Goal: Information Seeking & Learning: Find specific fact

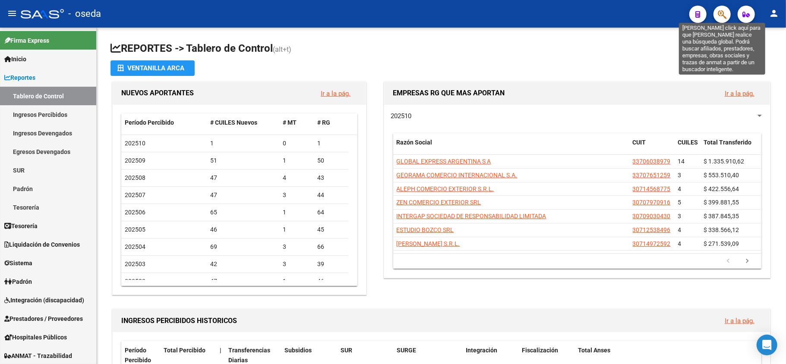
click at [724, 16] on icon "button" at bounding box center [722, 14] width 9 height 10
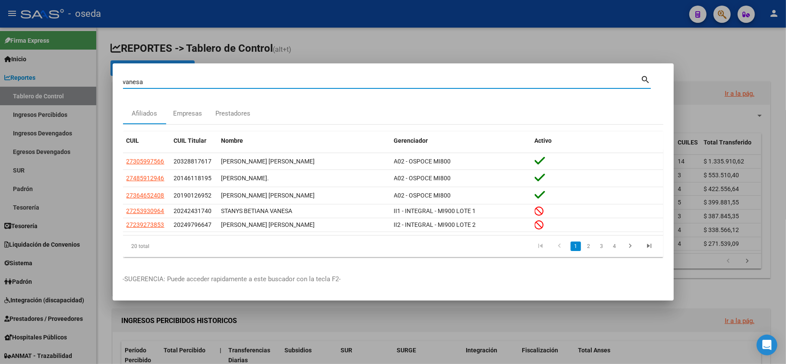
click at [295, 82] on input "vanesa" at bounding box center [382, 82] width 518 height 8
paste input "23885103"
type input "23885103"
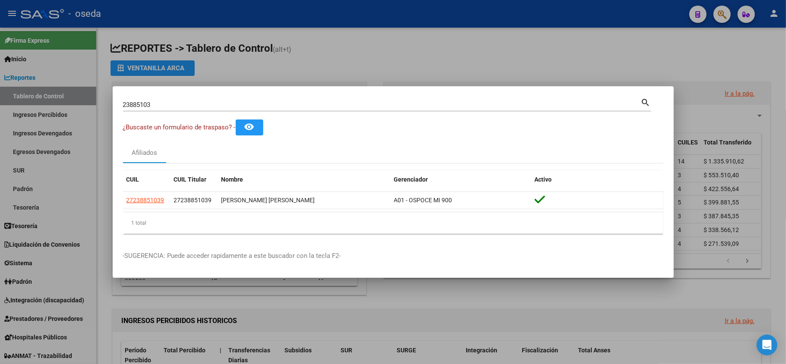
click at [520, 324] on div at bounding box center [393, 182] width 786 height 364
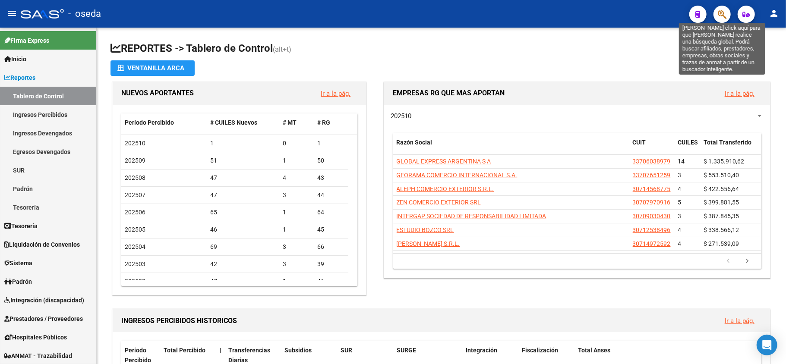
click at [718, 13] on icon "button" at bounding box center [722, 14] width 9 height 10
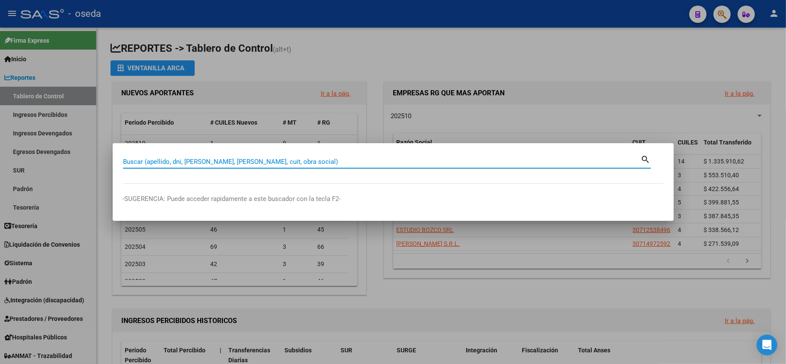
click at [580, 57] on div at bounding box center [393, 182] width 786 height 364
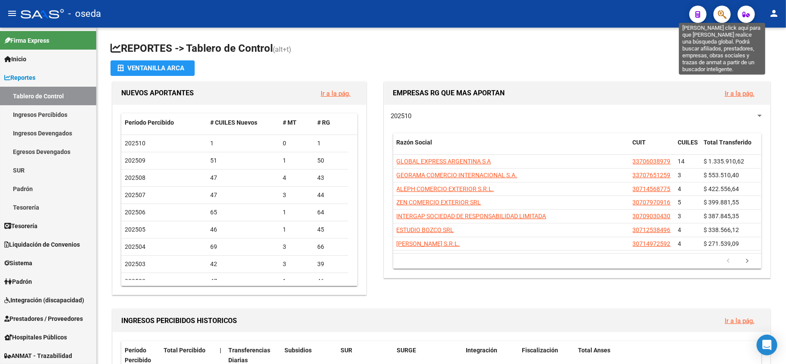
click at [719, 14] on icon "button" at bounding box center [722, 14] width 9 height 10
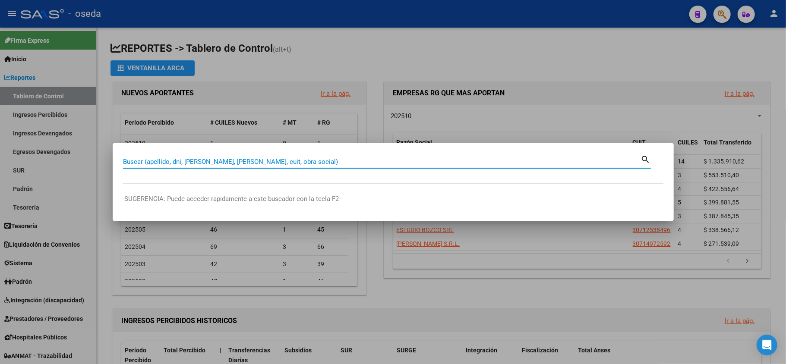
click at [36, 279] on div at bounding box center [393, 182] width 786 height 364
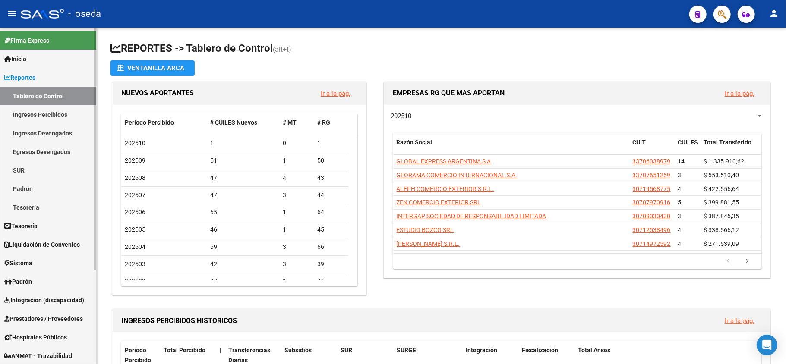
click at [29, 282] on span "Padrón" at bounding box center [18, 281] width 28 height 9
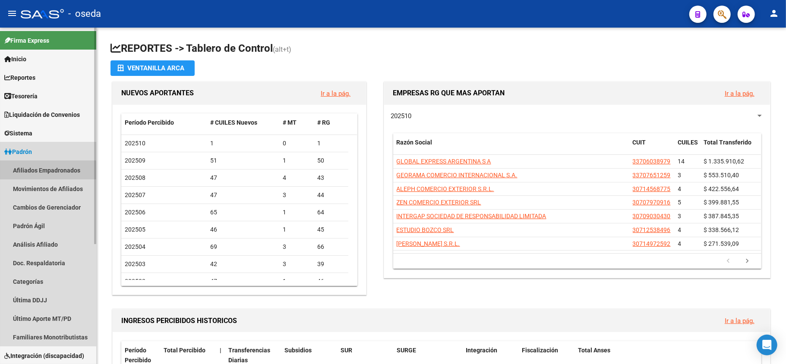
click at [41, 173] on link "Afiliados Empadronados" at bounding box center [48, 170] width 96 height 19
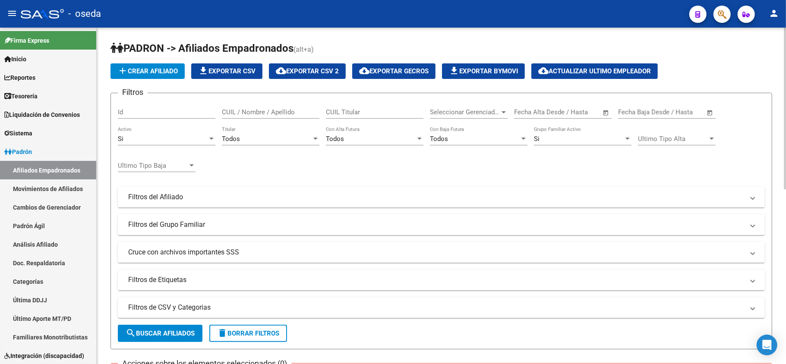
click at [214, 277] on mat-panel-title "Filtros de Etiquetas" at bounding box center [436, 279] width 616 height 9
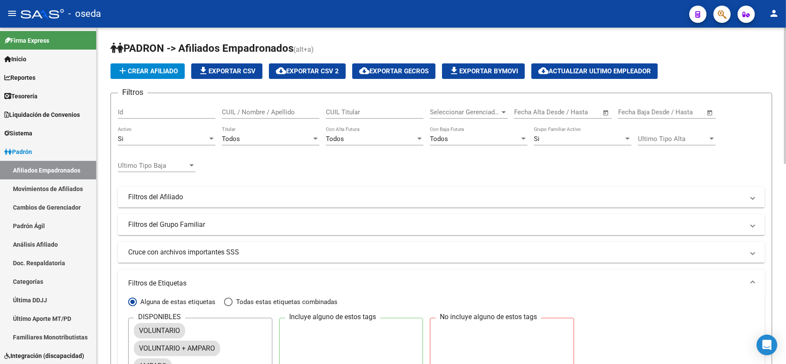
scroll to position [115, 0]
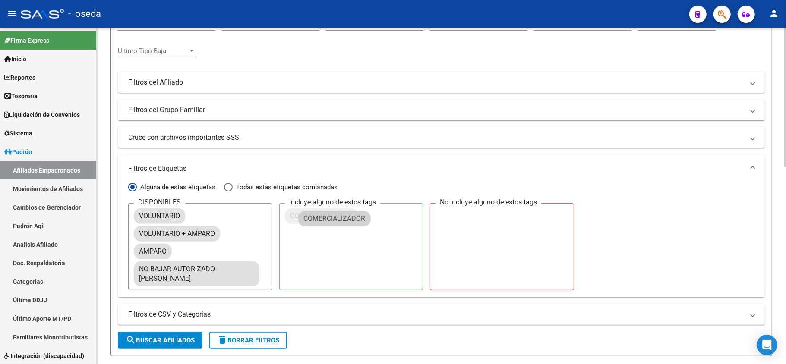
drag, startPoint x: 180, startPoint y: 289, endPoint x: 344, endPoint y: 220, distance: 178.1
click at [166, 337] on span "search Buscar Afiliados" at bounding box center [160, 341] width 69 height 8
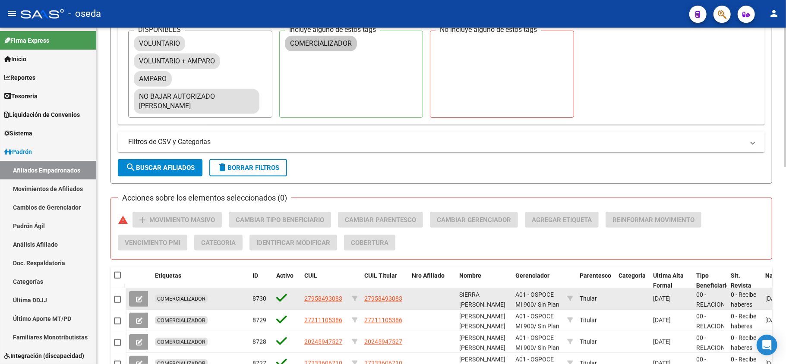
scroll to position [345, 0]
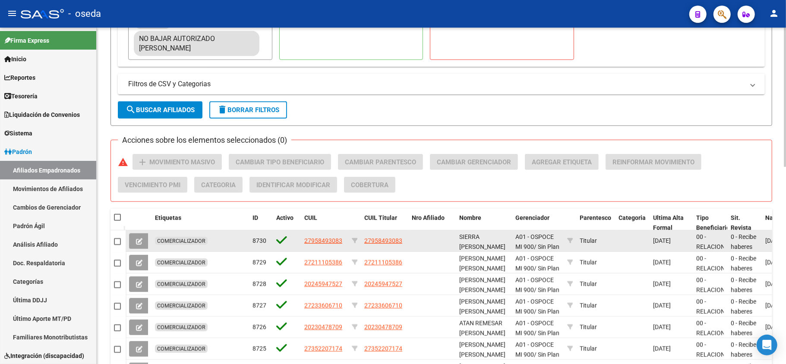
click at [372, 237] on span "27958493083" at bounding box center [383, 240] width 38 height 7
type textarea "27958493083"
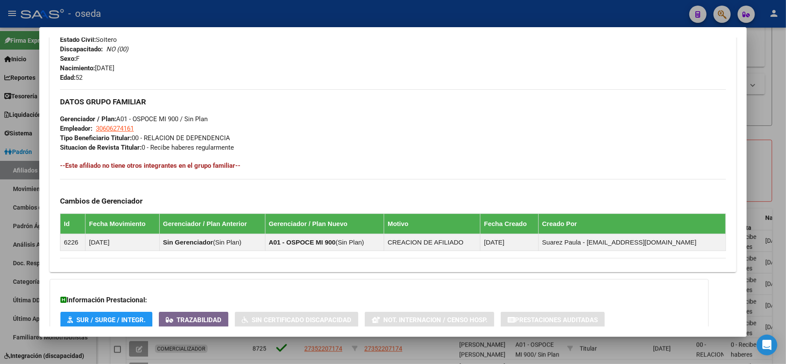
scroll to position [405, 0]
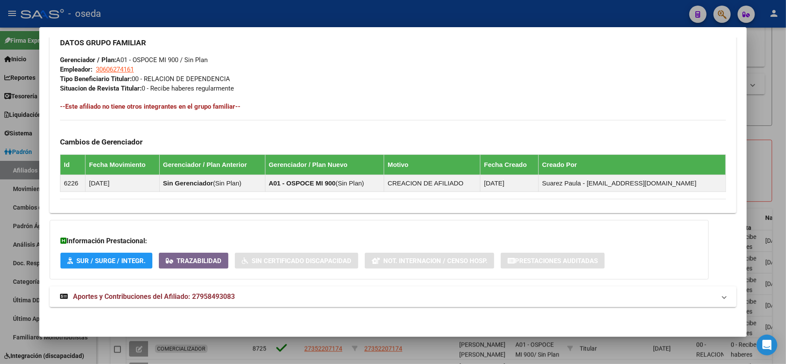
click at [230, 299] on span "Aportes y Contribuciones del Afiliado: 27958493083" at bounding box center [154, 297] width 162 height 8
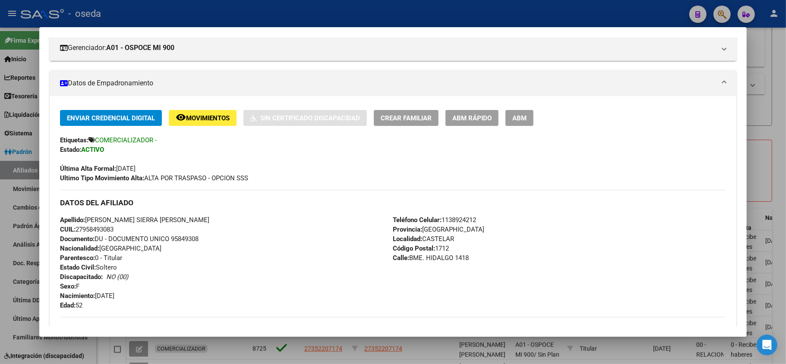
scroll to position [0, 0]
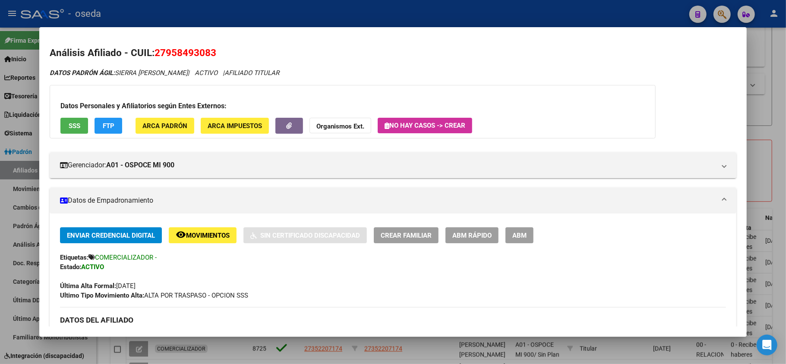
click at [0, 192] on div at bounding box center [393, 182] width 786 height 364
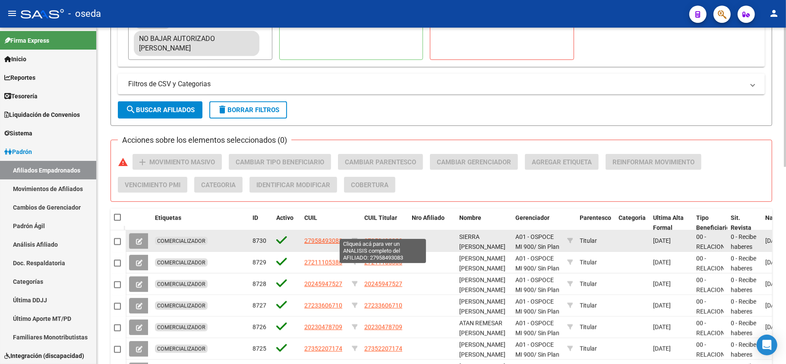
click at [372, 237] on span "27958493083" at bounding box center [383, 240] width 38 height 7
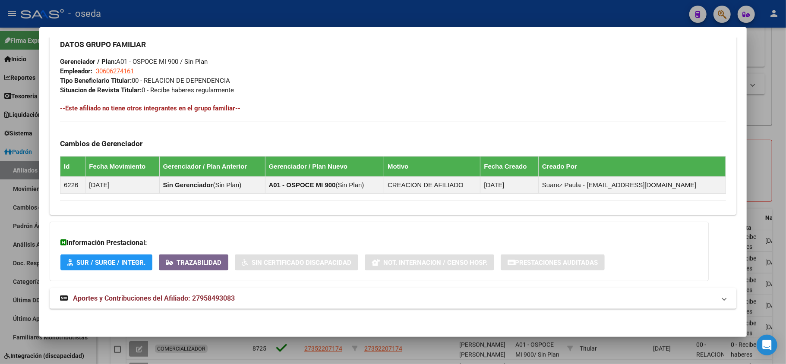
scroll to position [405, 0]
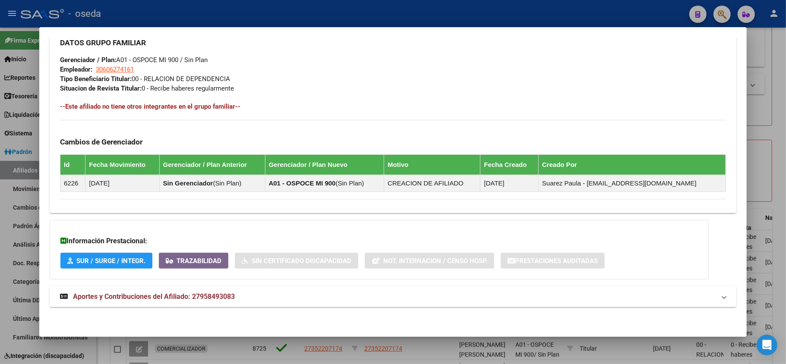
click at [225, 289] on mat-expansion-panel-header "Aportes y Contribuciones del Afiliado: 27958493083" at bounding box center [393, 297] width 686 height 21
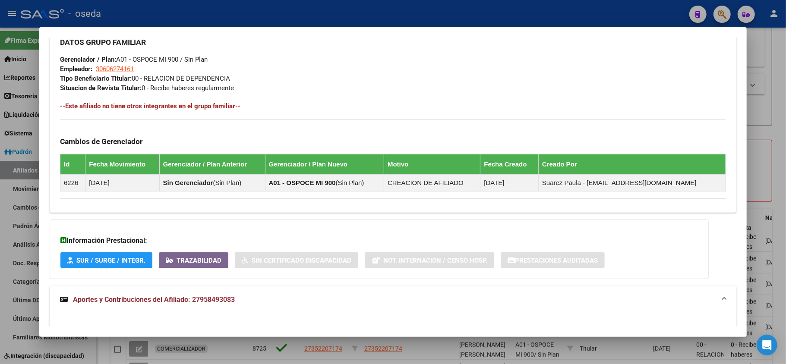
scroll to position [520, 0]
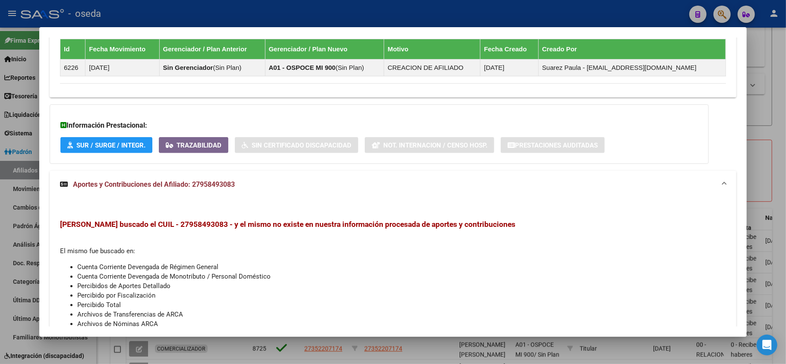
click at [0, 291] on div at bounding box center [393, 182] width 786 height 364
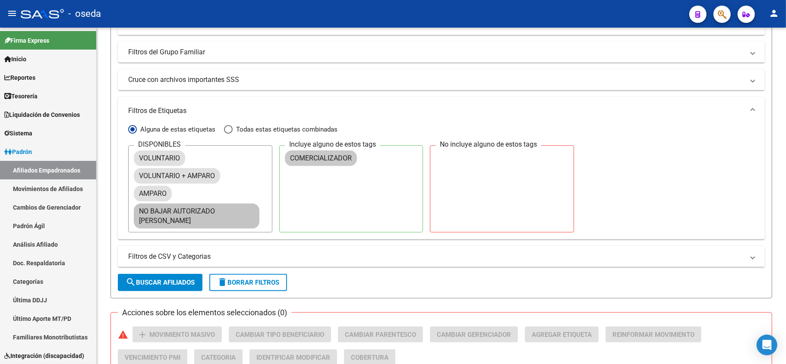
scroll to position [115, 0]
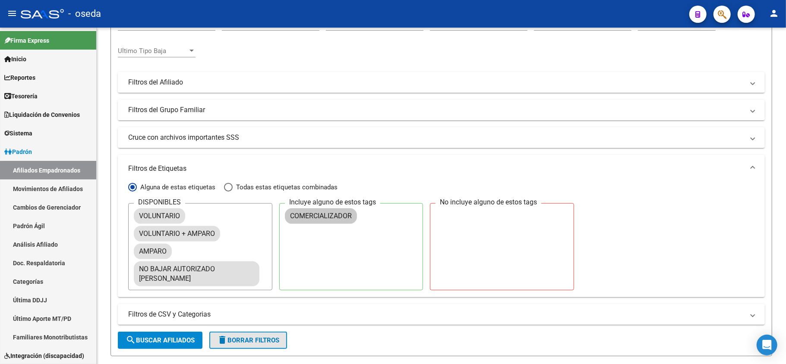
click at [268, 337] on span "delete Borrar Filtros" at bounding box center [248, 341] width 62 height 8
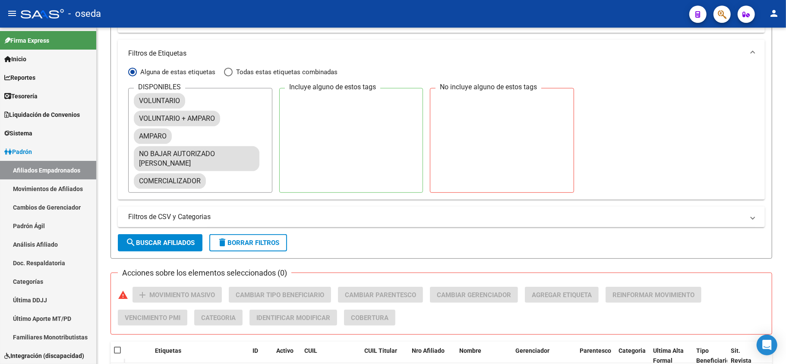
scroll to position [345, 0]
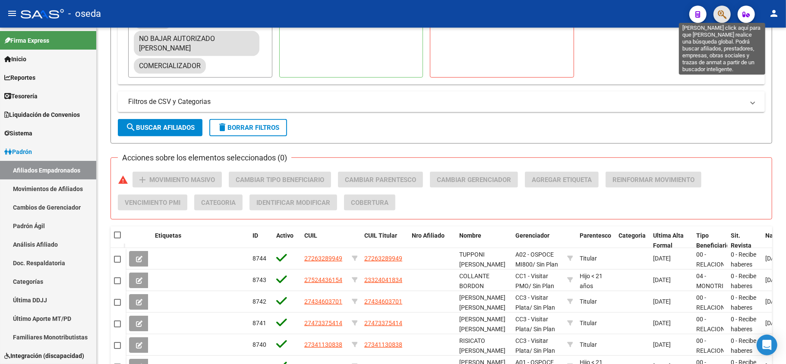
click at [718, 17] on icon "button" at bounding box center [722, 14] width 9 height 10
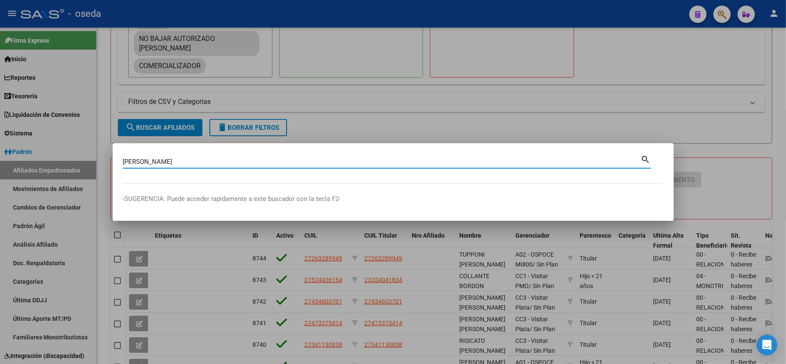
type input "CORTES"
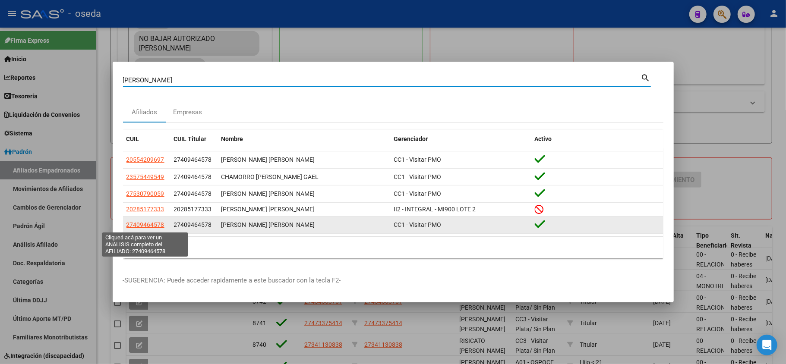
click at [143, 227] on span "27409464578" at bounding box center [145, 224] width 38 height 7
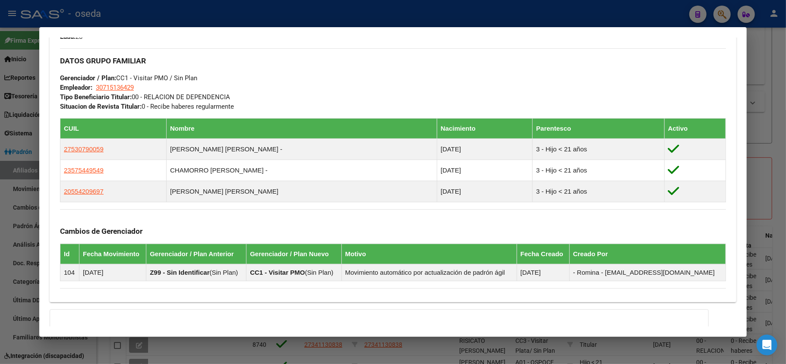
scroll to position [492, 0]
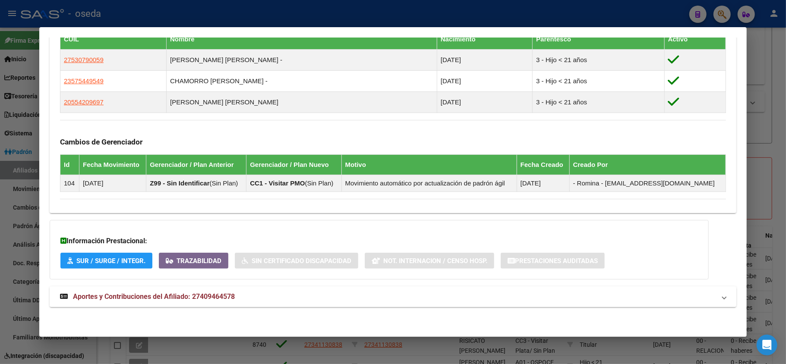
drag, startPoint x: 206, startPoint y: 308, endPoint x: 209, endPoint y: 304, distance: 5.5
click at [206, 299] on span "Aportes y Contribuciones del Afiliado: 27409464578" at bounding box center [154, 297] width 162 height 8
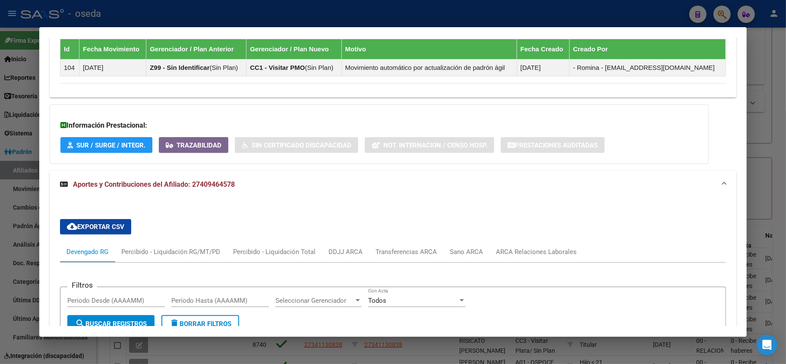
scroll to position [722, 0]
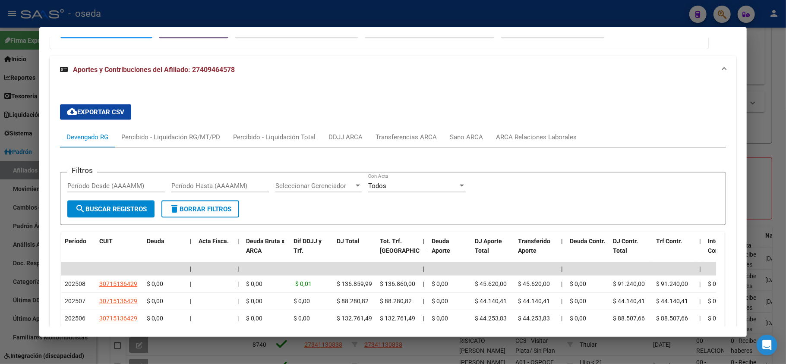
click at [381, 200] on div "Todos Con Acta" at bounding box center [417, 189] width 98 height 21
drag, startPoint x: 365, startPoint y: 77, endPoint x: 330, endPoint y: 68, distance: 36.5
click at [365, 76] on mat-expansion-panel-header "Aportes y Contribuciones del Afiliado: 27409464578" at bounding box center [393, 70] width 686 height 28
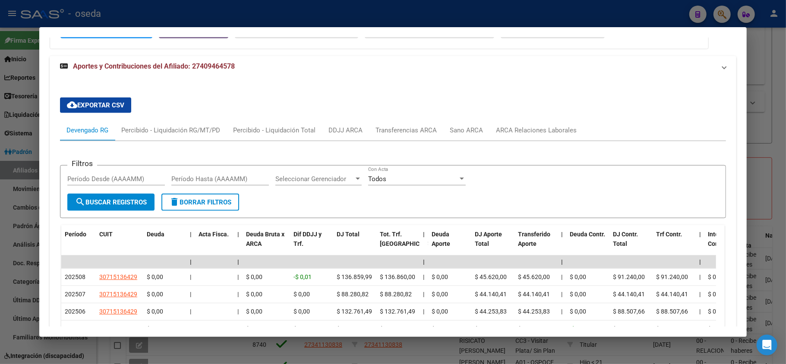
scroll to position [493, 0]
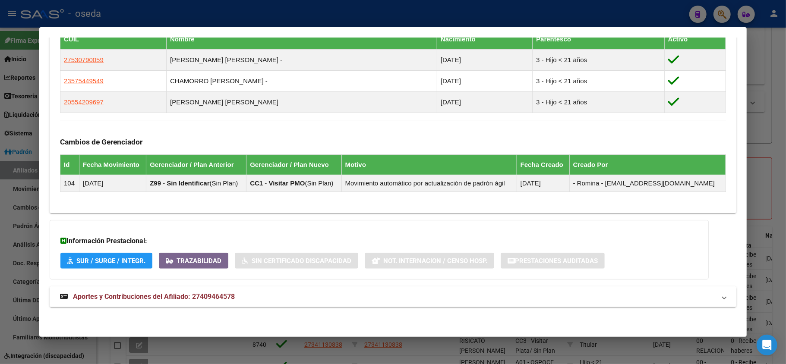
drag, startPoint x: 251, startPoint y: 302, endPoint x: 232, endPoint y: 292, distance: 21.0
click at [251, 301] on mat-expansion-panel-header "Aportes y Contribuciones del Afiliado: 27409464578" at bounding box center [393, 297] width 686 height 21
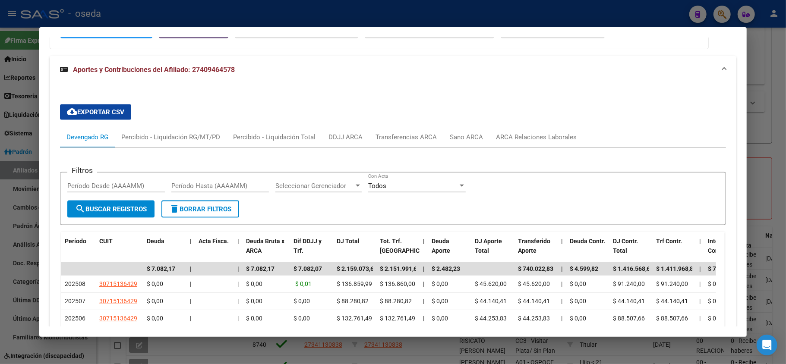
click at [189, 80] on mat-expansion-panel-header "Aportes y Contribuciones del Afiliado: 27409464578" at bounding box center [393, 70] width 686 height 28
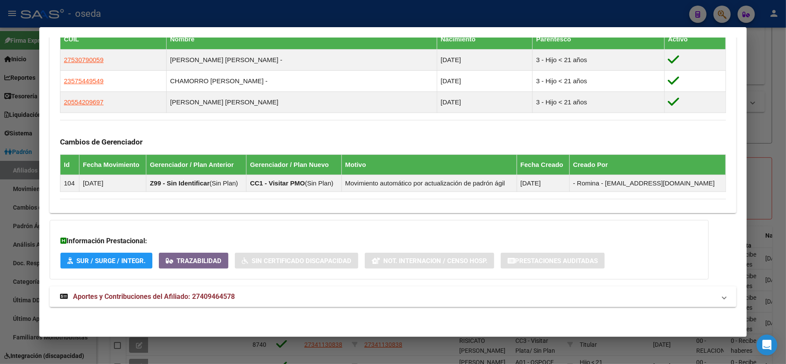
scroll to position [492, 0]
click at [168, 293] on span "Aportes y Contribuciones del Afiliado: 27409464578" at bounding box center [154, 297] width 162 height 8
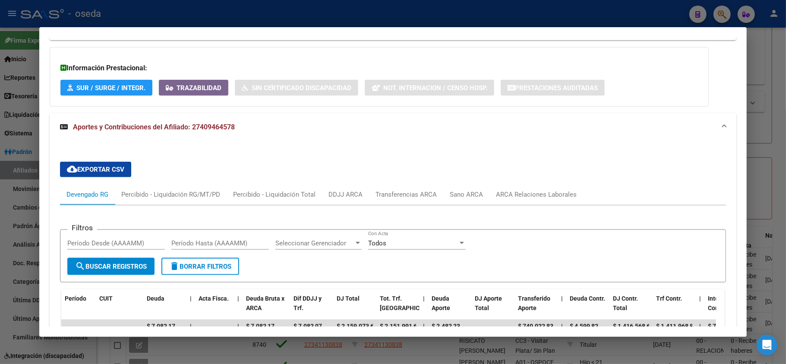
scroll to position [780, 0]
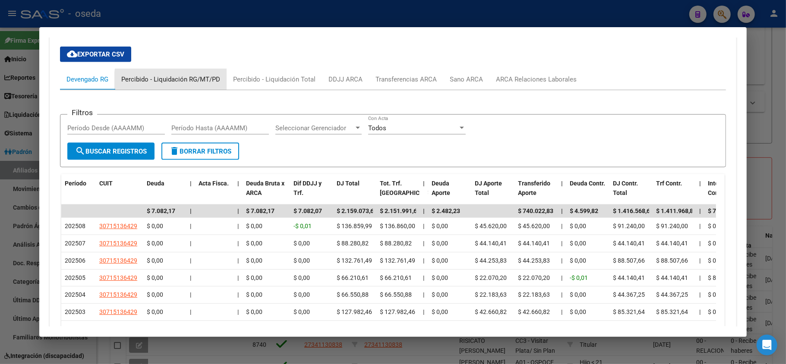
click at [198, 81] on div "Percibido - Liquidación RG/MT/PD" at bounding box center [170, 79] width 99 height 9
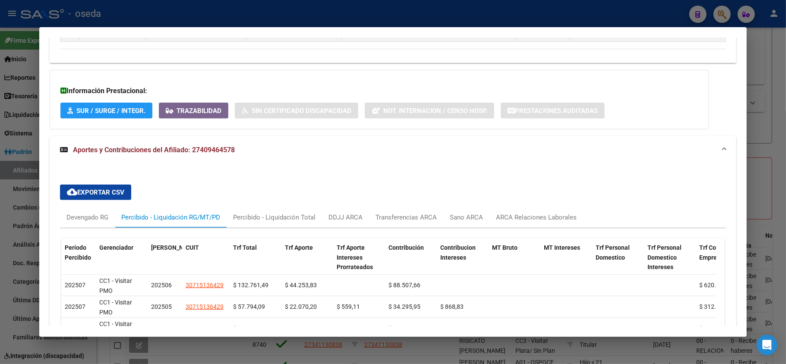
scroll to position [684, 0]
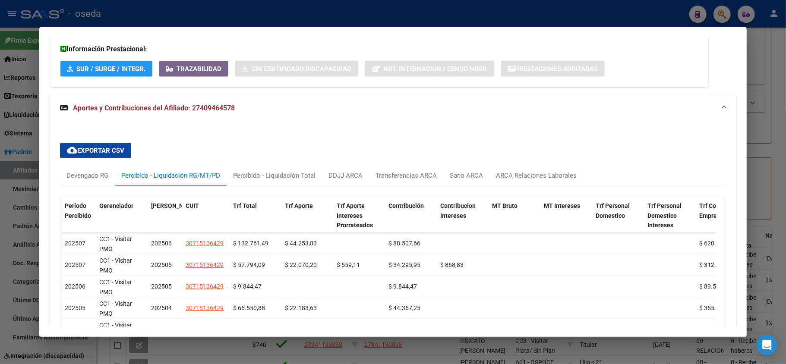
click at [206, 148] on div "cloud_download Exportar CSV Devengado RG Percibido - Liquidación RG/MT/PD Perci…" at bounding box center [393, 308] width 666 height 344
click at [86, 178] on div "Devengado RG" at bounding box center [87, 175] width 42 height 9
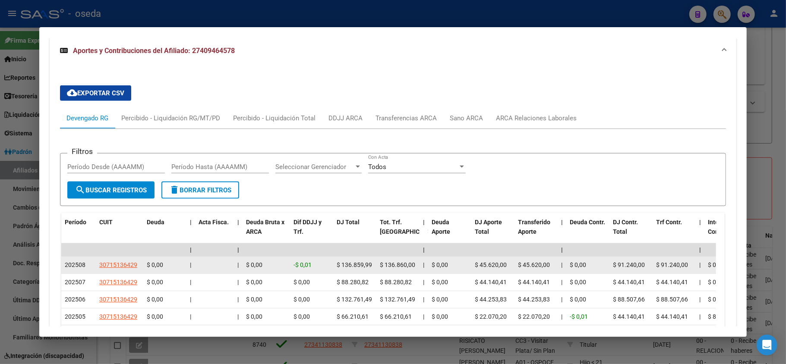
scroll to position [799, 0]
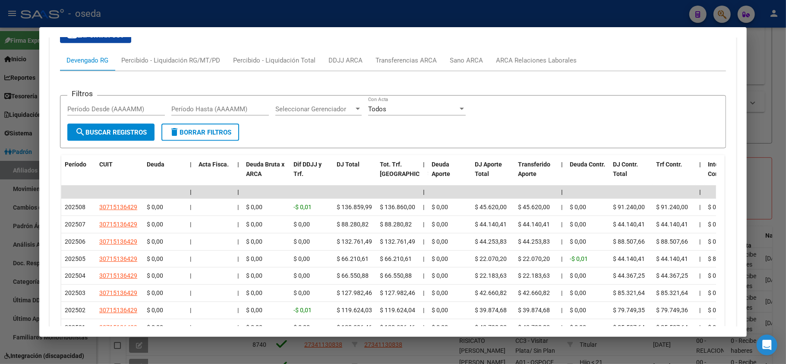
click at [372, 33] on mat-dialog-container "Análisis Afiliado - CUIL: 27409464578 DATOS PADRÓN ÁGIL: CORTES ALDANA MAGALI |…" at bounding box center [392, 181] width 707 height 309
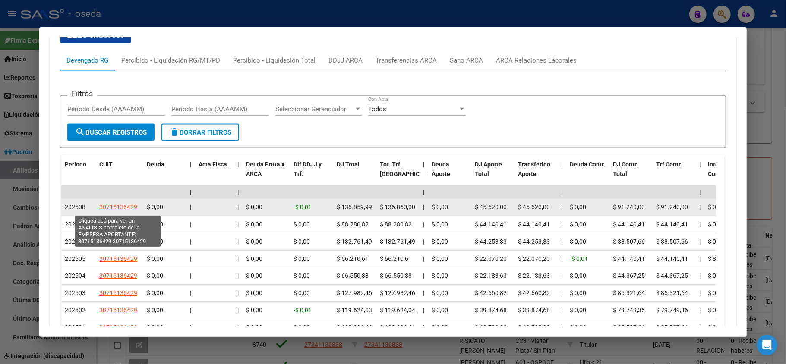
click at [121, 208] on span "30715136429" at bounding box center [118, 207] width 38 height 7
type textarea "30715136429"
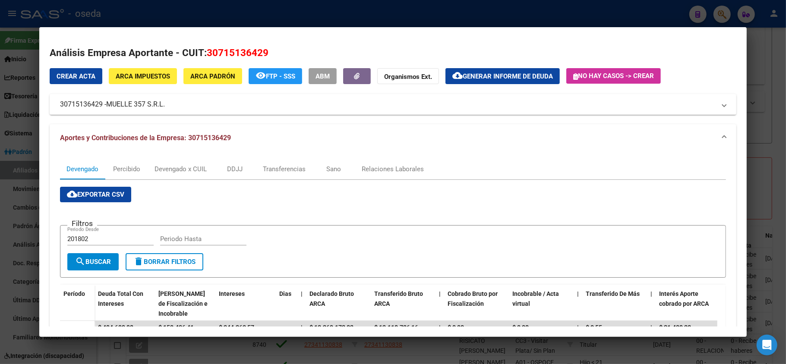
click at [0, 230] on div at bounding box center [393, 182] width 786 height 364
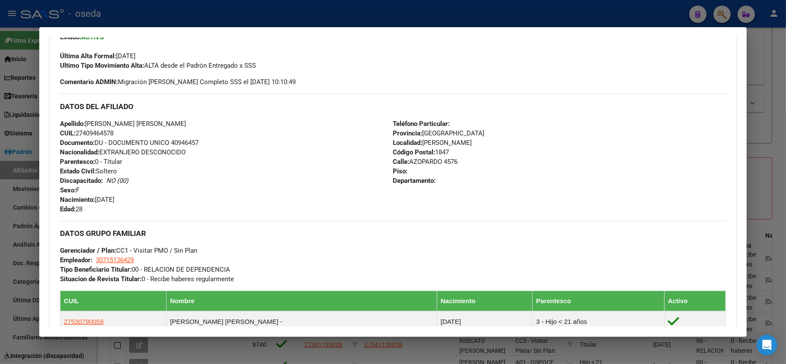
scroll to position [173, 0]
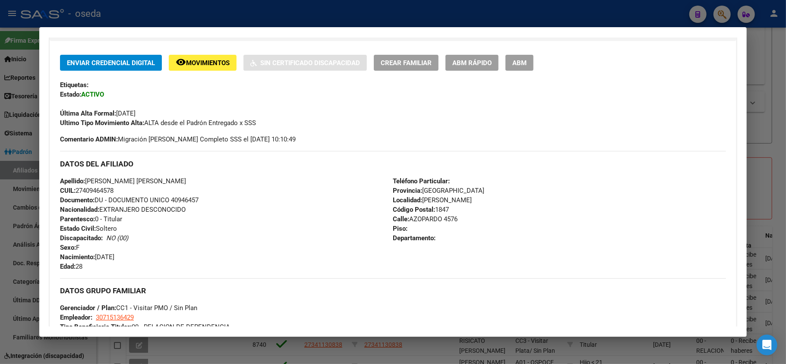
drag, startPoint x: 145, startPoint y: 114, endPoint x: 157, endPoint y: 113, distance: 12.1
click at [157, 113] on div "Última Alta Formal: 01/10/2021" at bounding box center [393, 108] width 666 height 19
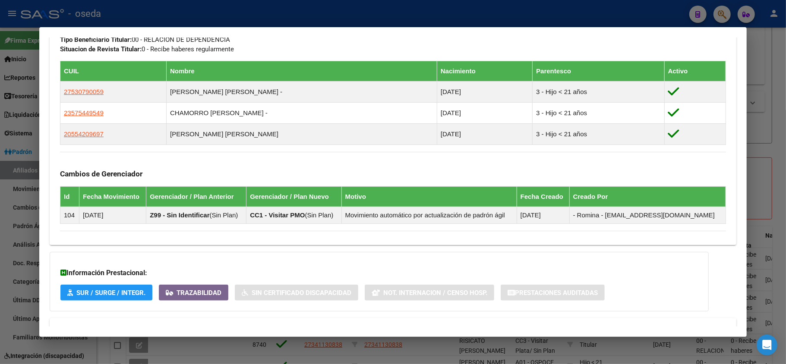
scroll to position [518, 0]
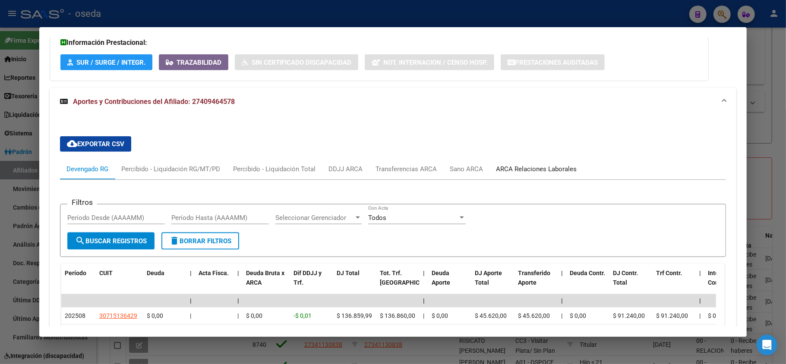
click at [514, 167] on div "ARCA Relaciones Laborales" at bounding box center [536, 168] width 81 height 9
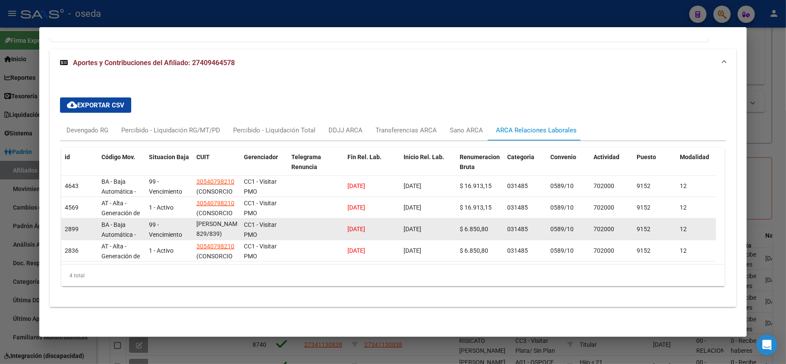
scroll to position [0, 0]
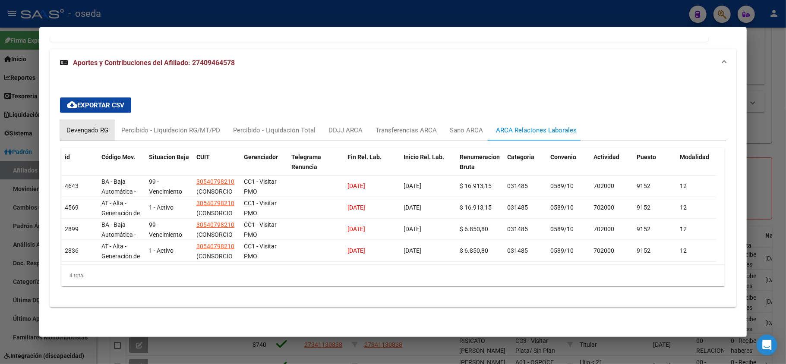
click at [77, 120] on div "Devengado RG" at bounding box center [87, 130] width 55 height 21
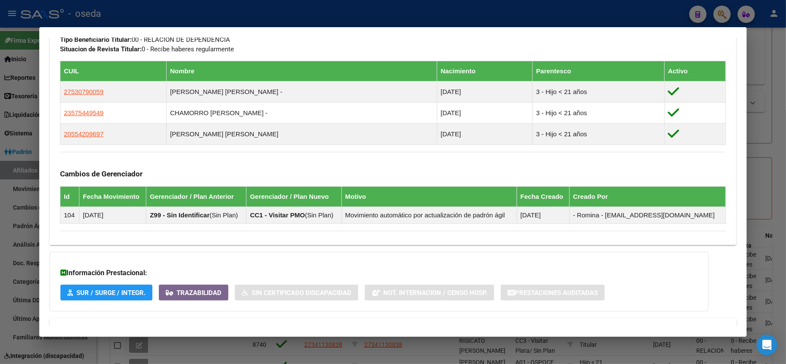
scroll to position [575, 0]
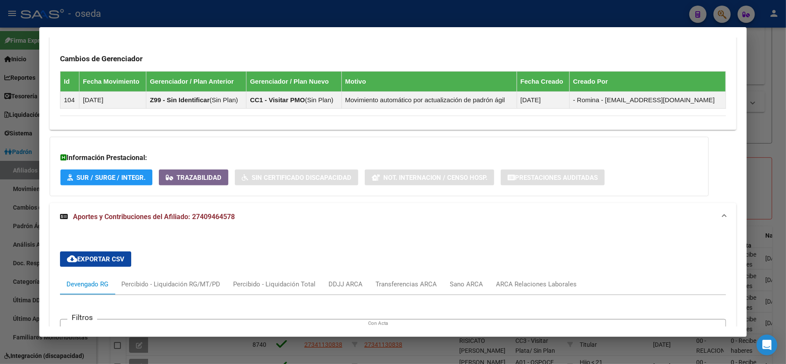
click at [9, 85] on div at bounding box center [393, 182] width 786 height 364
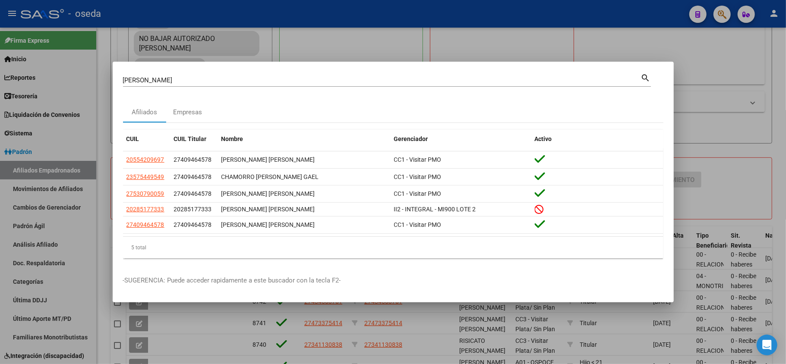
click at [149, 82] on input "CORTES" at bounding box center [382, 80] width 518 height 8
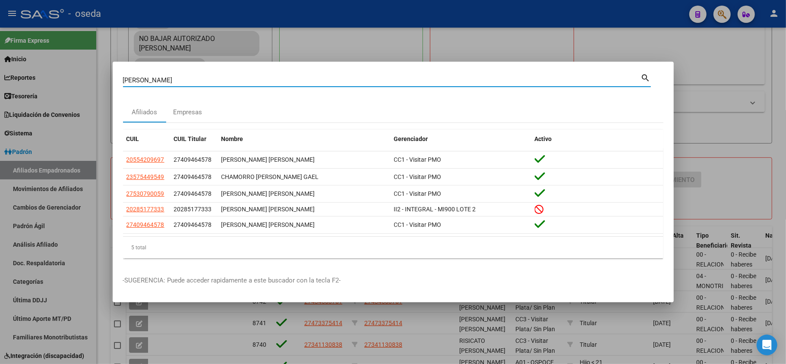
click at [149, 82] on input "CORTES" at bounding box center [382, 80] width 518 height 8
type input "LARA"
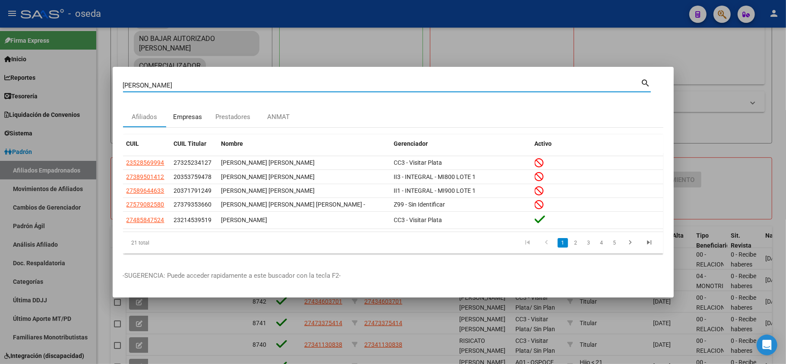
click at [189, 114] on div "Empresas" at bounding box center [187, 117] width 29 height 10
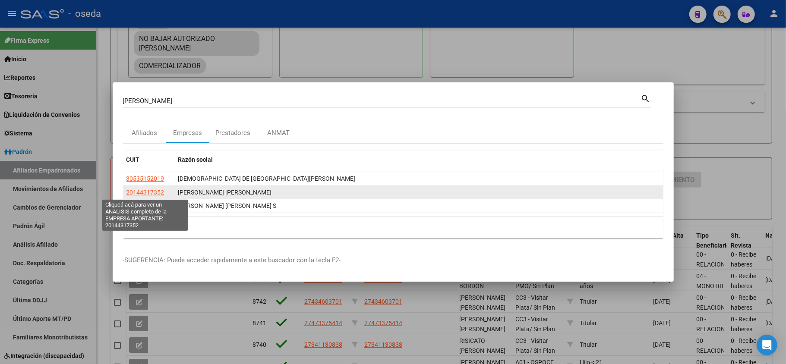
click at [142, 194] on span "20144317352" at bounding box center [145, 192] width 38 height 7
type textarea "20144317352"
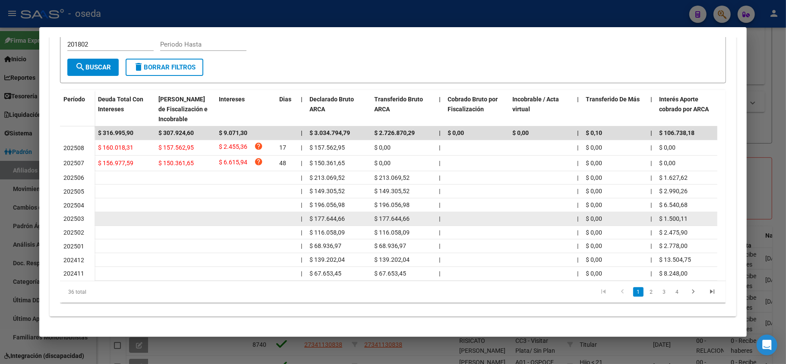
scroll to position [147, 0]
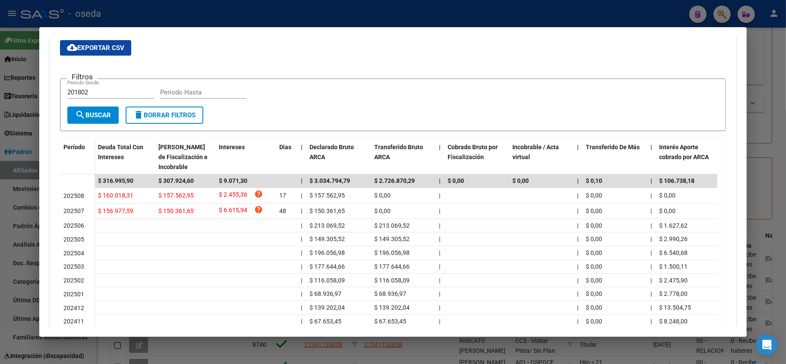
drag, startPoint x: 0, startPoint y: 218, endPoint x: 6, endPoint y: 211, distance: 8.9
click at [1, 218] on div at bounding box center [393, 182] width 786 height 364
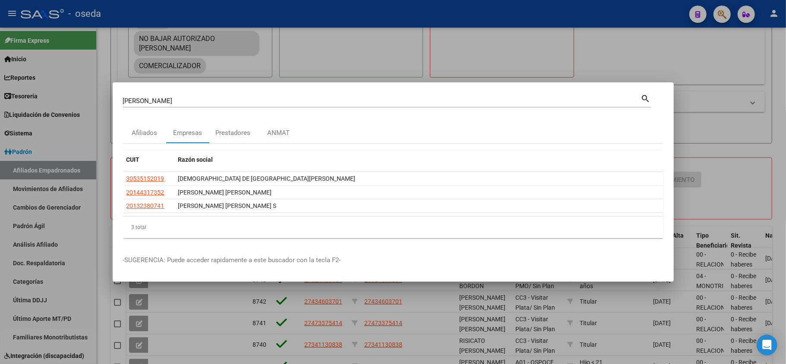
click at [16, 192] on div at bounding box center [393, 182] width 786 height 364
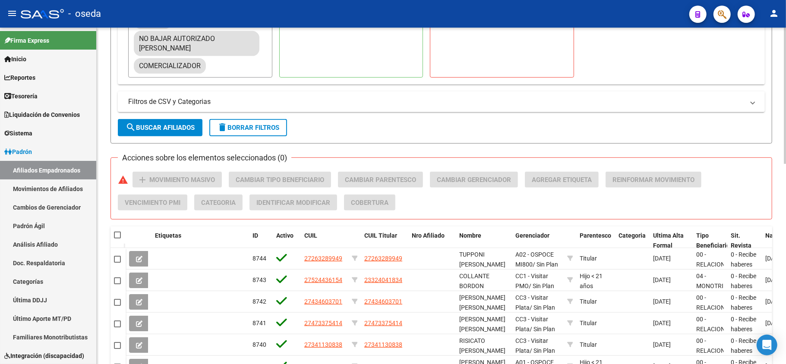
click at [287, 70] on div "Alguna de estas etiquetas Todas estas etiquetas combinadas DISPONIBLES VOLUNTAR…" at bounding box center [441, 18] width 647 height 132
click at [25, 154] on span "Padrón" at bounding box center [18, 151] width 28 height 9
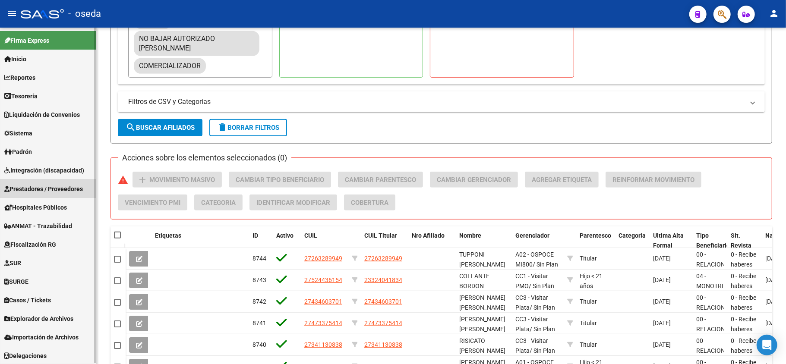
click at [39, 187] on span "Prestadores / Proveedores" at bounding box center [43, 188] width 79 height 9
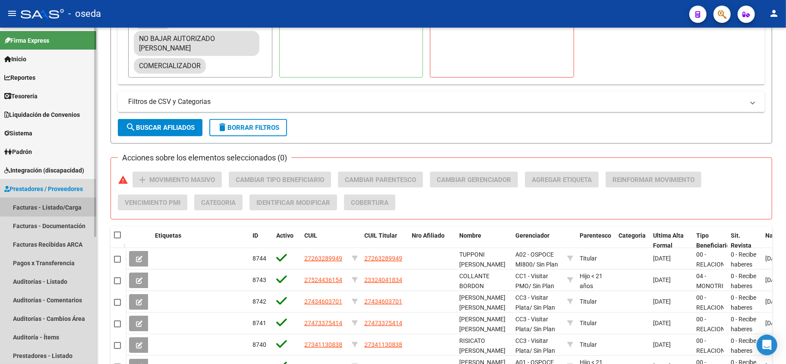
click at [38, 202] on link "Facturas - Listado/Carga" at bounding box center [48, 207] width 96 height 19
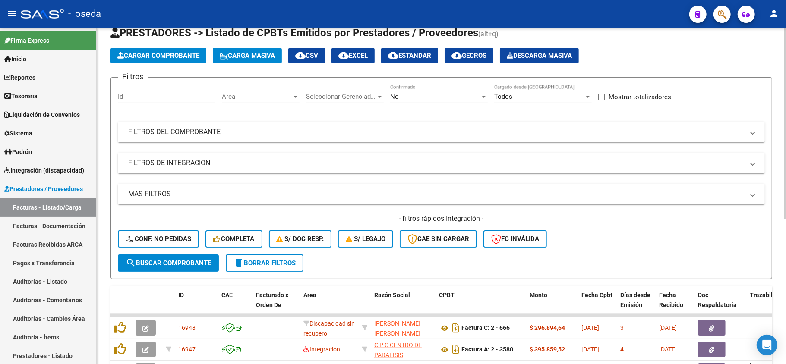
scroll to position [254, 0]
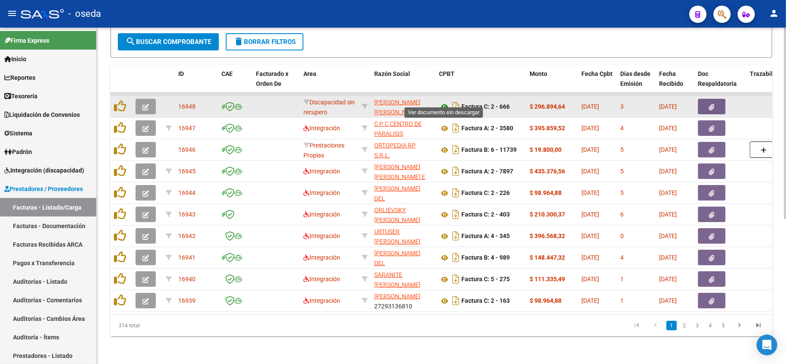
click at [444, 102] on icon at bounding box center [444, 107] width 11 height 10
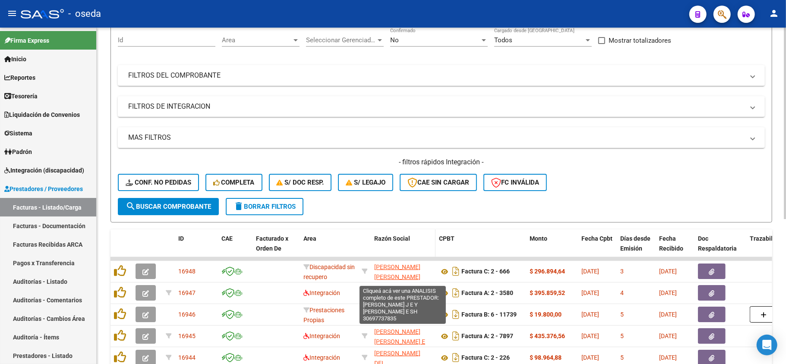
scroll to position [0, 0]
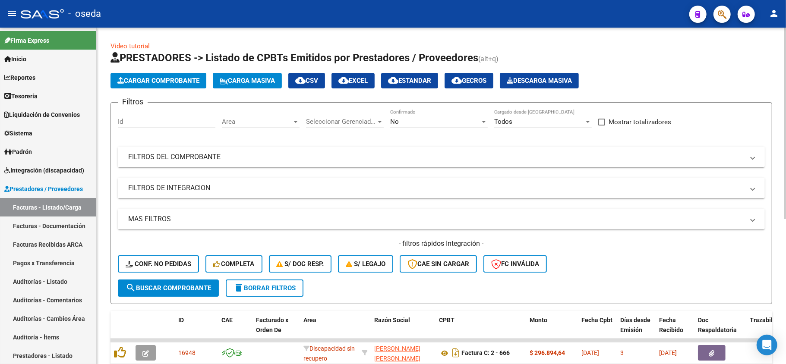
click at [365, 161] on mat-panel-title "FILTROS DEL COMPROBANTE" at bounding box center [436, 156] width 616 height 9
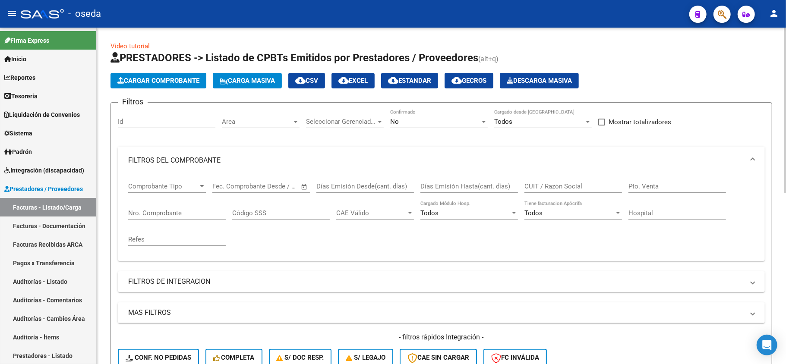
click at [541, 179] on div "CUIT / Razón Social" at bounding box center [573, 183] width 98 height 19
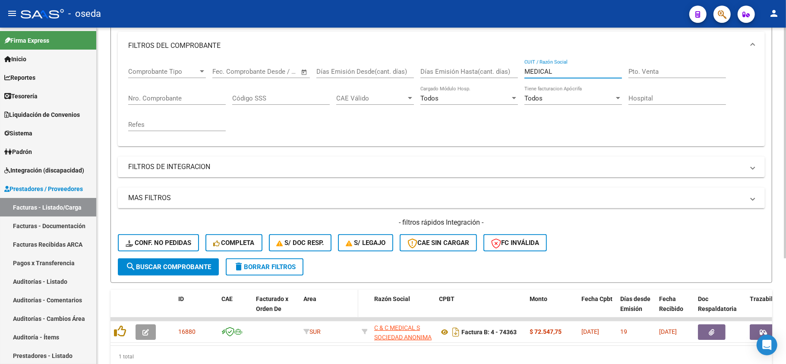
scroll to position [154, 0]
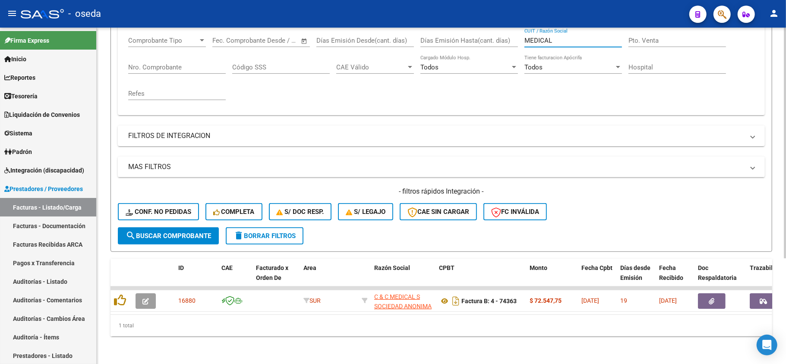
type input "MEDICAL"
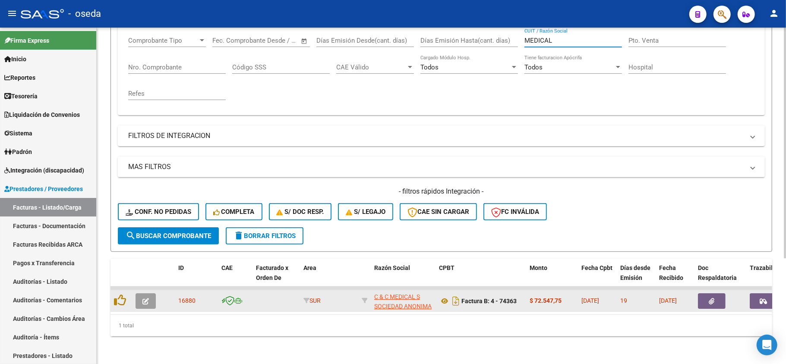
click at [760, 298] on icon "button" at bounding box center [763, 301] width 7 height 6
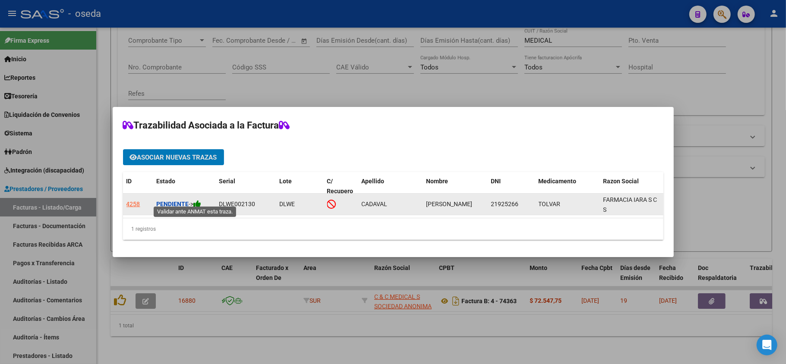
click at [197, 200] on icon at bounding box center [198, 204] width 8 height 8
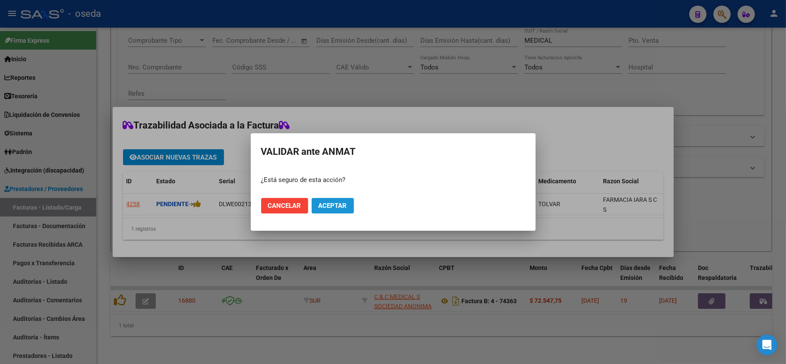
click at [335, 198] on button "Aceptar" at bounding box center [333, 206] width 42 height 16
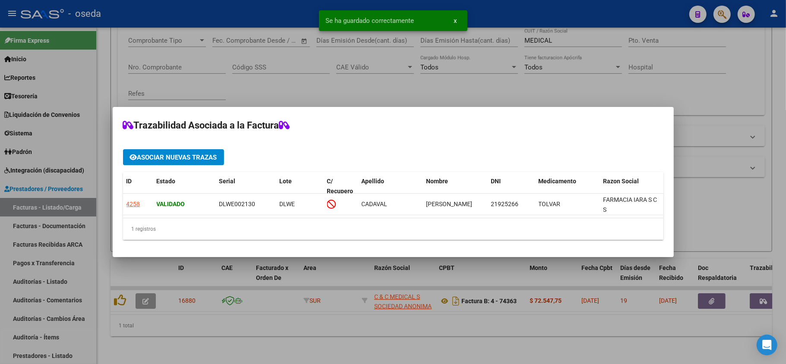
click at [432, 337] on div at bounding box center [393, 182] width 786 height 364
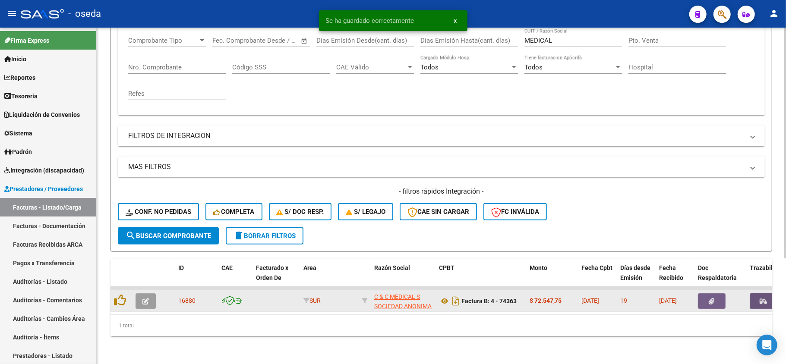
click at [762, 298] on icon "button" at bounding box center [763, 301] width 7 height 6
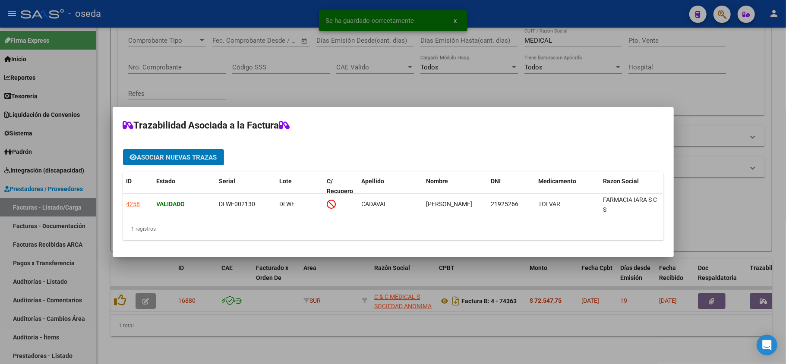
click at [702, 319] on div at bounding box center [393, 182] width 786 height 364
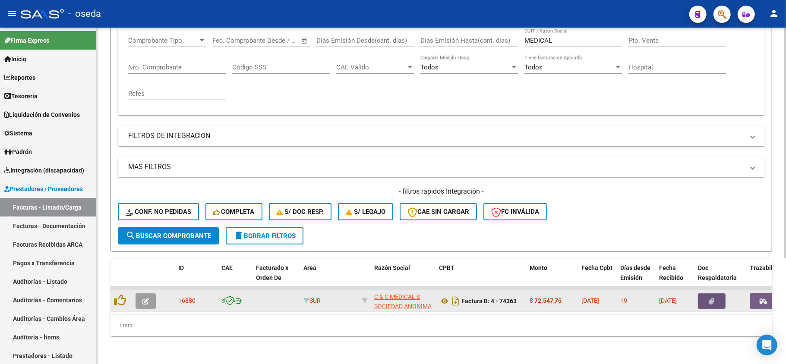
click at [708, 293] on button "button" at bounding box center [712, 301] width 28 height 16
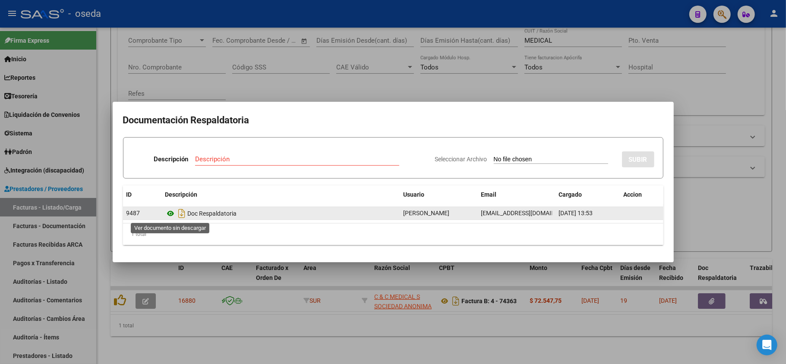
click at [169, 212] on icon at bounding box center [170, 213] width 11 height 10
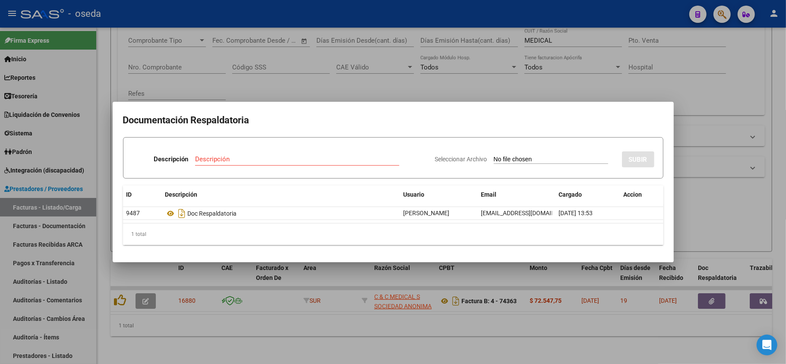
drag, startPoint x: 380, startPoint y: 304, endPoint x: 418, endPoint y: 300, distance: 37.7
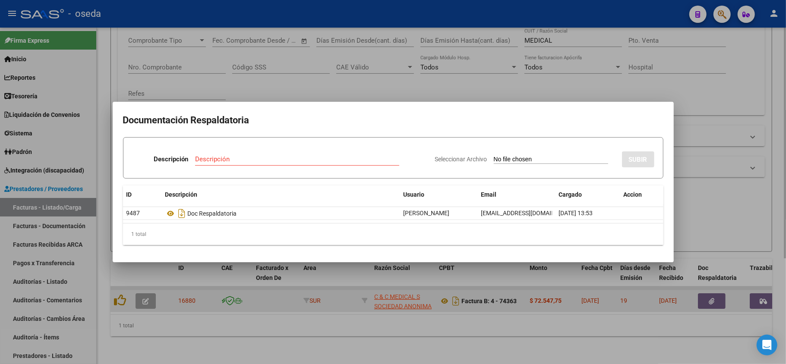
click at [381, 304] on div at bounding box center [393, 182] width 786 height 364
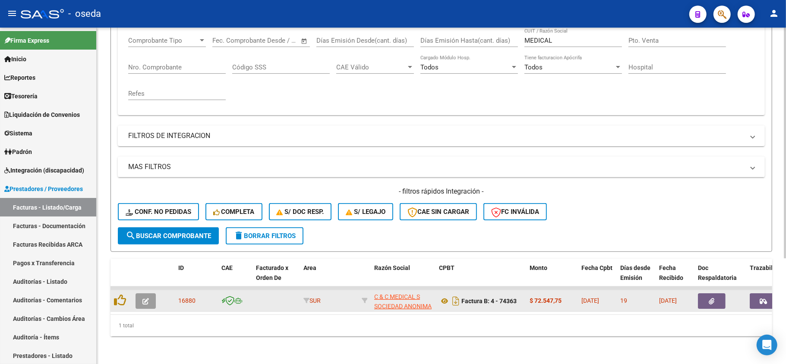
click at [760, 298] on icon "button" at bounding box center [763, 301] width 7 height 6
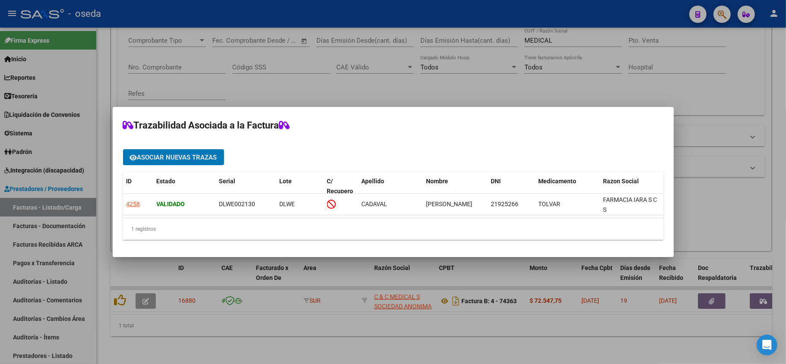
click at [660, 334] on div at bounding box center [393, 182] width 786 height 364
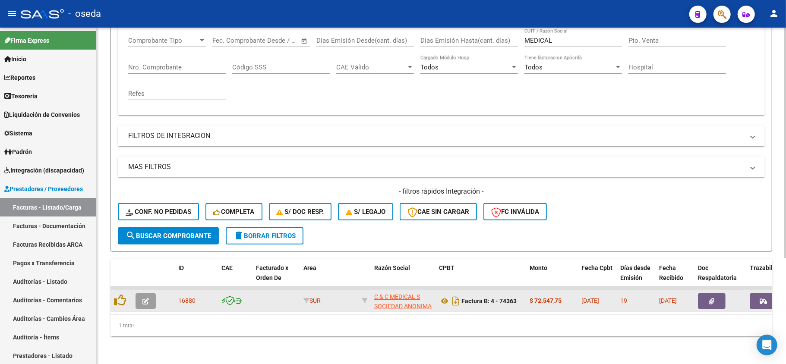
click at [709, 298] on icon "button" at bounding box center [712, 301] width 6 height 6
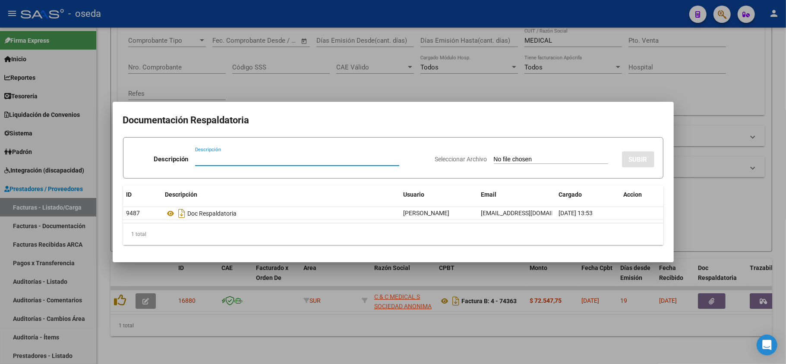
click at [504, 313] on div at bounding box center [393, 182] width 786 height 364
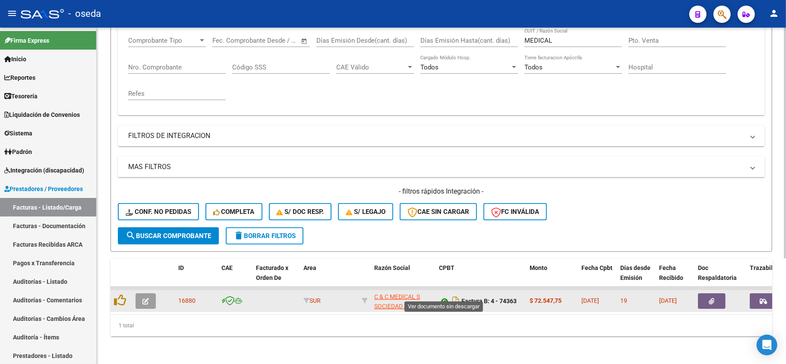
click at [444, 296] on icon at bounding box center [444, 301] width 11 height 10
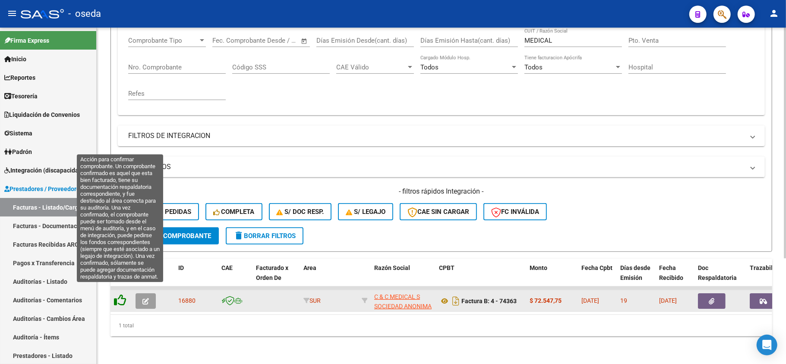
click at [120, 294] on icon at bounding box center [120, 300] width 12 height 12
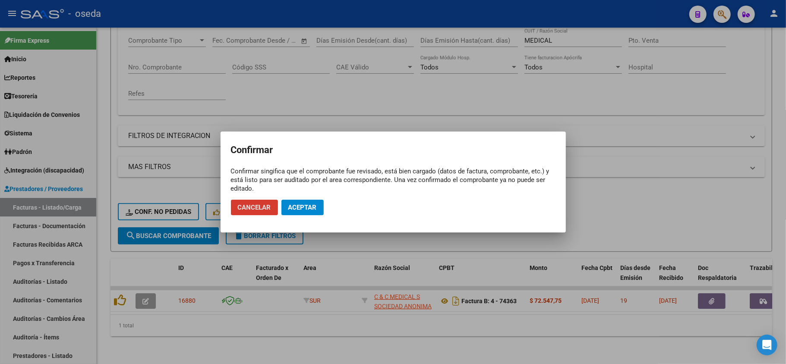
click at [261, 207] on span "Cancelar" at bounding box center [254, 208] width 33 height 8
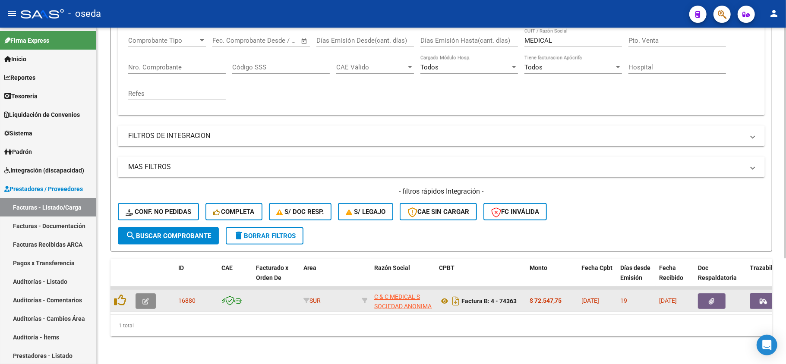
click at [142, 298] on icon "button" at bounding box center [145, 301] width 6 height 6
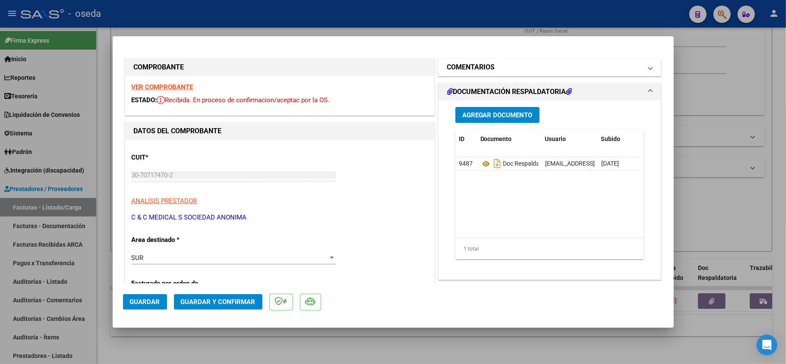
click at [482, 69] on h1 "COMENTARIOS" at bounding box center [471, 67] width 48 height 10
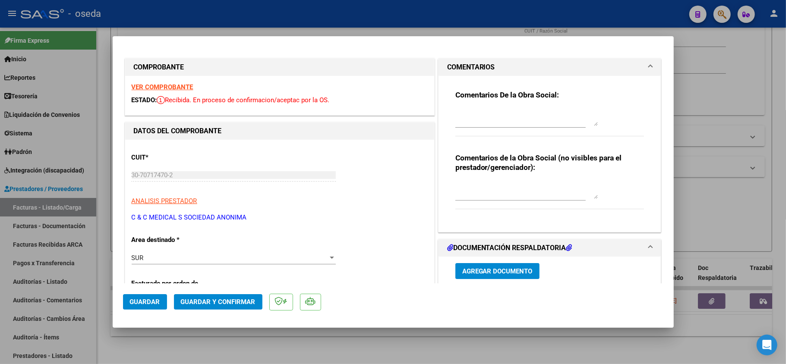
click at [472, 113] on textarea at bounding box center [526, 117] width 142 height 17
click at [389, 337] on div at bounding box center [393, 182] width 786 height 364
type input "$ 0,00"
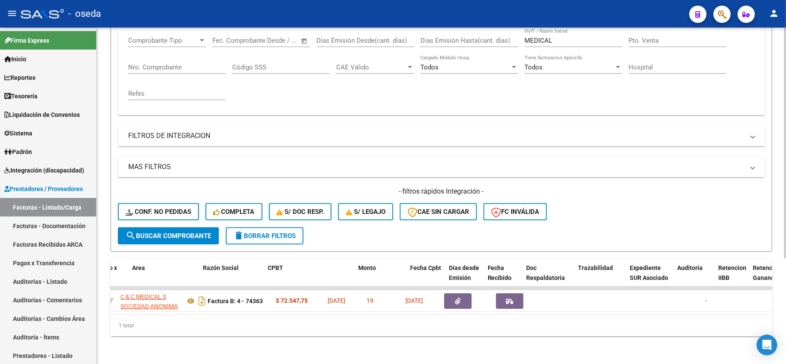
scroll to position [0, 0]
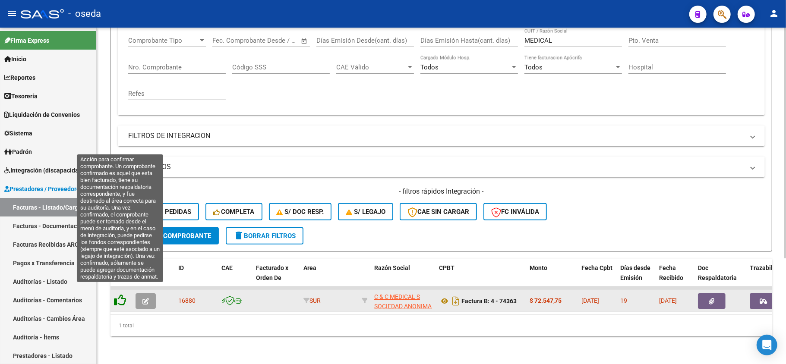
click at [118, 294] on icon at bounding box center [120, 300] width 12 height 12
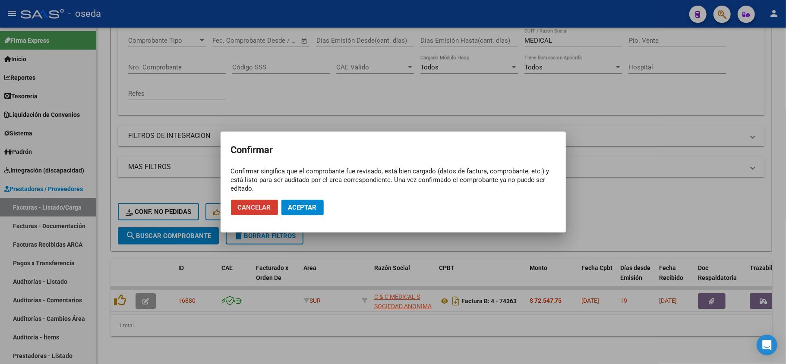
click at [299, 209] on span "Aceptar" at bounding box center [302, 208] width 28 height 8
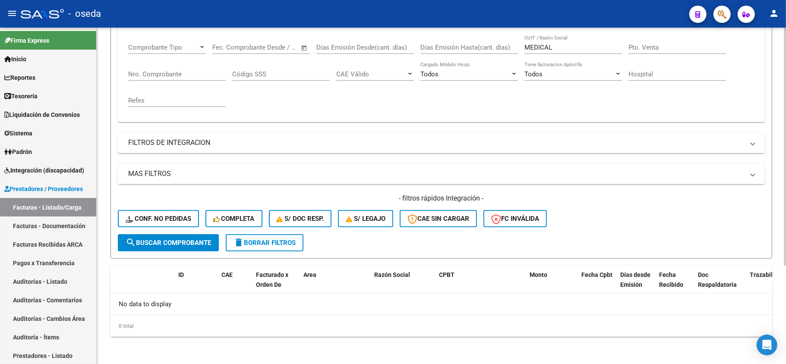
scroll to position [82, 0]
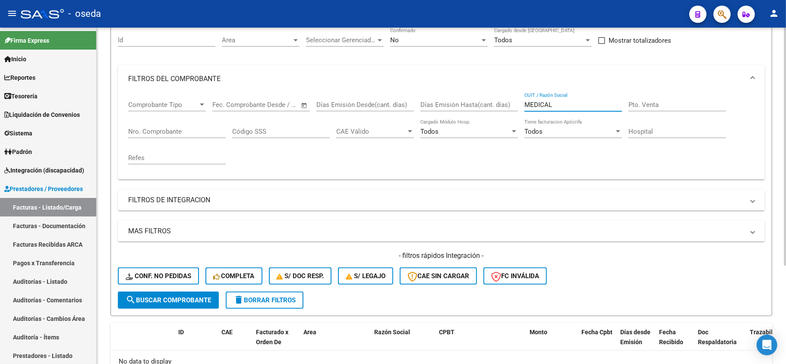
drag, startPoint x: 529, startPoint y: 105, endPoint x: 459, endPoint y: 106, distance: 69.5
click at [459, 106] on div "Comprobante Tipo Comprobante Tipo Fecha inicio – Fecha fin Fec. Comprobante Des…" at bounding box center [441, 133] width 626 height 80
type input "VIEL"
click at [149, 306] on button "search Buscar Comprobante" at bounding box center [168, 300] width 101 height 17
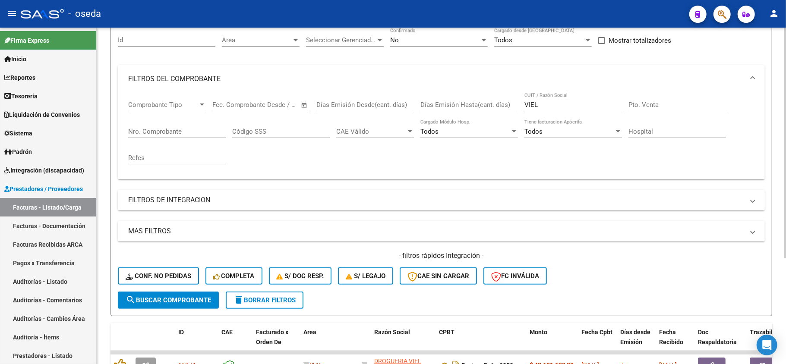
scroll to position [154, 0]
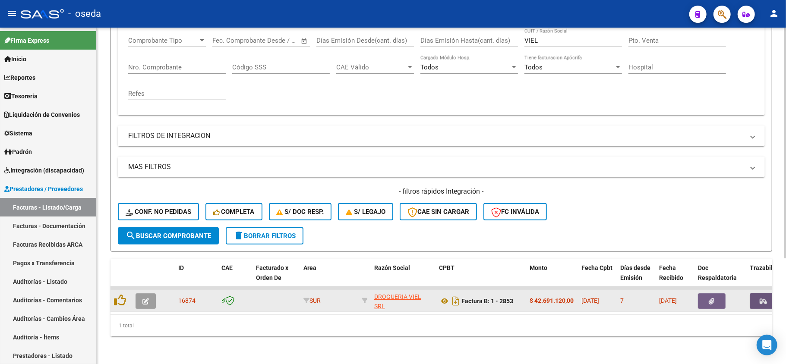
click at [763, 298] on icon "button" at bounding box center [763, 301] width 7 height 6
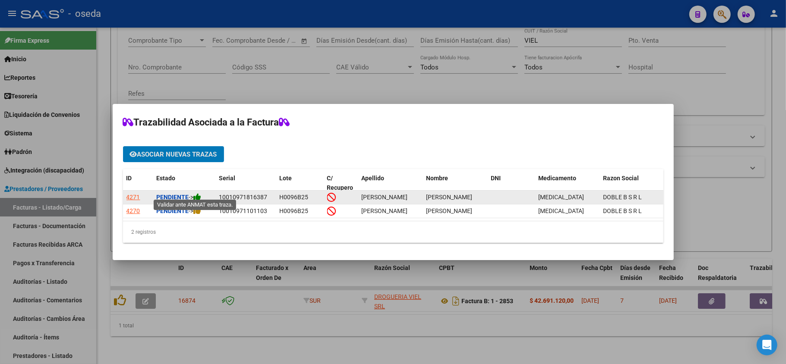
click at [198, 193] on icon at bounding box center [198, 197] width 8 height 8
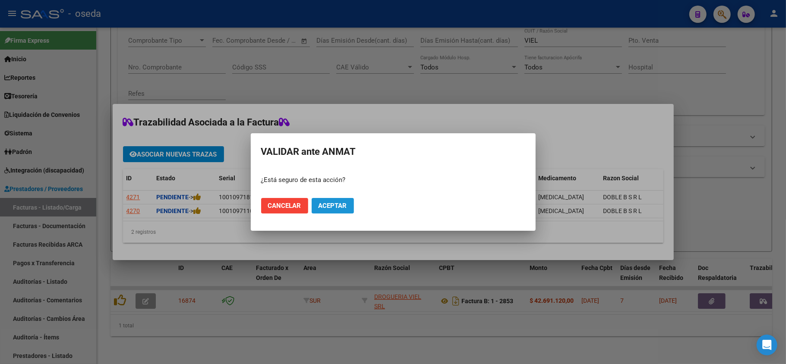
click at [335, 203] on span "Aceptar" at bounding box center [332, 206] width 28 height 8
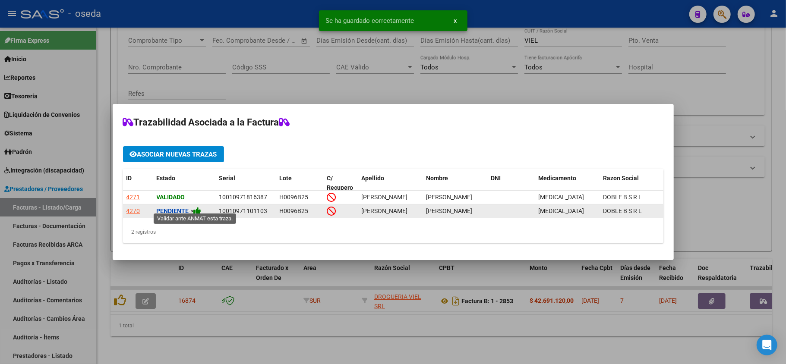
click at [199, 209] on icon at bounding box center [198, 211] width 8 height 8
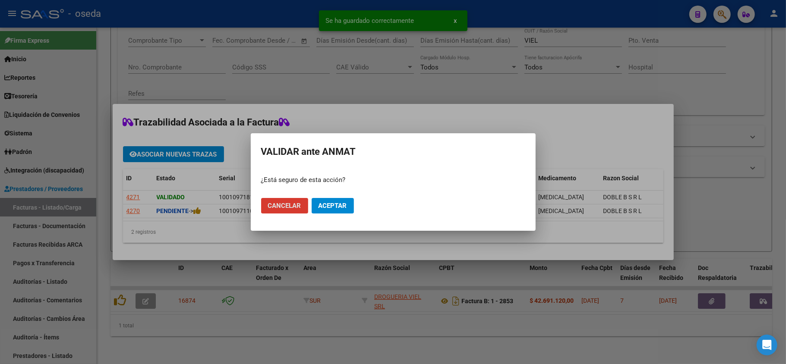
click at [334, 206] on span "Aceptar" at bounding box center [332, 206] width 28 height 8
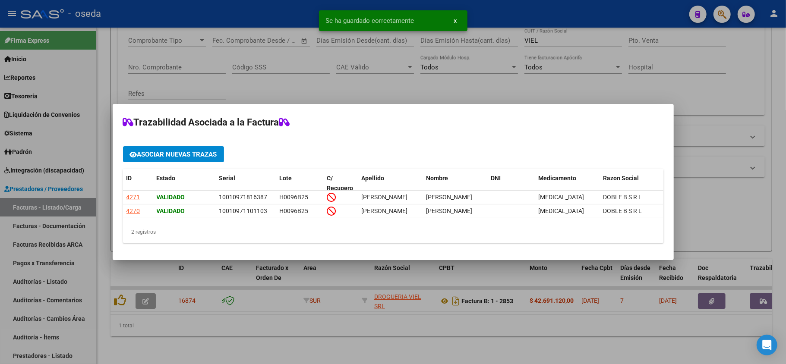
click at [383, 342] on div at bounding box center [393, 182] width 786 height 364
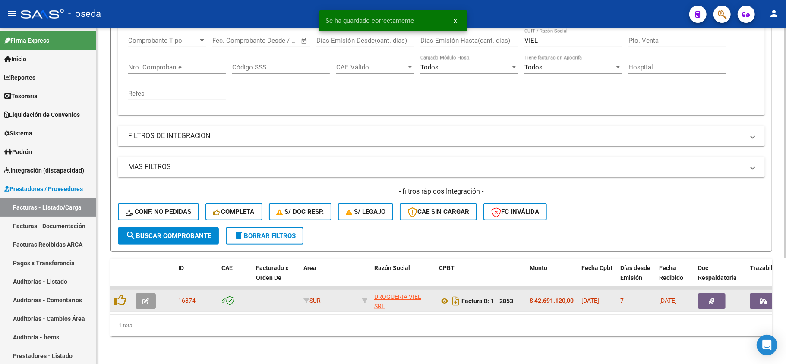
click at [718, 293] on button "button" at bounding box center [712, 301] width 28 height 16
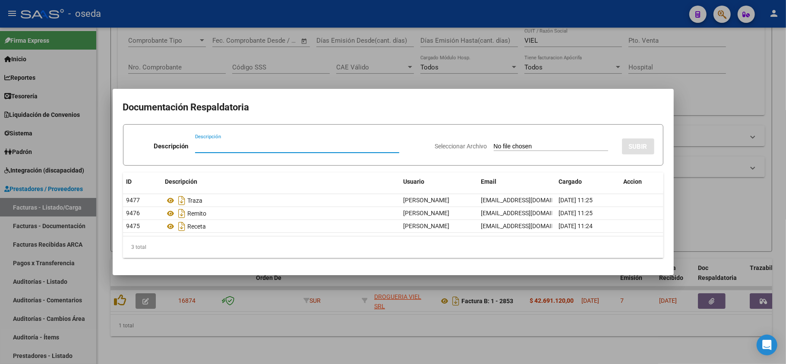
click at [408, 333] on div at bounding box center [393, 182] width 786 height 364
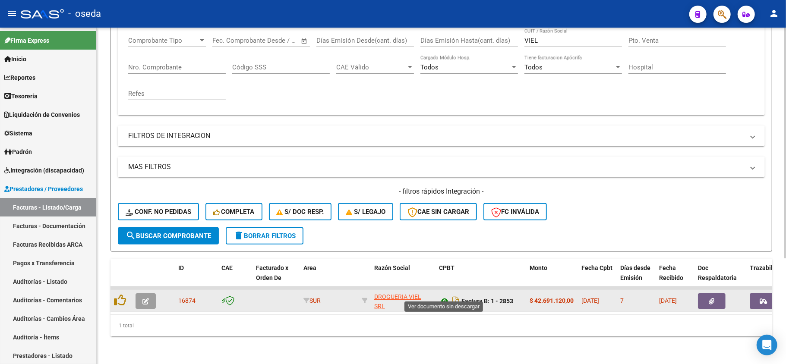
click at [444, 296] on icon at bounding box center [444, 301] width 11 height 10
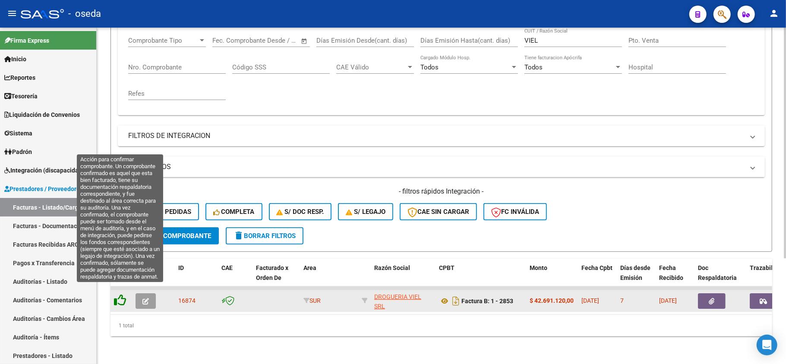
click at [118, 294] on icon at bounding box center [120, 300] width 12 height 12
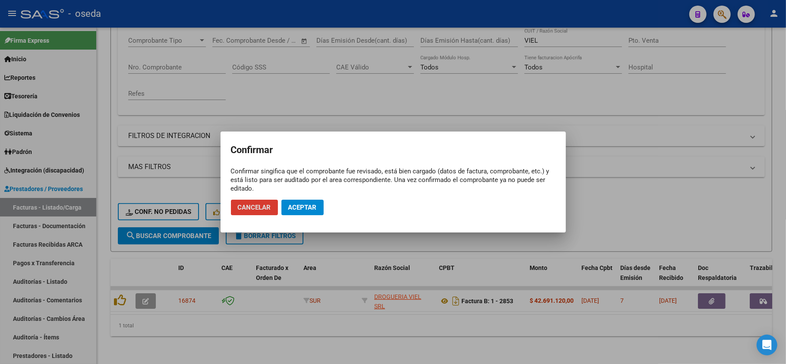
click at [301, 207] on span "Aceptar" at bounding box center [302, 208] width 28 height 8
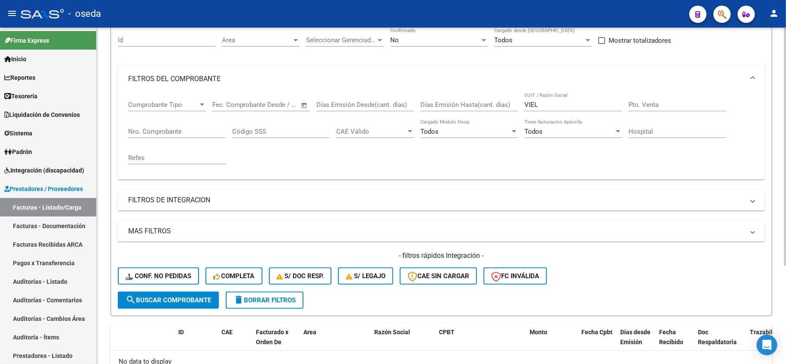
scroll to position [24, 0]
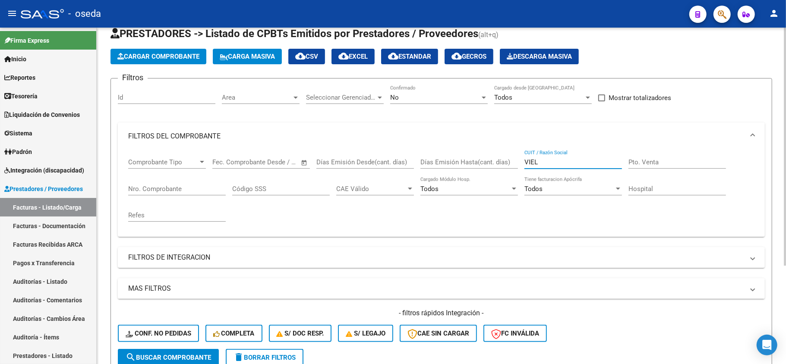
drag, startPoint x: 506, startPoint y: 163, endPoint x: 461, endPoint y: 163, distance: 44.4
click at [461, 163] on div "Comprobante Tipo Comprobante Tipo Fecha inicio – Fecha fin Fec. Comprobante Des…" at bounding box center [441, 190] width 626 height 80
click at [235, 351] on button "delete Borrar Filtros" at bounding box center [265, 357] width 78 height 17
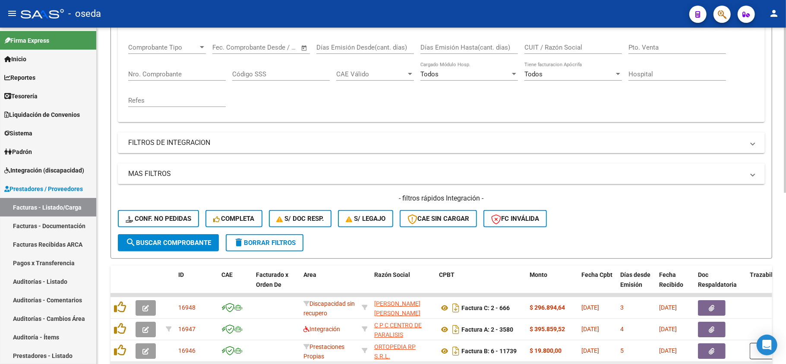
scroll to position [254, 0]
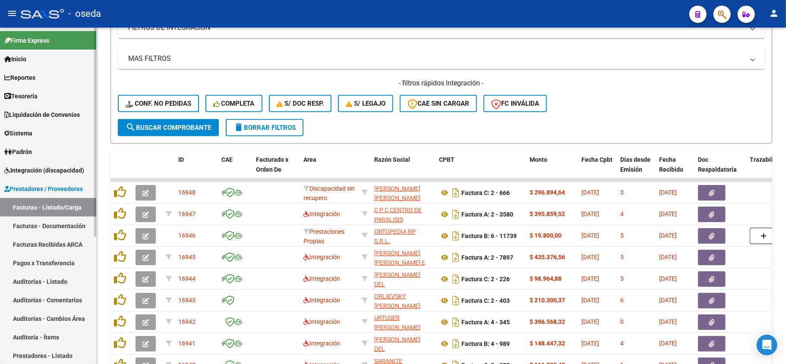
click at [36, 185] on span "Prestadores / Proveedores" at bounding box center [43, 188] width 79 height 9
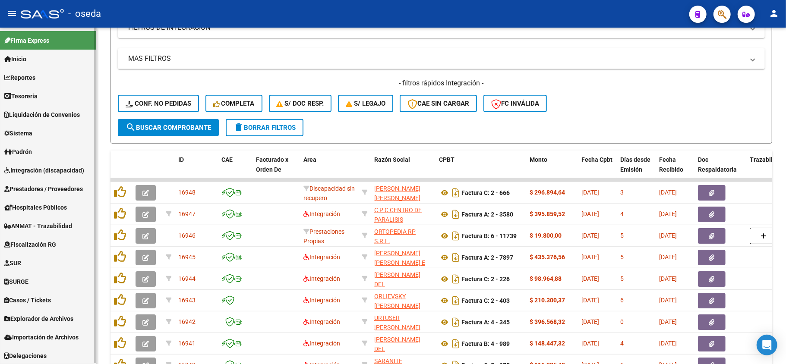
click at [37, 185] on span "Prestadores / Proveedores" at bounding box center [43, 188] width 79 height 9
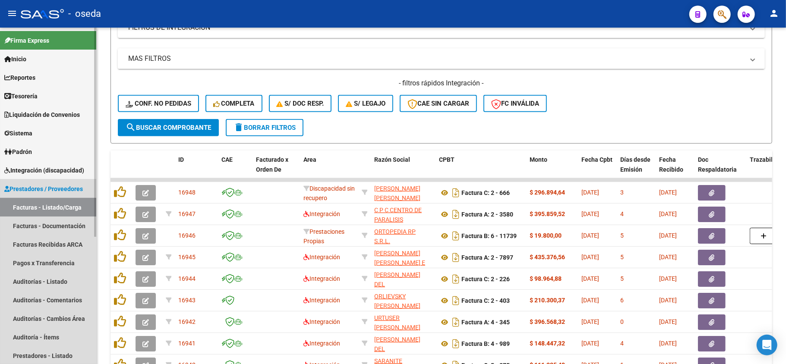
click at [38, 199] on link "Facturas - Listado/Carga" at bounding box center [48, 207] width 96 height 19
click at [36, 203] on link "Facturas - Listado/Carga" at bounding box center [48, 207] width 96 height 19
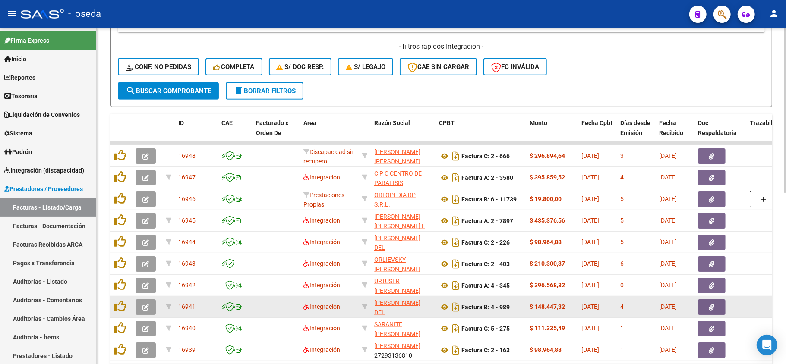
scroll to position [349, 0]
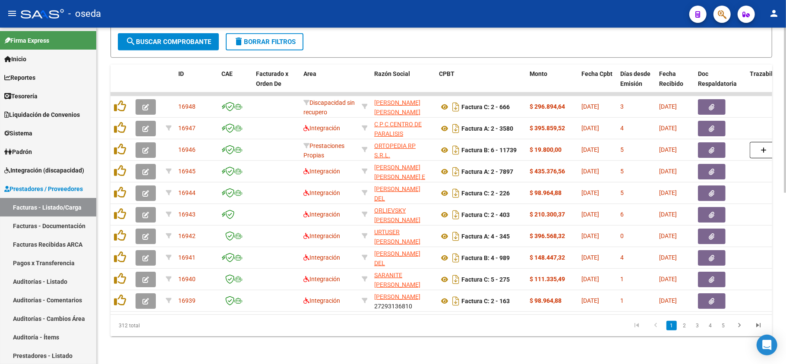
click at [691, 325] on ul "1 2 3 4 5" at bounding box center [697, 325] width 141 height 15
click at [682, 328] on link "2" at bounding box center [684, 325] width 10 height 9
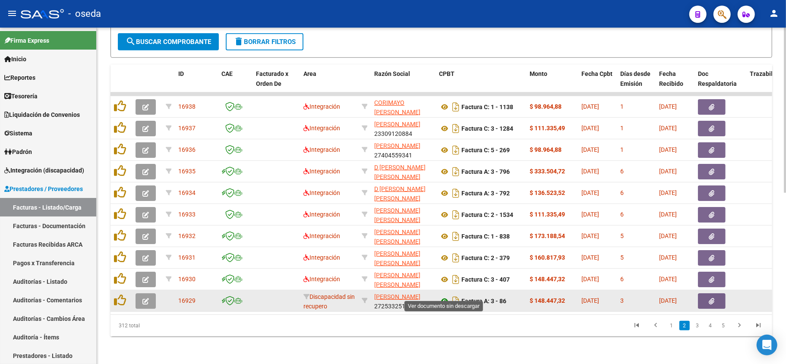
click at [444, 296] on icon at bounding box center [444, 301] width 11 height 10
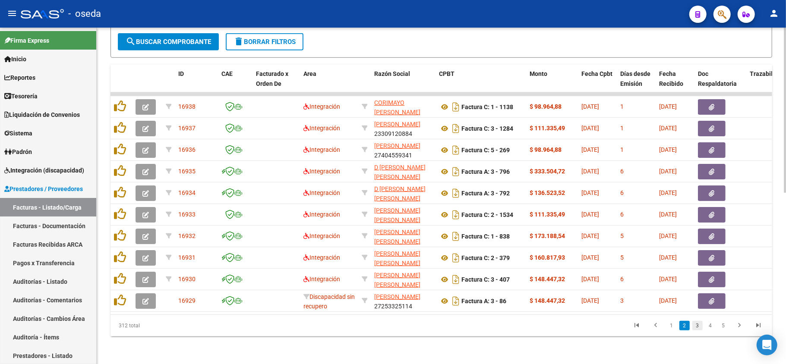
click at [697, 327] on link "3" at bounding box center [697, 325] width 10 height 9
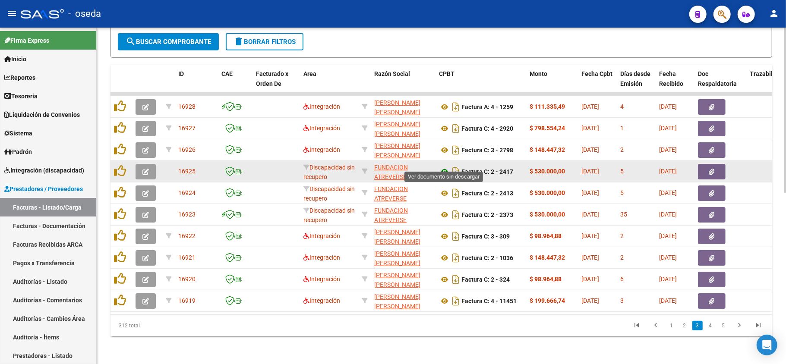
click at [444, 167] on icon at bounding box center [444, 172] width 11 height 10
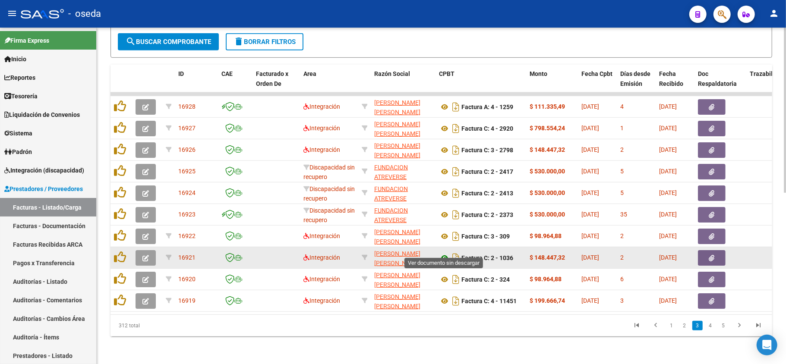
click at [444, 253] on icon at bounding box center [444, 258] width 11 height 10
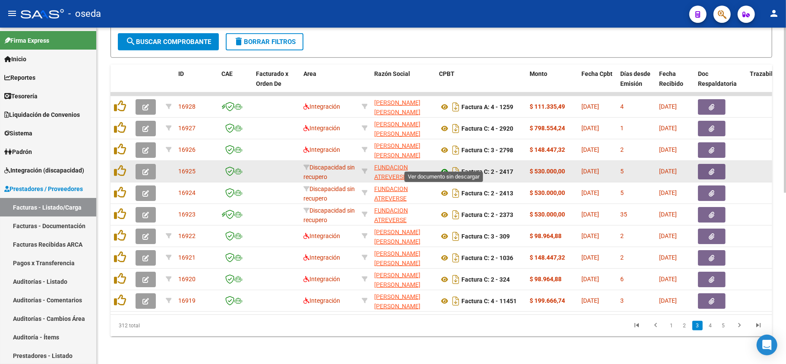
click at [442, 167] on icon at bounding box center [444, 172] width 11 height 10
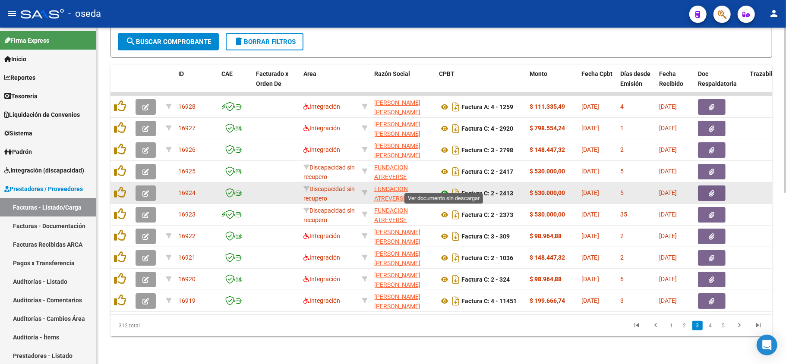
click at [444, 188] on icon at bounding box center [444, 193] width 11 height 10
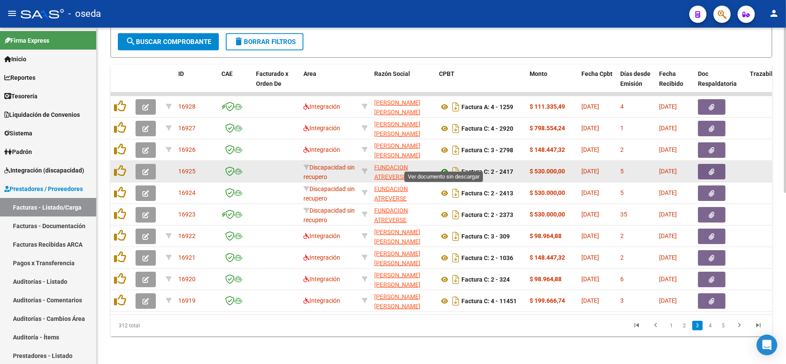
click at [448, 167] on icon at bounding box center [444, 172] width 11 height 10
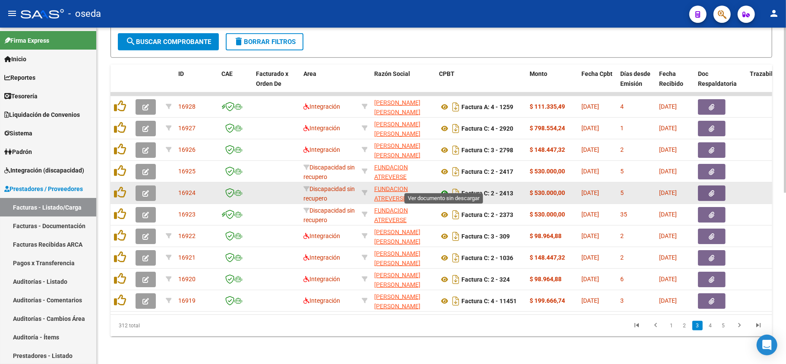
click at [440, 189] on icon at bounding box center [444, 193] width 11 height 10
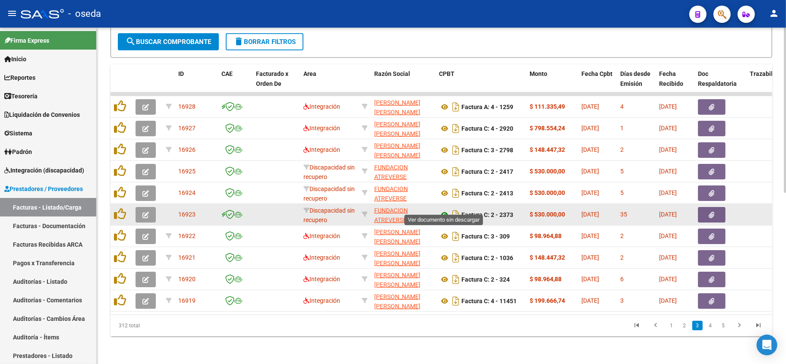
click at [445, 210] on icon at bounding box center [444, 215] width 11 height 10
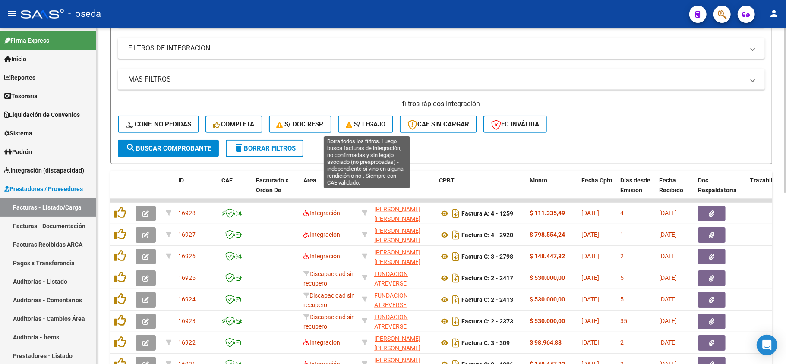
scroll to position [61, 0]
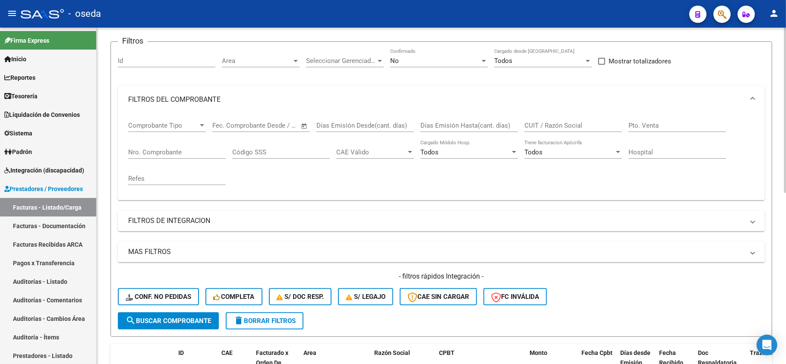
click at [532, 119] on div "CUIT / Razón Social" at bounding box center [573, 122] width 98 height 19
click at [456, 64] on div "No" at bounding box center [435, 61] width 90 height 8
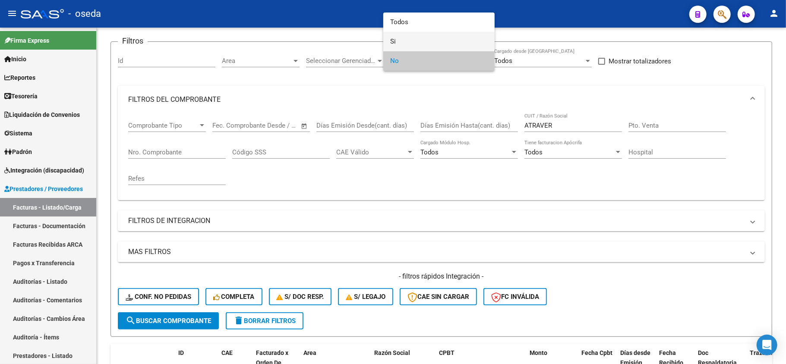
click at [438, 38] on span "Si" at bounding box center [439, 41] width 98 height 19
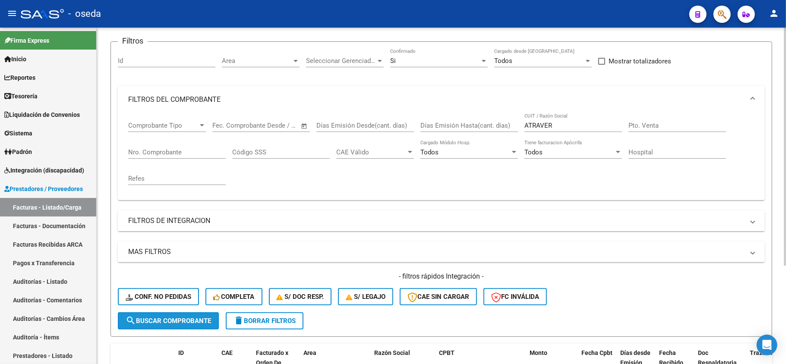
drag, startPoint x: 192, startPoint y: 327, endPoint x: 215, endPoint y: 309, distance: 28.6
click at [196, 324] on button "search Buscar Comprobante" at bounding box center [168, 320] width 101 height 17
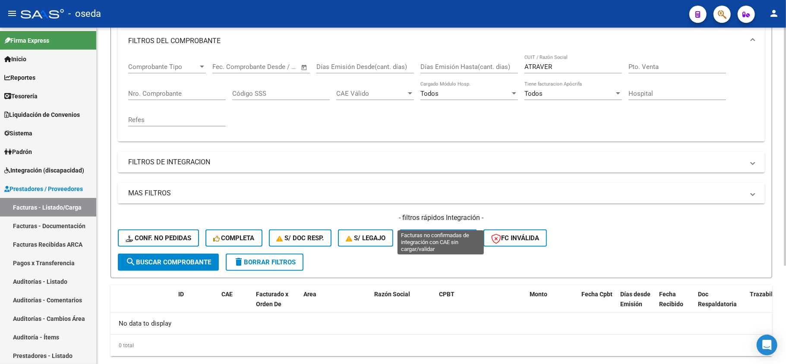
scroll to position [139, 0]
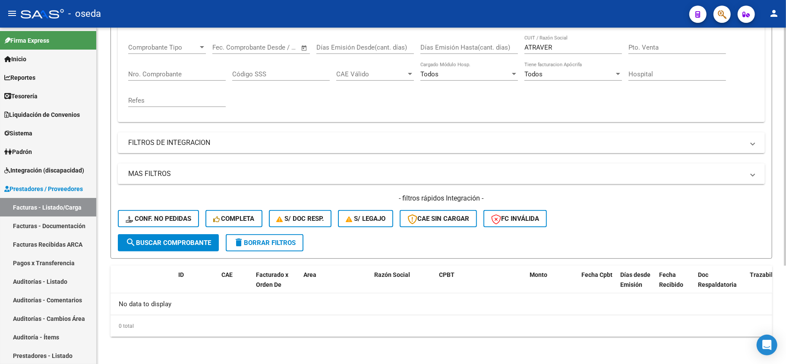
click at [179, 241] on span "search Buscar Comprobante" at bounding box center [168, 243] width 85 height 8
click at [541, 47] on input "ATRAVER" at bounding box center [573, 48] width 98 height 8
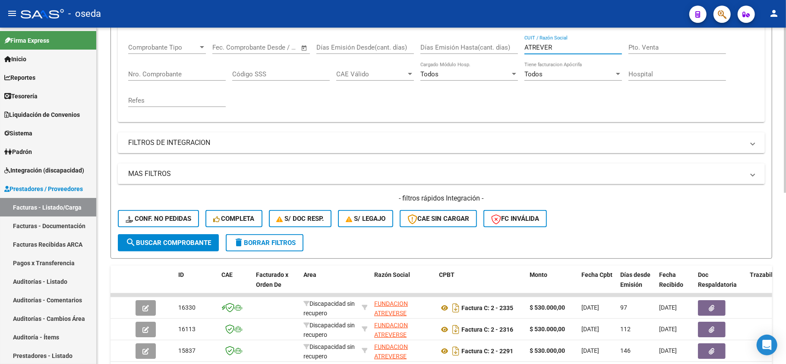
scroll to position [197, 0]
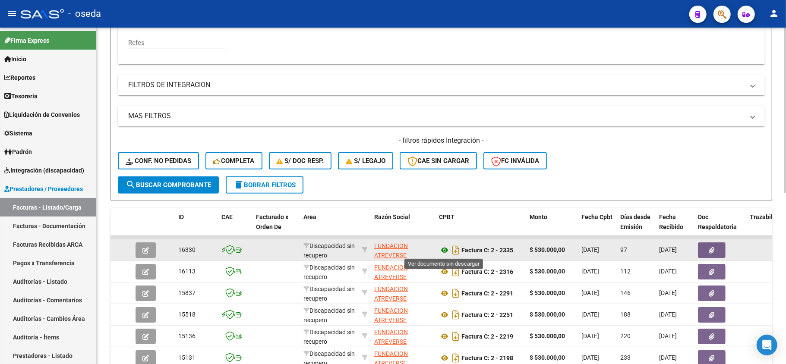
type input "ATREVER"
click at [446, 250] on icon at bounding box center [444, 250] width 11 height 10
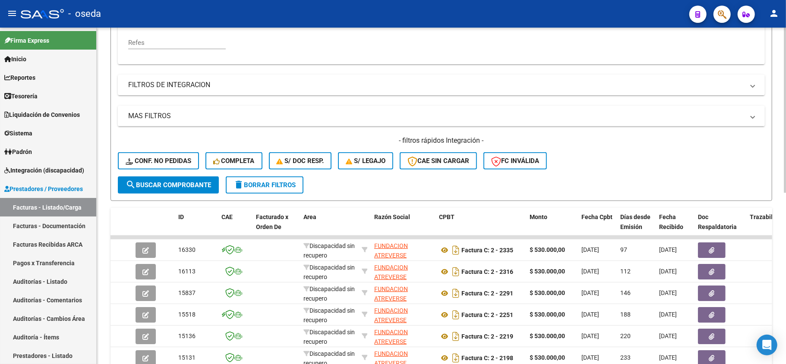
click at [287, 187] on span "delete Borrar Filtros" at bounding box center [264, 185] width 62 height 8
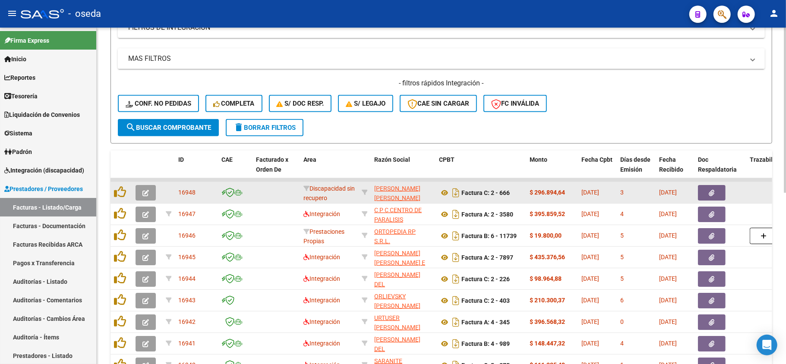
scroll to position [349, 0]
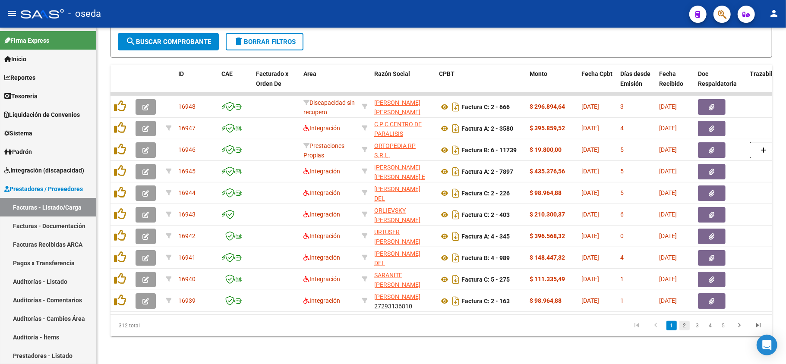
click at [684, 325] on link "2" at bounding box center [684, 325] width 10 height 9
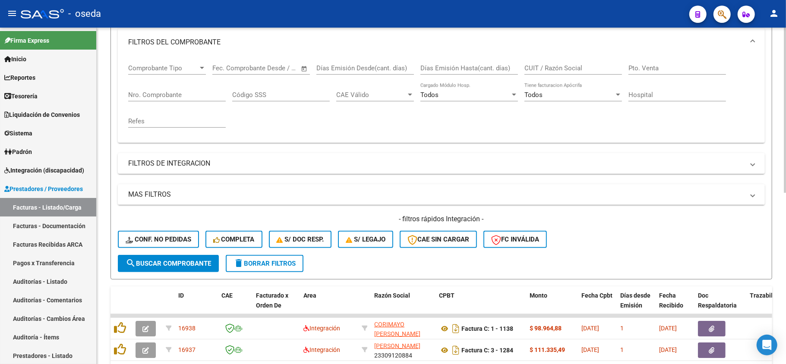
scroll to position [3, 0]
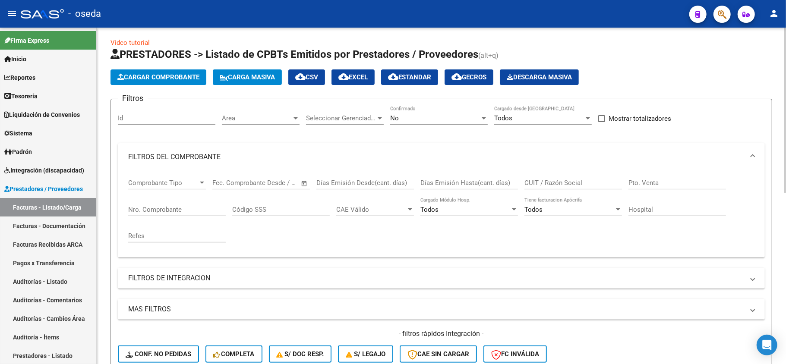
click at [538, 180] on input "CUIT / Razón Social" at bounding box center [573, 183] width 98 height 8
type input "D"
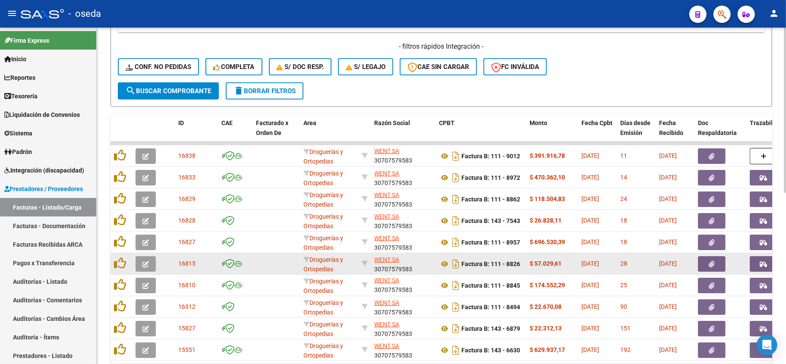
scroll to position [349, 0]
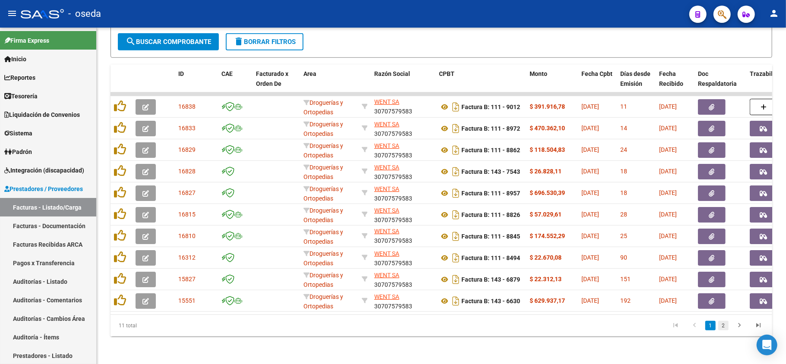
type input "WENT"
click at [723, 328] on link "2" at bounding box center [723, 325] width 10 height 9
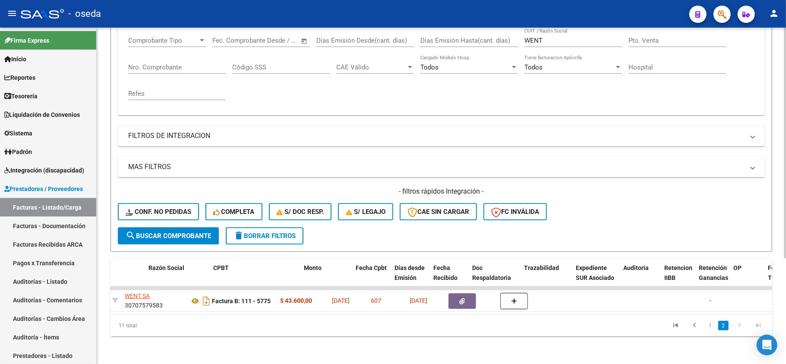
scroll to position [0, 128]
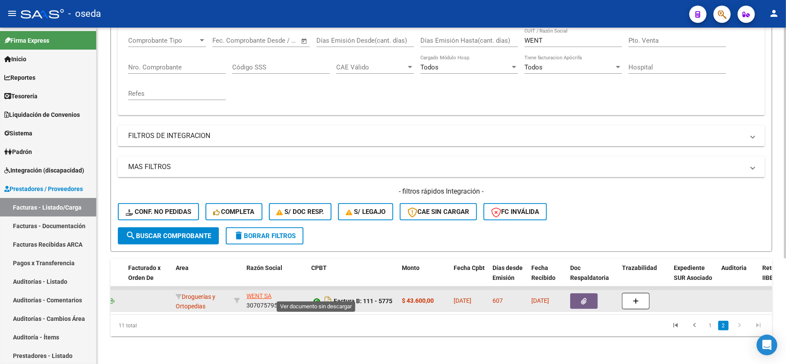
click at [316, 296] on icon at bounding box center [316, 301] width 11 height 10
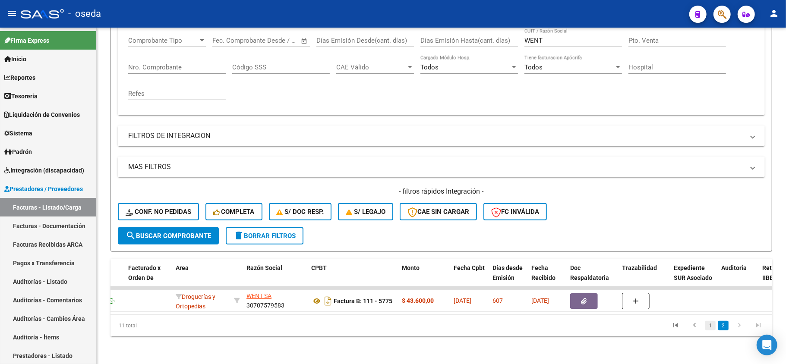
click at [711, 324] on link "1" at bounding box center [710, 325] width 10 height 9
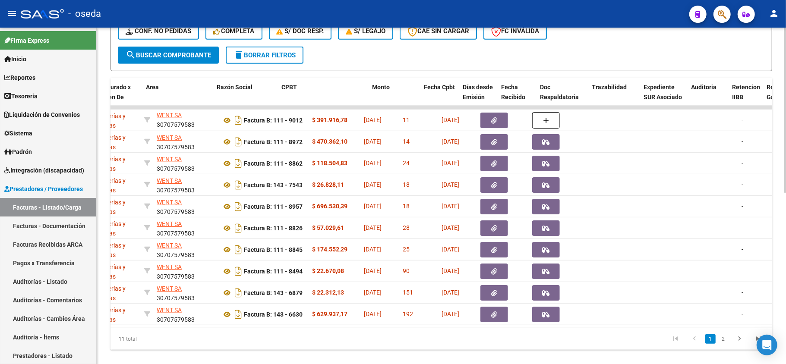
scroll to position [0, 144]
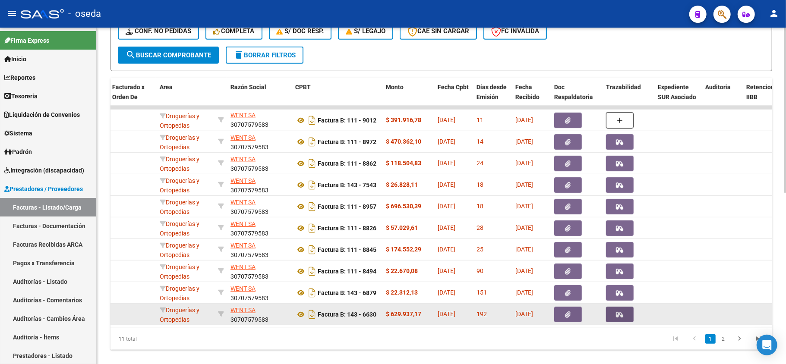
click at [619, 318] on button "button" at bounding box center [620, 315] width 28 height 16
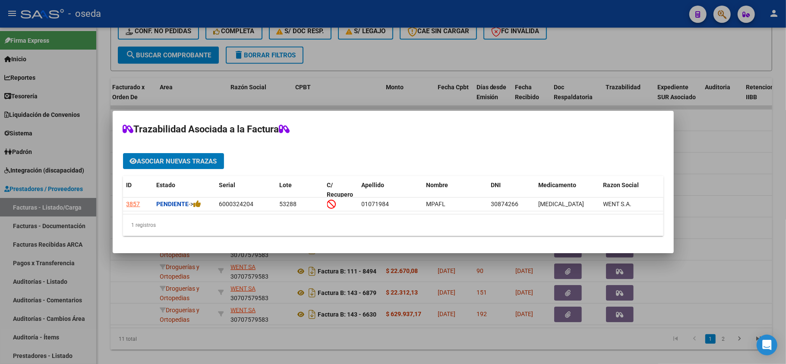
click at [499, 351] on div at bounding box center [393, 182] width 786 height 364
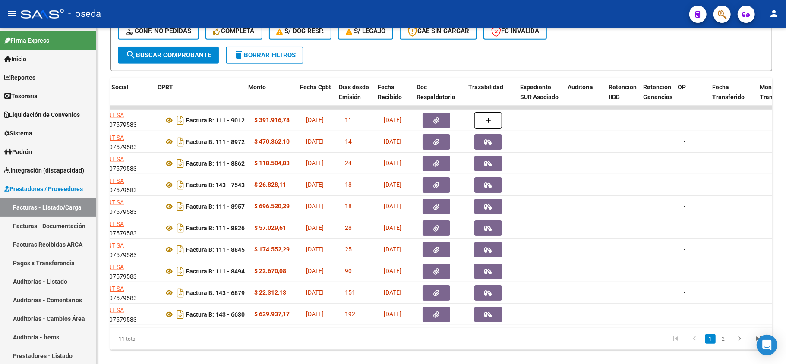
scroll to position [0, 292]
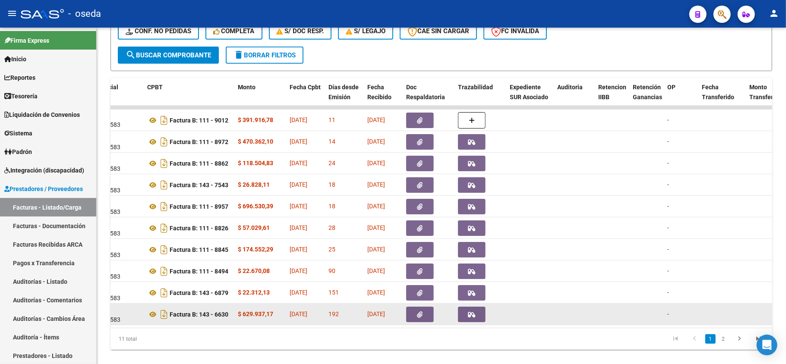
click at [473, 317] on icon "button" at bounding box center [471, 315] width 7 height 6
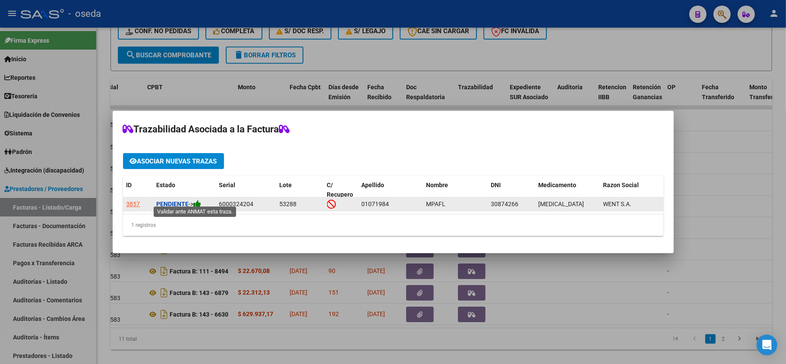
click at [200, 200] on icon at bounding box center [198, 204] width 8 height 8
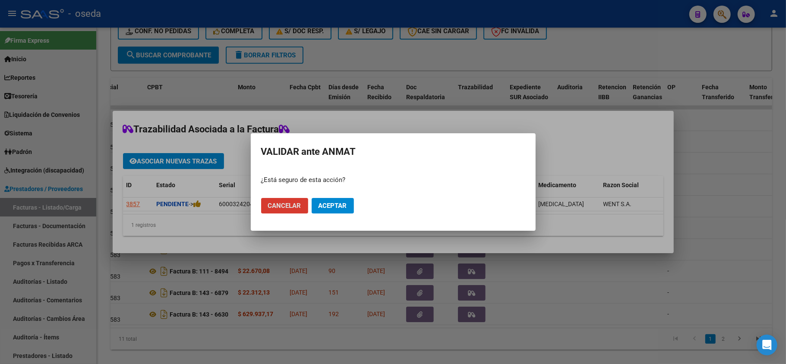
click at [323, 350] on div at bounding box center [393, 182] width 786 height 364
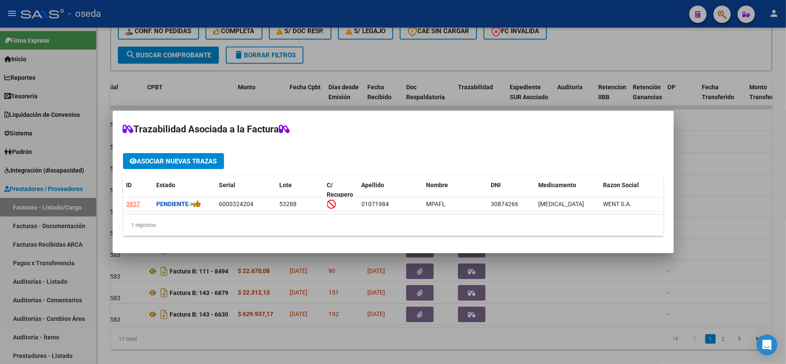
click at [463, 356] on div at bounding box center [393, 182] width 786 height 364
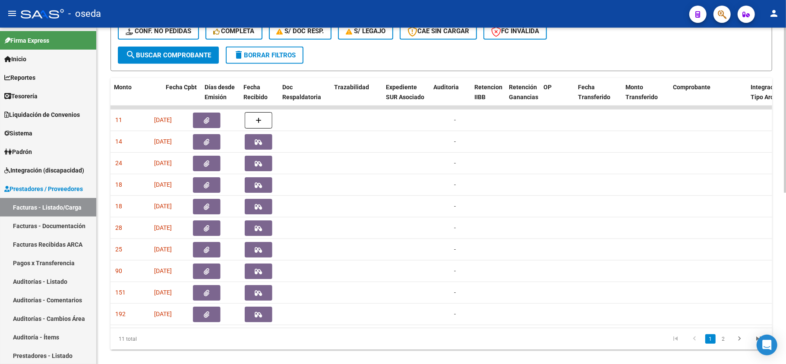
scroll to position [0, 415]
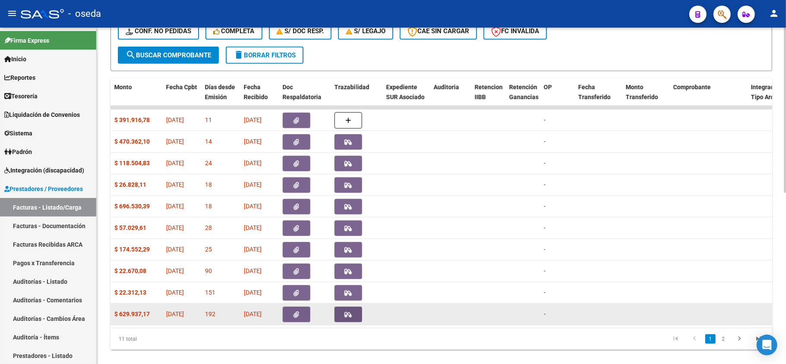
click at [356, 312] on button "button" at bounding box center [348, 315] width 28 height 16
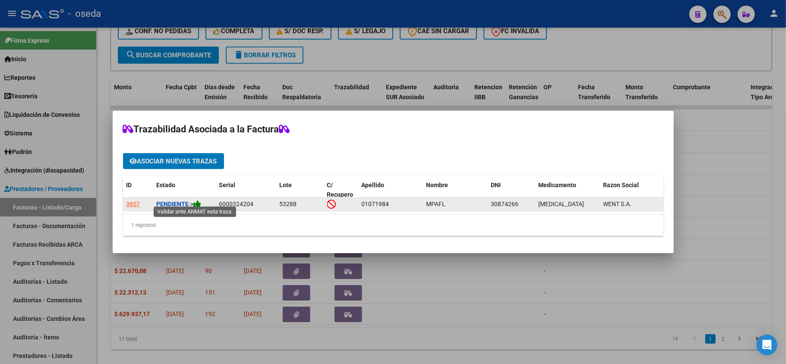
click at [202, 200] on icon at bounding box center [198, 204] width 8 height 8
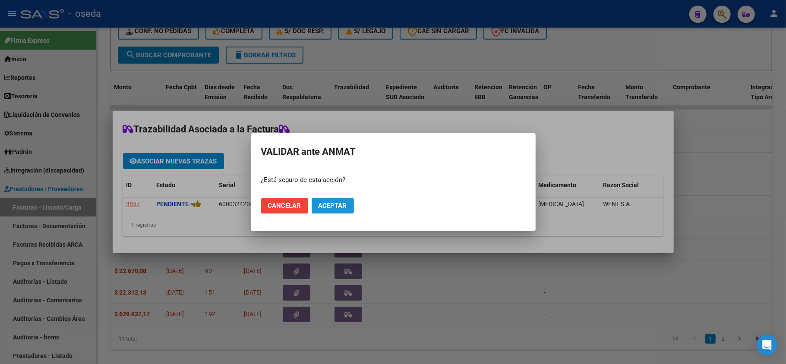
click at [337, 208] on span "Aceptar" at bounding box center [332, 206] width 28 height 8
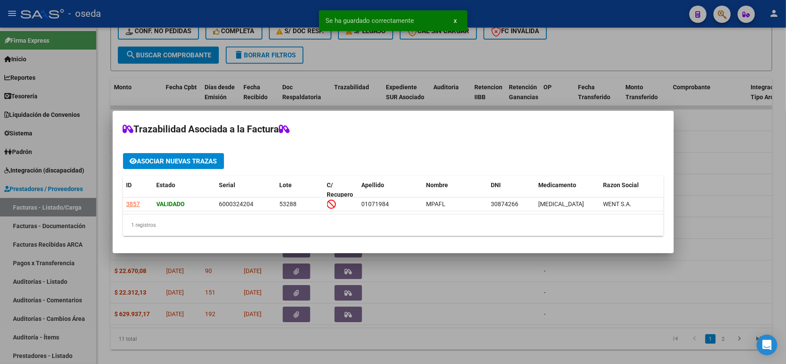
click at [348, 346] on div at bounding box center [393, 182] width 786 height 364
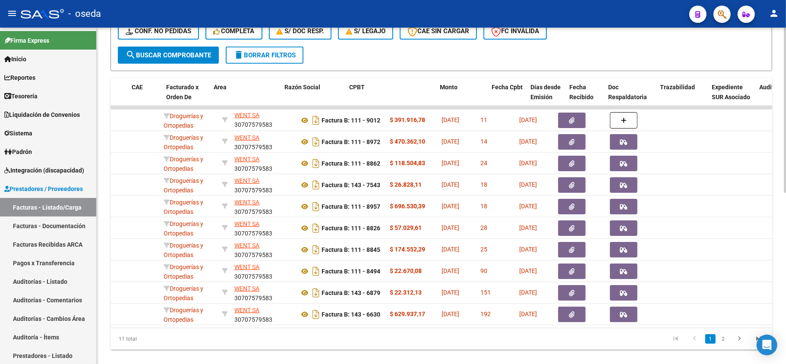
scroll to position [0, 47]
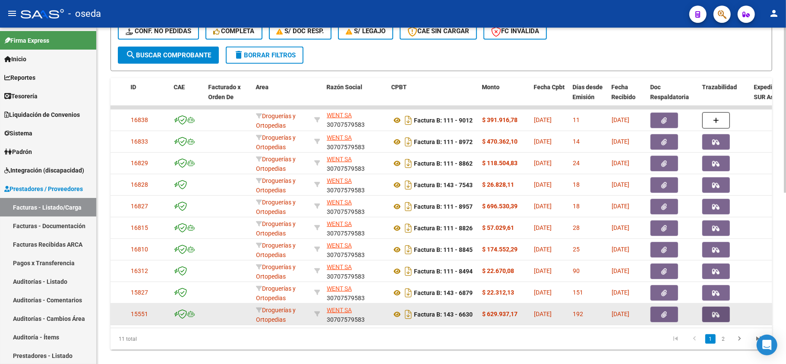
click at [716, 313] on icon "button" at bounding box center [715, 315] width 7 height 6
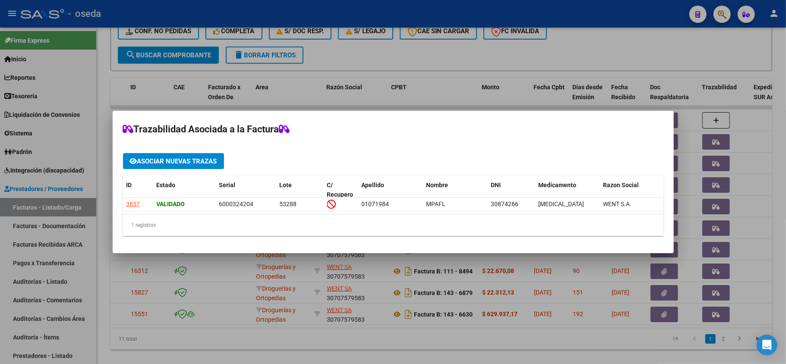
click at [589, 348] on div at bounding box center [393, 182] width 786 height 364
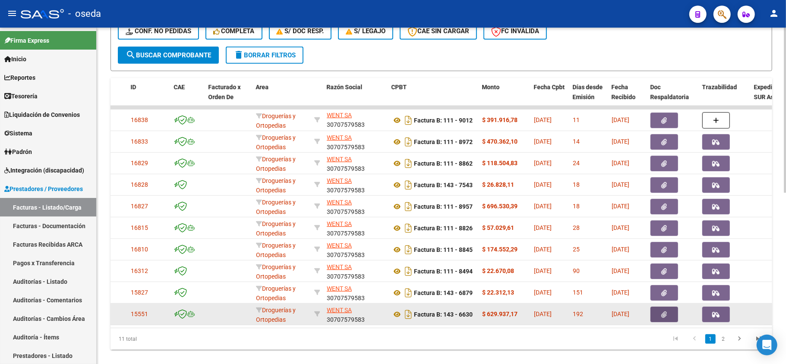
click at [663, 312] on icon "button" at bounding box center [664, 315] width 6 height 6
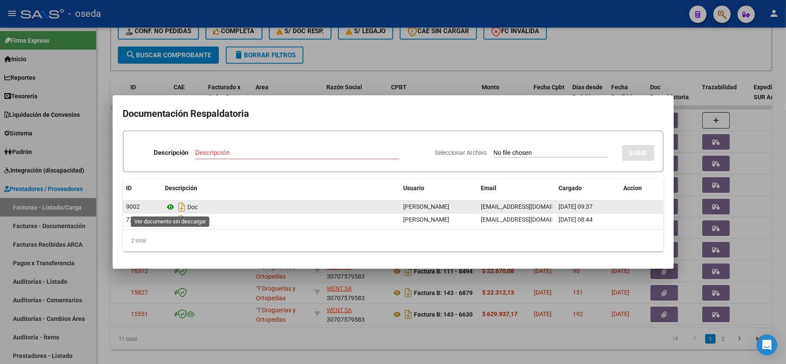
click at [175, 208] on icon at bounding box center [170, 207] width 11 height 10
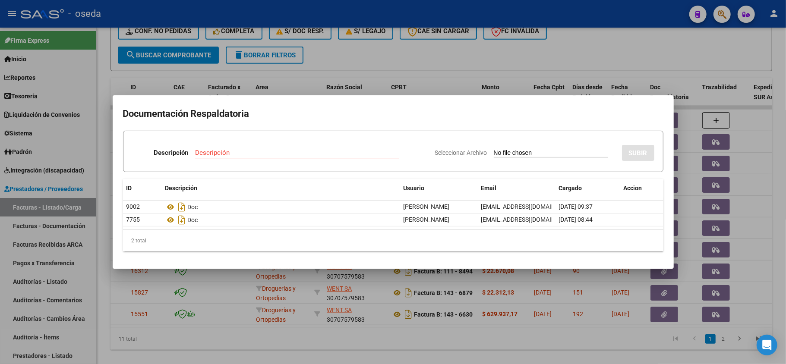
click at [418, 332] on div at bounding box center [393, 182] width 786 height 364
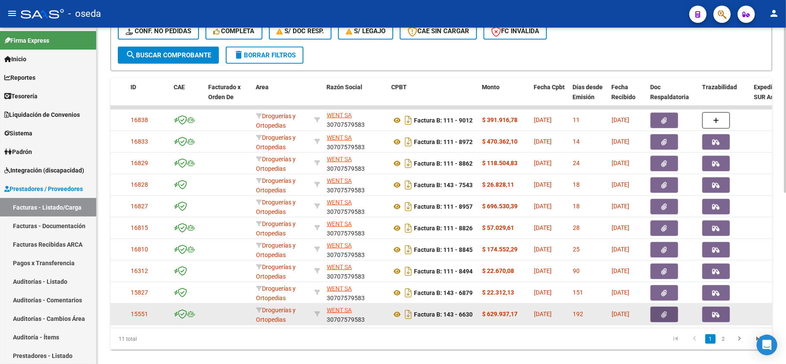
click at [659, 311] on button "button" at bounding box center [664, 315] width 28 height 16
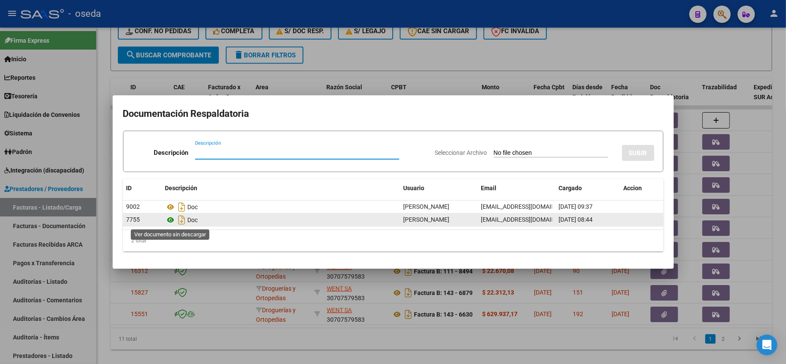
click at [170, 218] on icon at bounding box center [170, 220] width 11 height 10
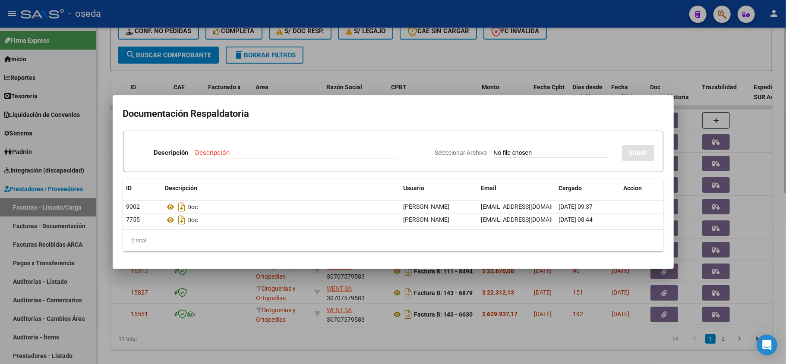
click at [353, 351] on div at bounding box center [393, 182] width 786 height 364
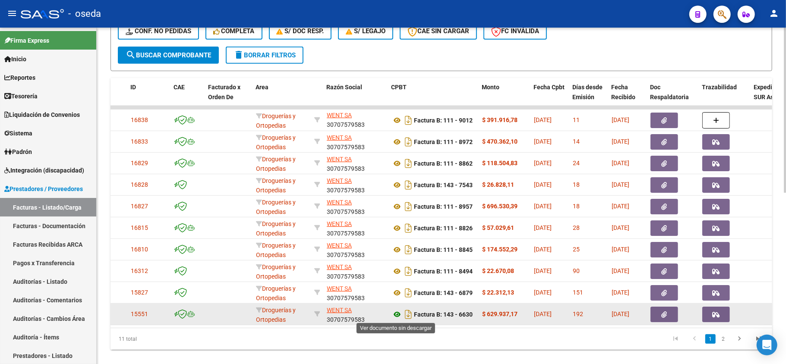
click at [397, 314] on icon at bounding box center [396, 314] width 11 height 10
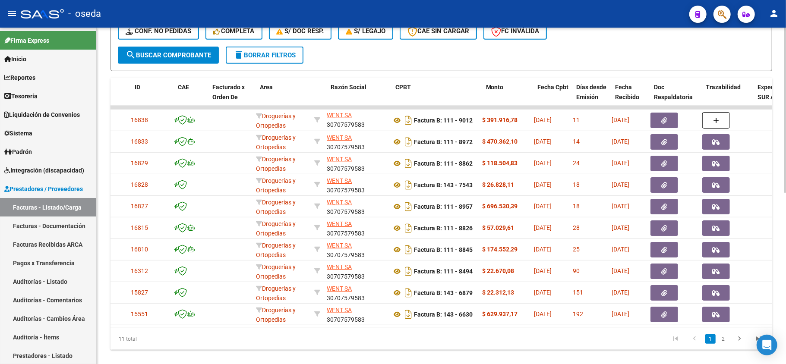
scroll to position [0, 0]
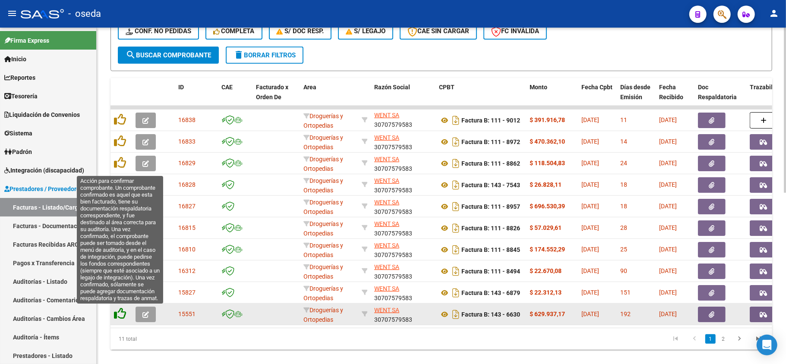
click at [119, 313] on icon at bounding box center [120, 314] width 12 height 12
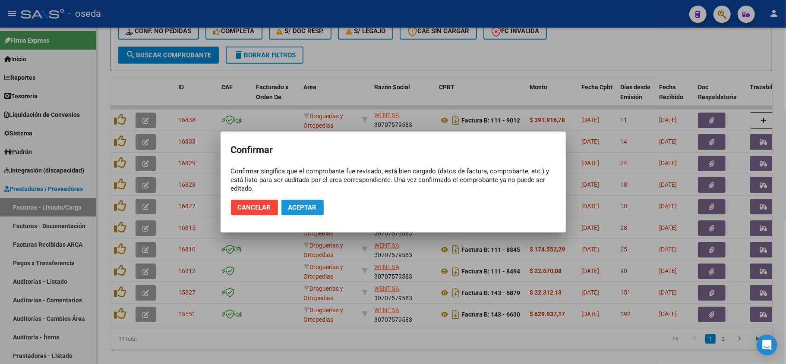
click at [294, 205] on span "Aceptar" at bounding box center [302, 208] width 28 height 8
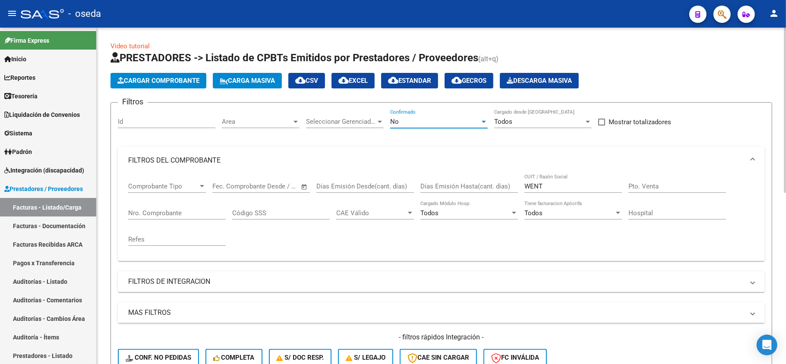
click at [463, 121] on div "No" at bounding box center [435, 122] width 90 height 8
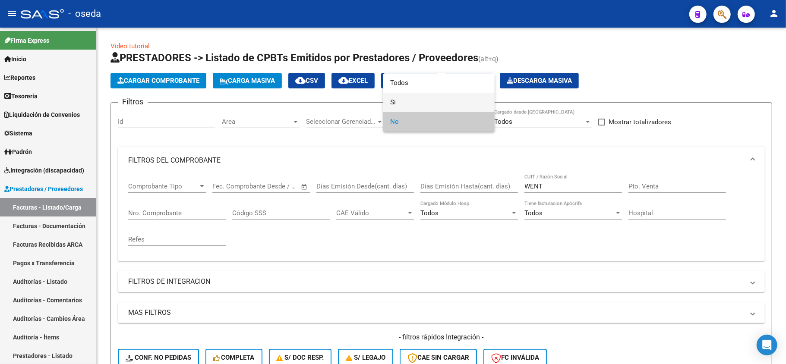
click at [458, 95] on span "Si" at bounding box center [439, 102] width 98 height 19
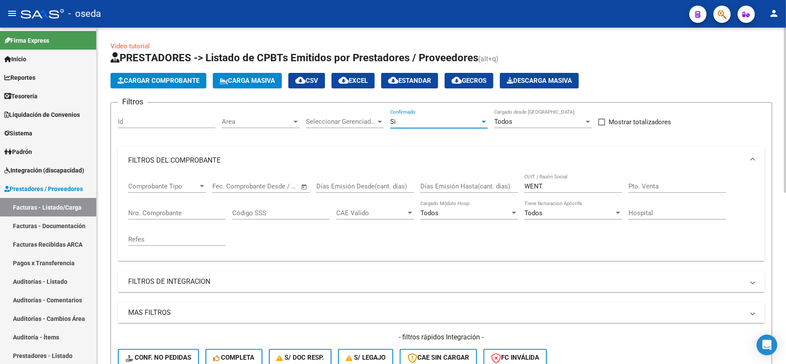
scroll to position [115, 0]
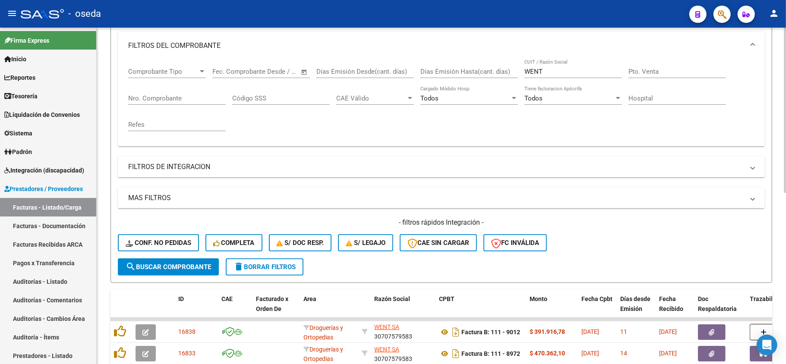
click at [195, 264] on span "search Buscar Comprobante" at bounding box center [168, 267] width 85 height 8
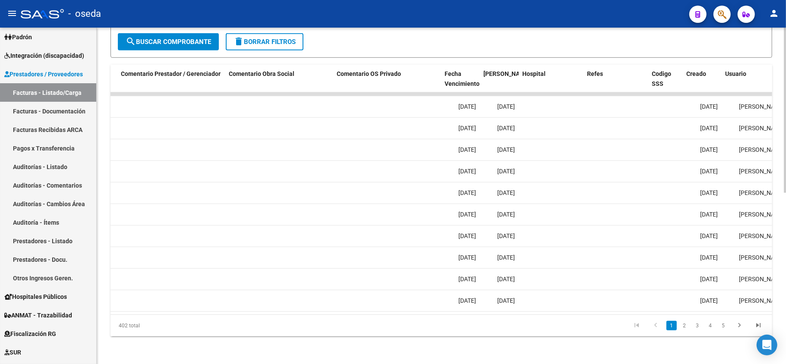
scroll to position [0, 1395]
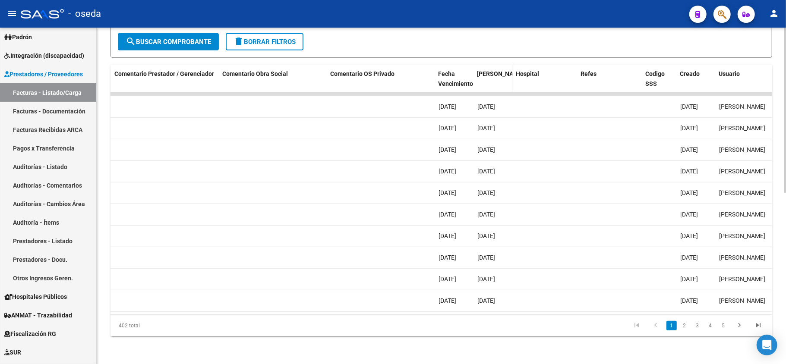
click at [492, 70] on span "Fecha Confimado" at bounding box center [500, 73] width 47 height 7
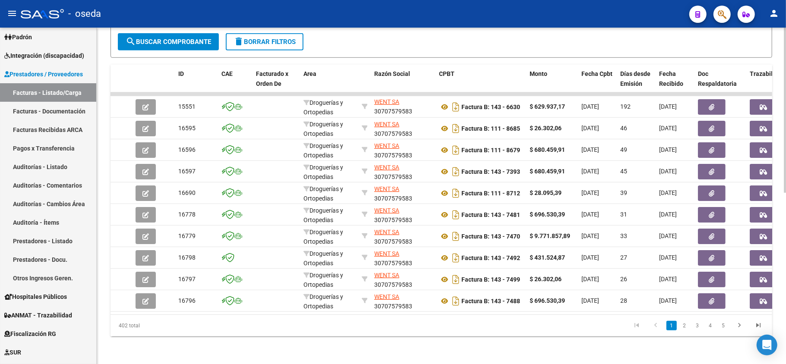
scroll to position [233, 0]
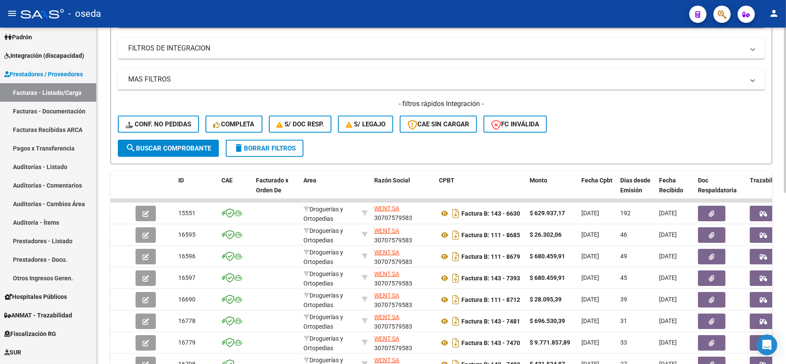
click at [269, 151] on span "delete Borrar Filtros" at bounding box center [264, 149] width 62 height 8
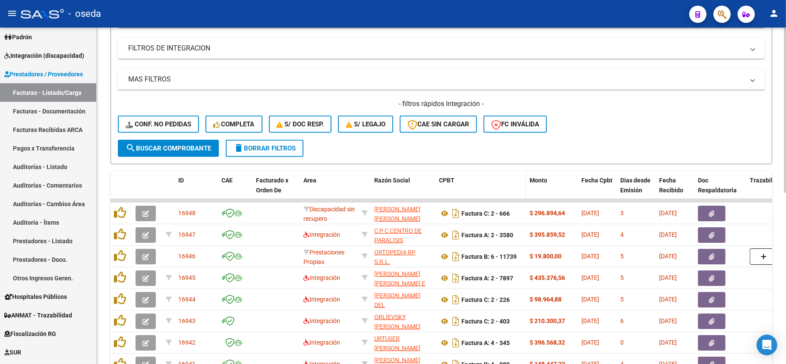
scroll to position [349, 0]
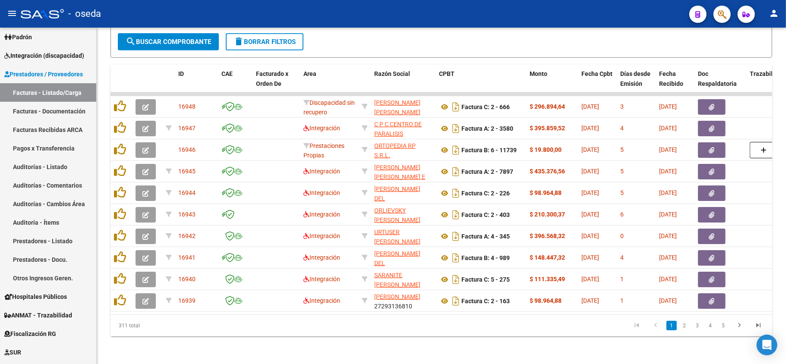
click at [760, 326] on icon "go to last page" at bounding box center [758, 326] width 11 height 10
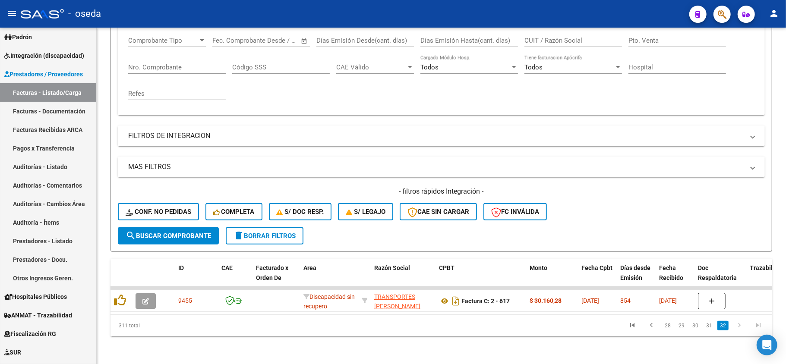
scroll to position [154, 0]
click at [633, 323] on icon "go to first page" at bounding box center [632, 326] width 11 height 10
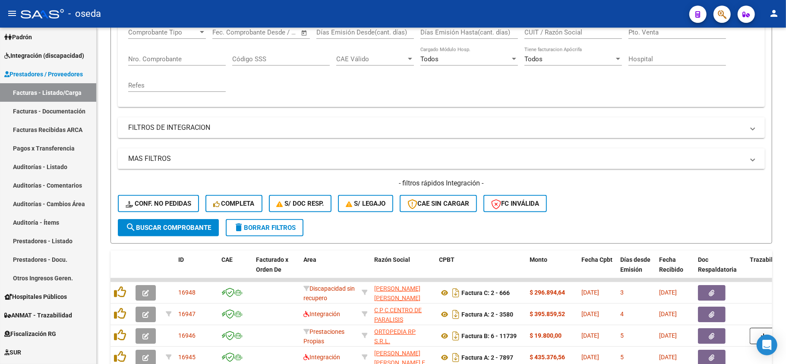
scroll to position [39, 0]
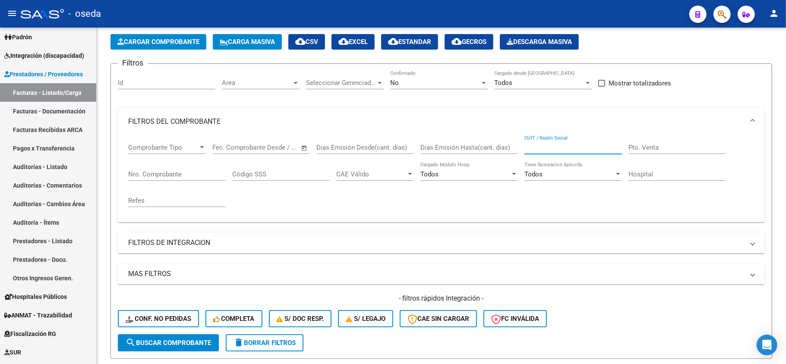
click at [541, 146] on input "CUIT / Razón Social" at bounding box center [573, 148] width 98 height 8
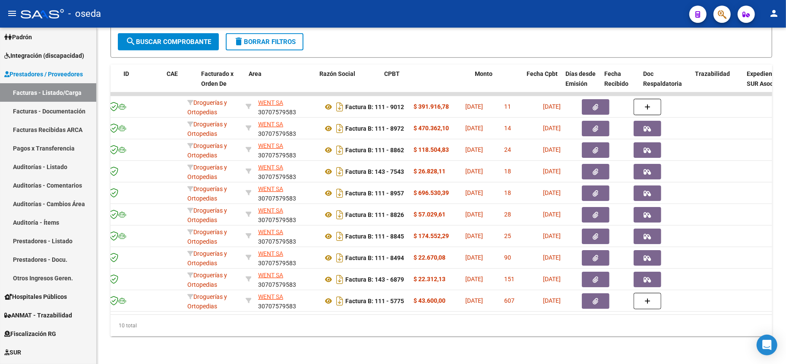
scroll to position [0, 0]
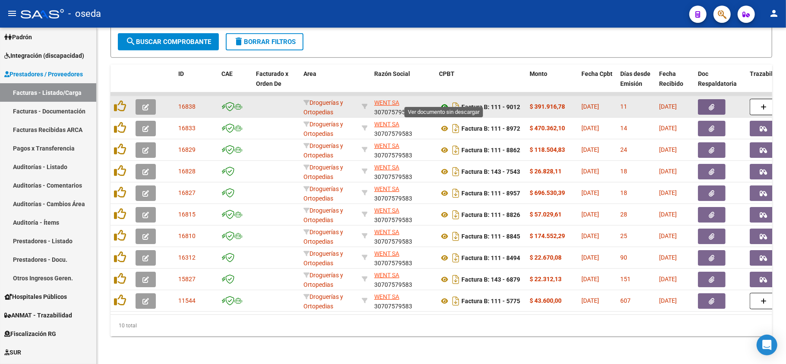
click at [445, 102] on icon at bounding box center [444, 107] width 11 height 10
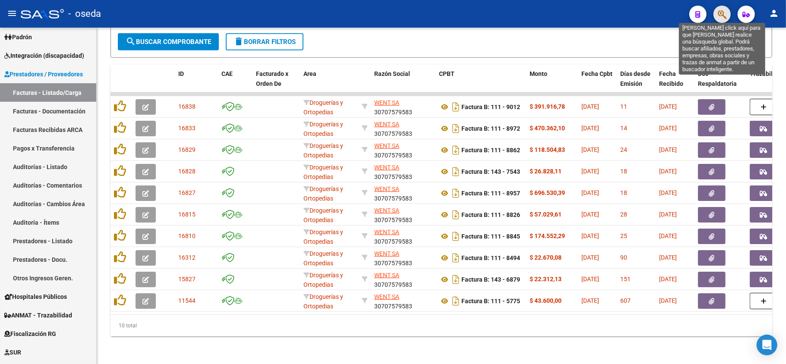
click at [726, 14] on icon "button" at bounding box center [722, 14] width 9 height 10
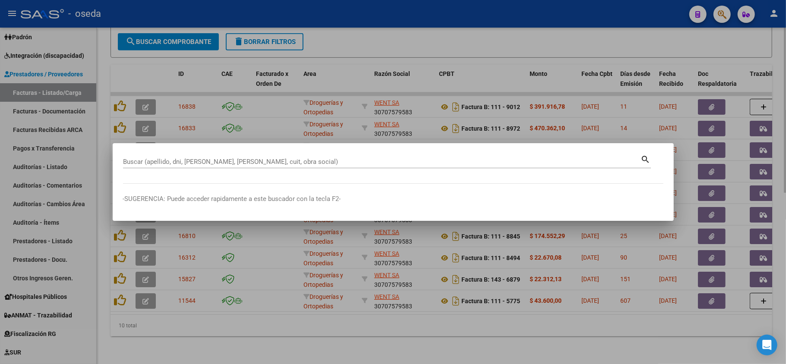
drag, startPoint x: 414, startPoint y: 348, endPoint x: 429, endPoint y: 338, distance: 17.5
click at [416, 346] on div at bounding box center [393, 182] width 786 height 364
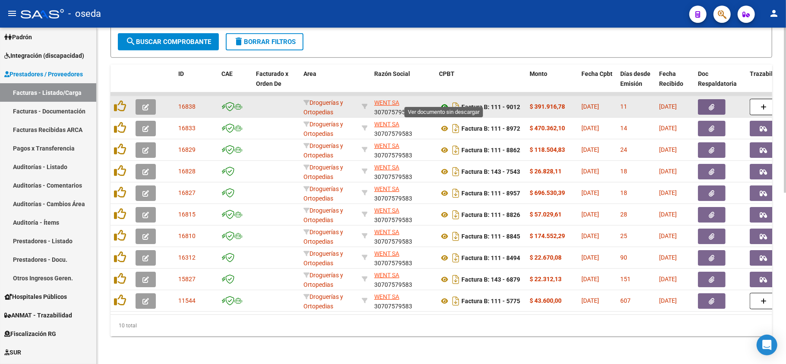
click at [442, 102] on icon at bounding box center [444, 107] width 11 height 10
click at [443, 102] on icon at bounding box center [444, 107] width 11 height 10
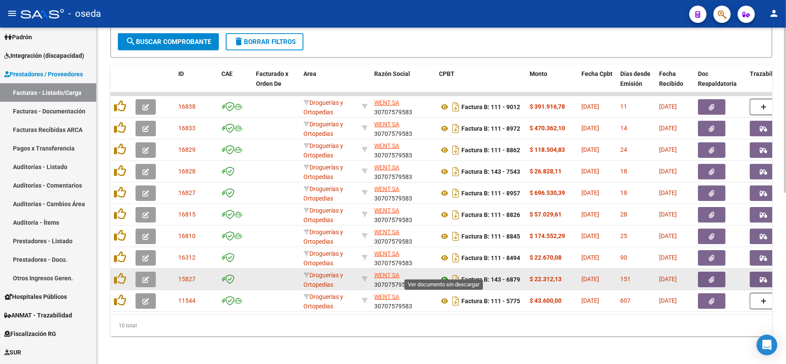
click at [444, 274] on icon at bounding box center [444, 279] width 11 height 10
click at [767, 277] on icon "button" at bounding box center [763, 280] width 7 height 6
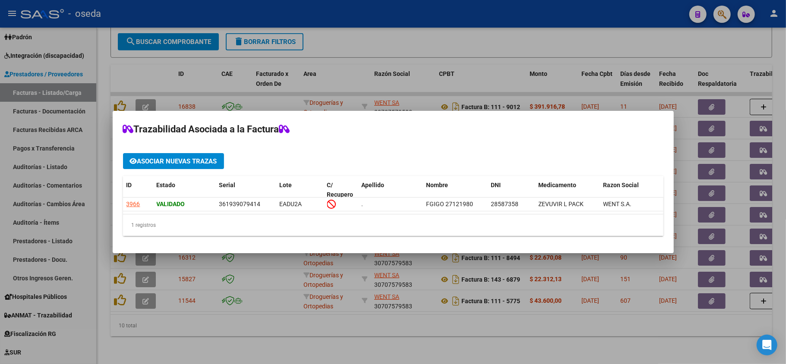
click at [765, 271] on div at bounding box center [393, 182] width 786 height 364
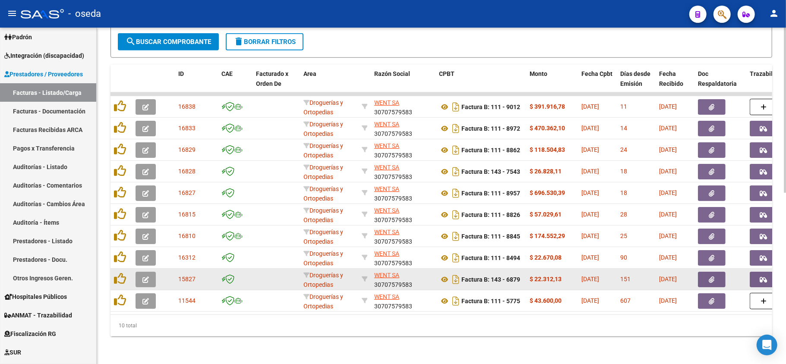
click at [712, 277] on icon "button" at bounding box center [712, 280] width 6 height 6
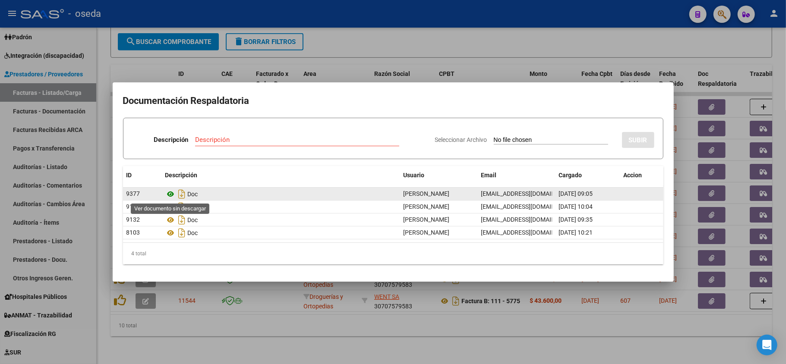
click at [172, 193] on icon at bounding box center [170, 194] width 11 height 10
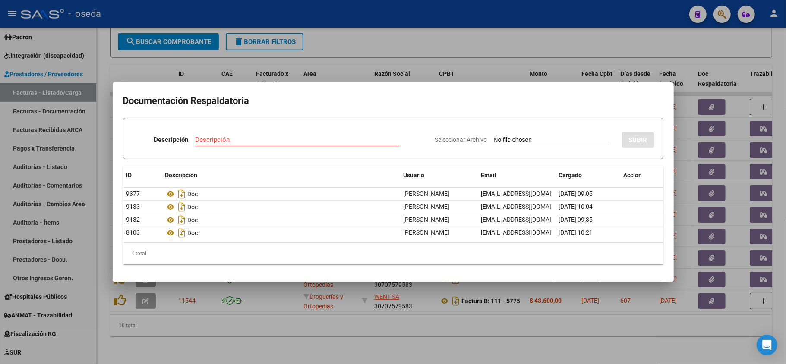
click at [395, 346] on div at bounding box center [393, 182] width 786 height 364
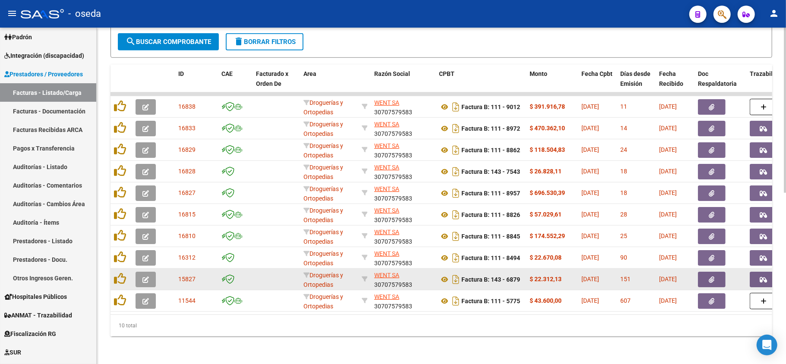
click at [761, 277] on icon "button" at bounding box center [763, 280] width 7 height 6
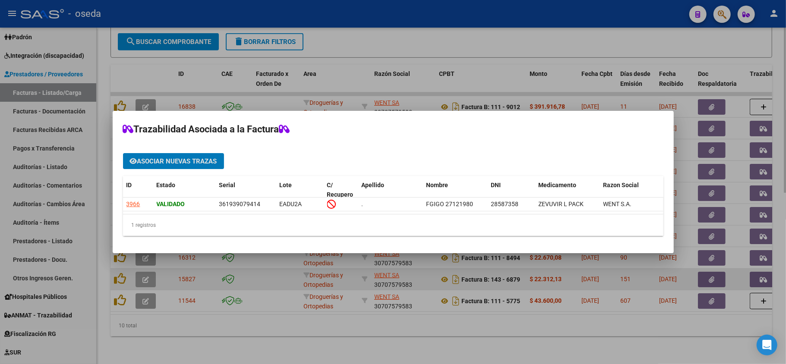
click at [761, 269] on div at bounding box center [393, 182] width 786 height 364
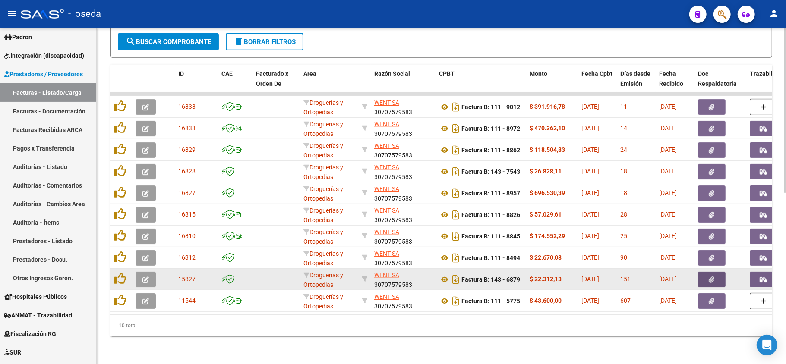
click at [715, 272] on button "button" at bounding box center [712, 280] width 28 height 16
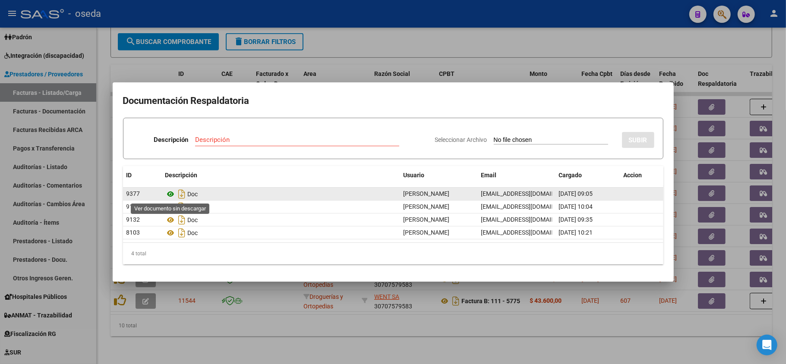
click at [168, 194] on icon at bounding box center [170, 194] width 11 height 10
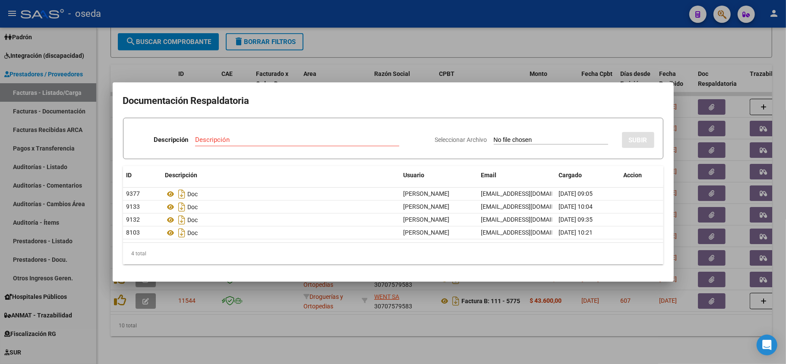
click at [380, 62] on div at bounding box center [393, 182] width 786 height 364
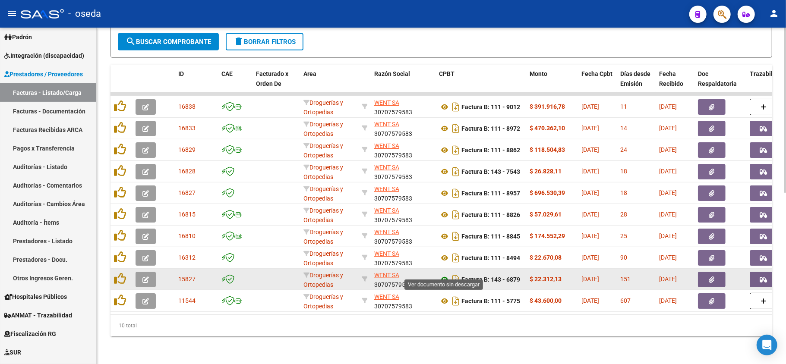
click at [442, 274] on icon at bounding box center [444, 279] width 11 height 10
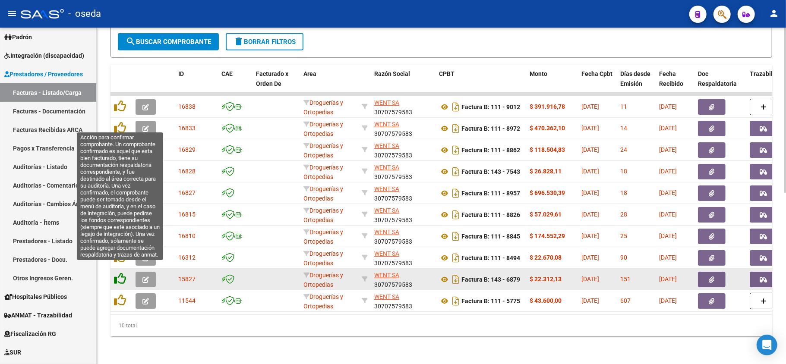
click at [119, 273] on icon at bounding box center [120, 279] width 12 height 12
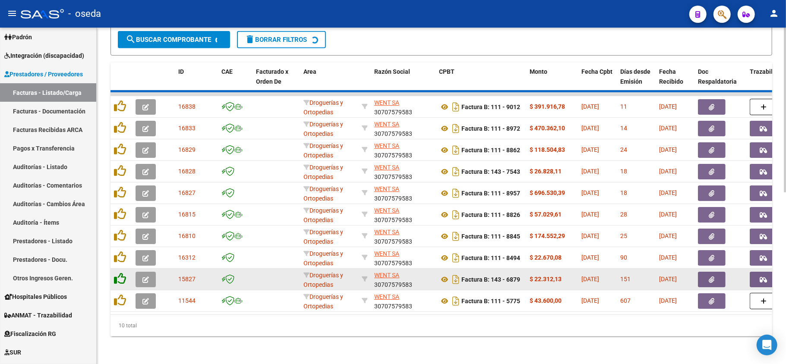
scroll to position [327, 0]
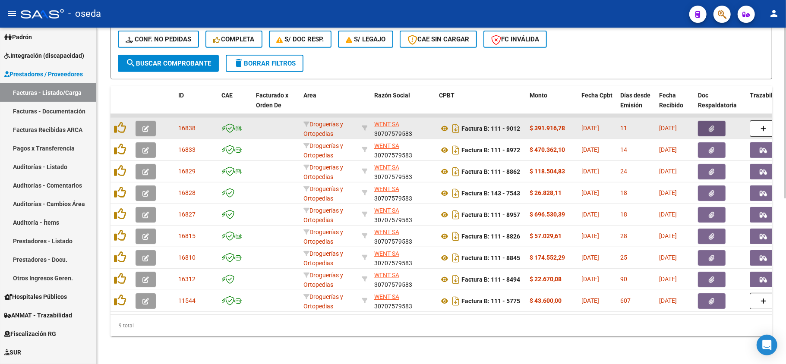
click at [709, 126] on icon "button" at bounding box center [712, 129] width 6 height 6
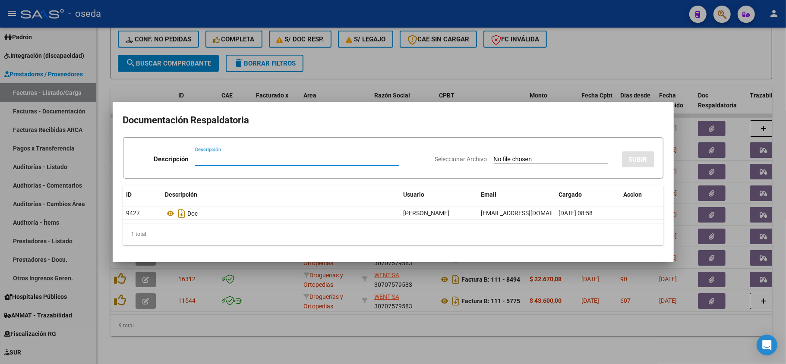
click at [609, 60] on div at bounding box center [393, 182] width 786 height 364
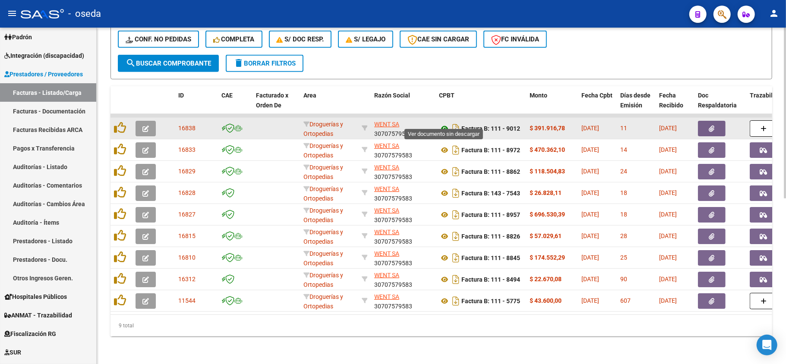
click at [442, 123] on icon at bounding box center [444, 128] width 11 height 10
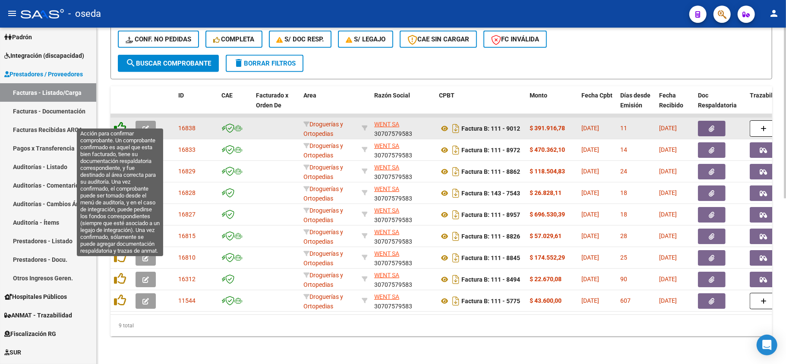
click at [120, 122] on icon at bounding box center [120, 128] width 12 height 12
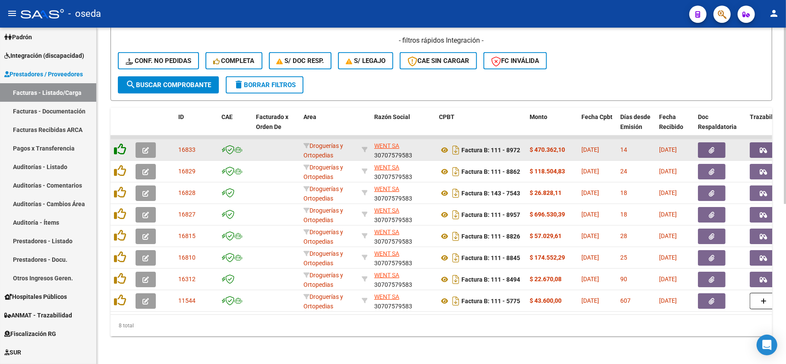
scroll to position [305, 0]
click at [444, 145] on icon at bounding box center [444, 150] width 11 height 10
click at [764, 147] on icon "button" at bounding box center [763, 150] width 7 height 6
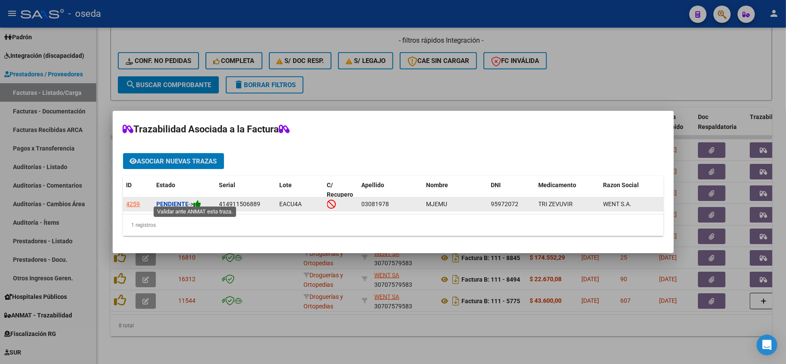
click at [201, 201] on icon at bounding box center [198, 204] width 8 height 8
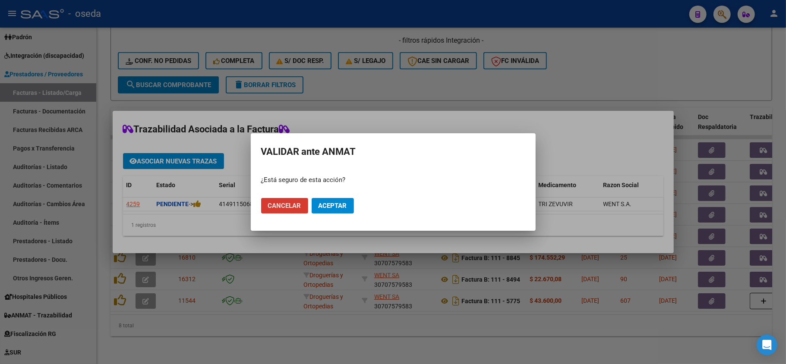
click at [339, 207] on span "Aceptar" at bounding box center [332, 206] width 28 height 8
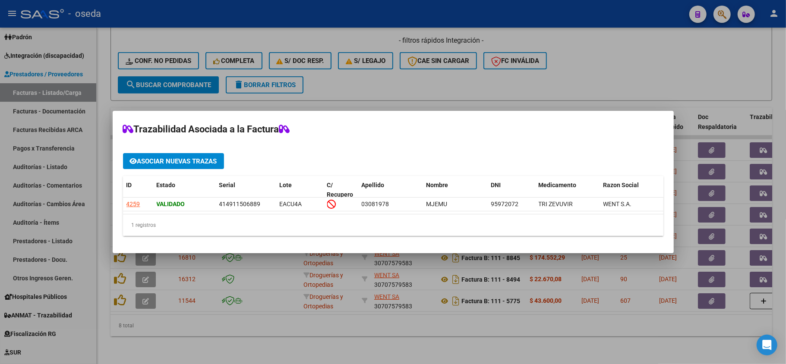
click at [413, 84] on div at bounding box center [393, 182] width 786 height 364
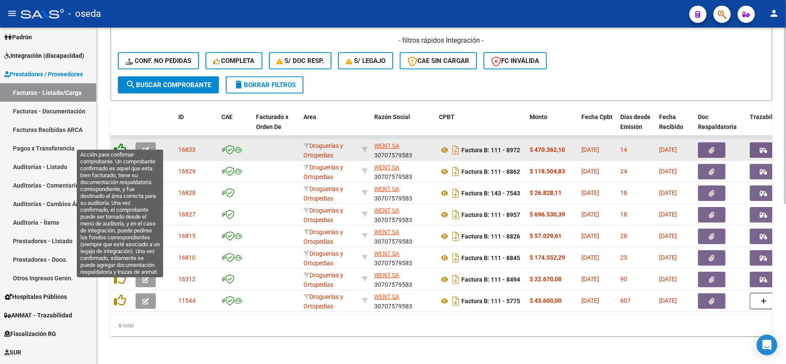
click at [118, 143] on icon at bounding box center [120, 149] width 12 height 12
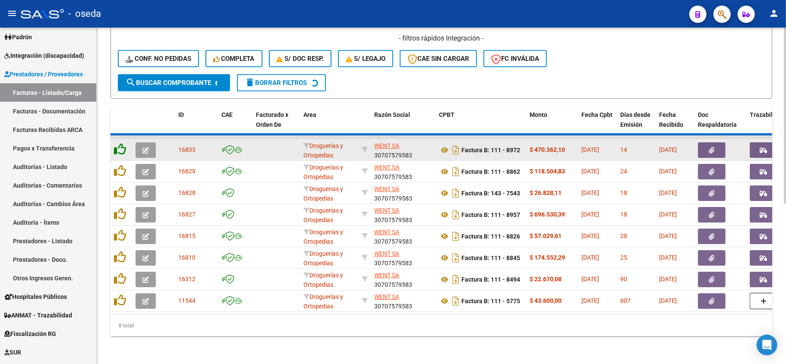
scroll to position [283, 0]
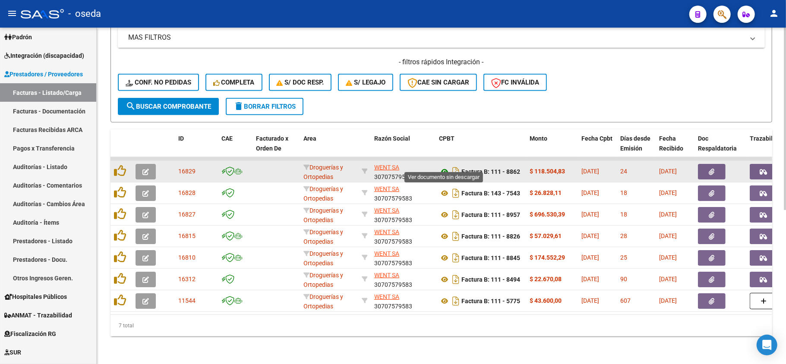
click at [442, 167] on icon at bounding box center [444, 172] width 11 height 10
click at [763, 164] on button "button" at bounding box center [763, 172] width 28 height 16
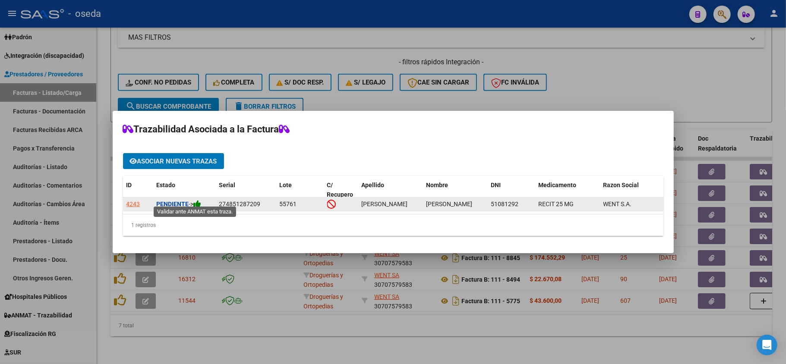
click at [201, 200] on icon at bounding box center [198, 204] width 8 height 8
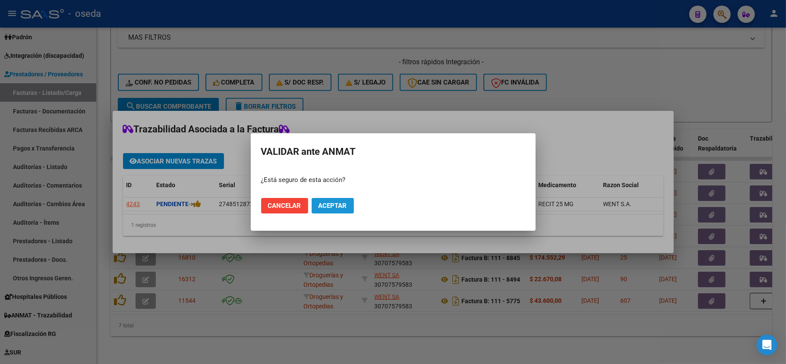
click at [340, 208] on span "Aceptar" at bounding box center [332, 206] width 28 height 8
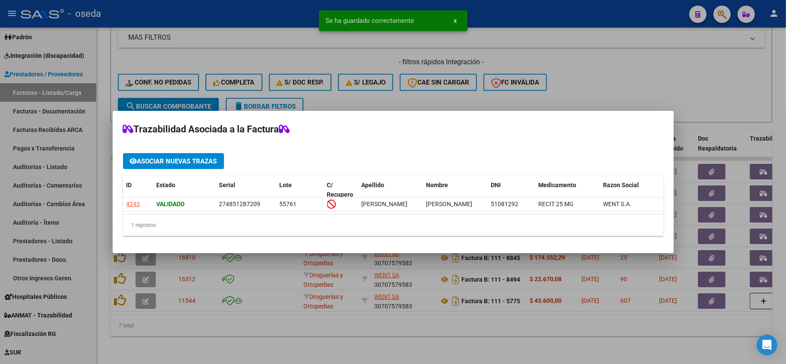
click at [582, 59] on div at bounding box center [393, 182] width 786 height 364
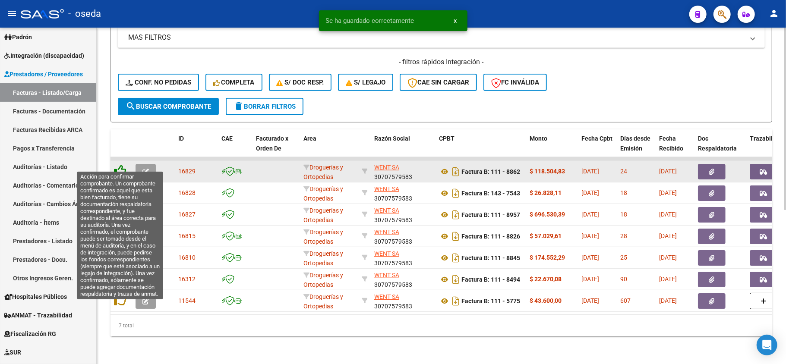
click at [121, 165] on icon at bounding box center [120, 171] width 12 height 12
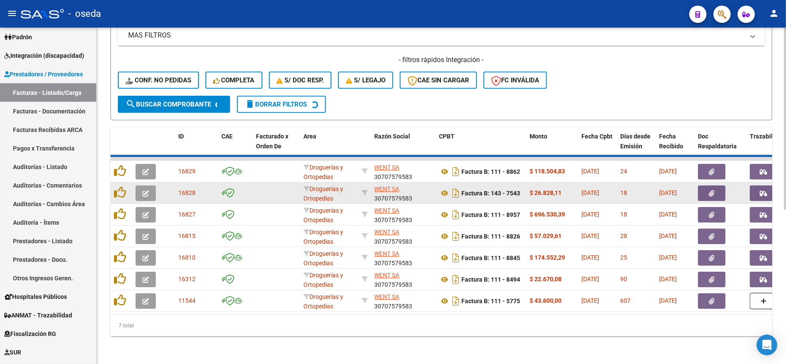
scroll to position [262, 0]
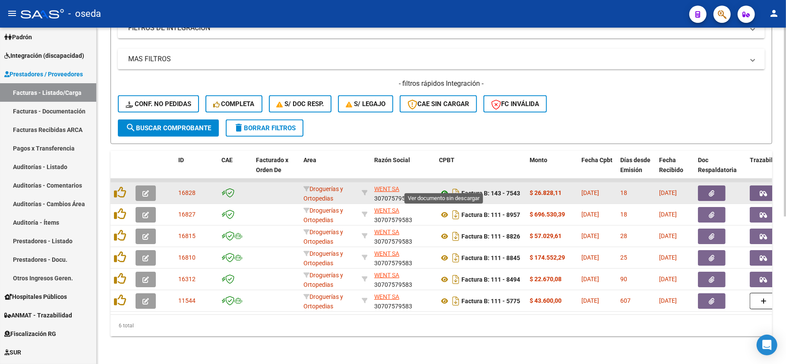
click at [442, 188] on icon at bounding box center [444, 193] width 11 height 10
click at [762, 190] on icon "button" at bounding box center [763, 193] width 7 height 6
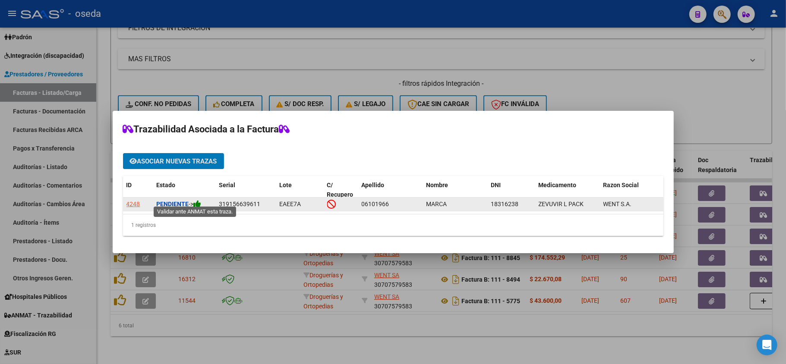
click at [198, 200] on icon at bounding box center [198, 204] width 8 height 8
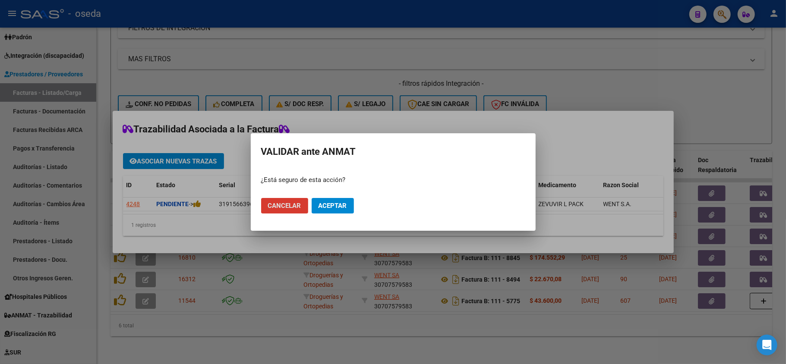
click at [344, 205] on span "Aceptar" at bounding box center [332, 206] width 28 height 8
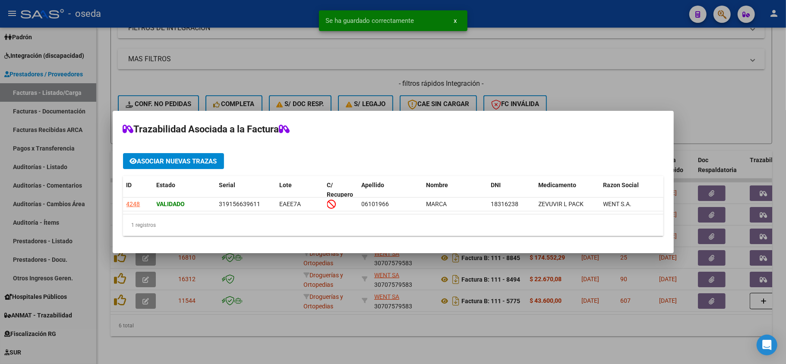
click at [594, 83] on div at bounding box center [393, 182] width 786 height 364
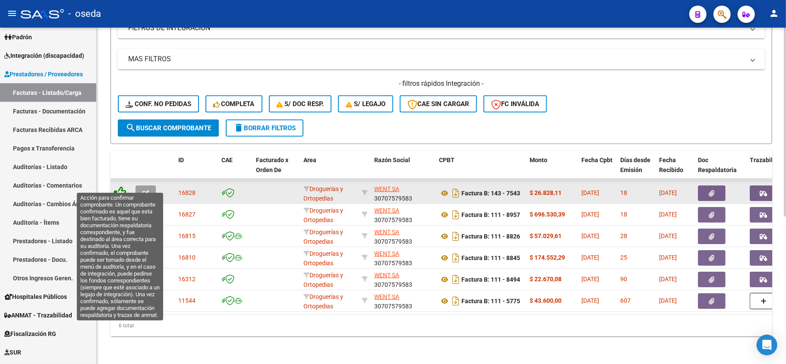
click at [120, 186] on icon at bounding box center [120, 192] width 12 height 12
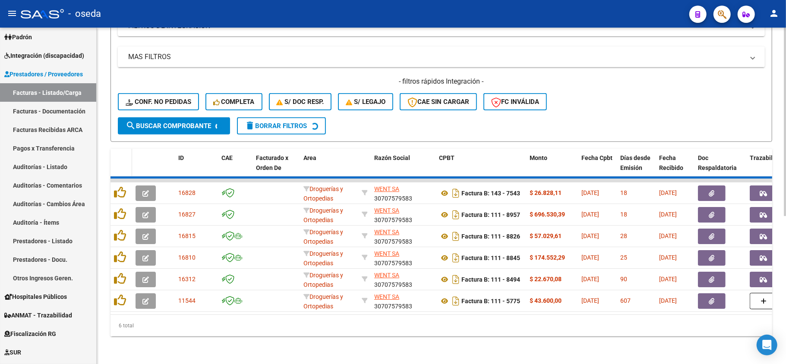
scroll to position [240, 0]
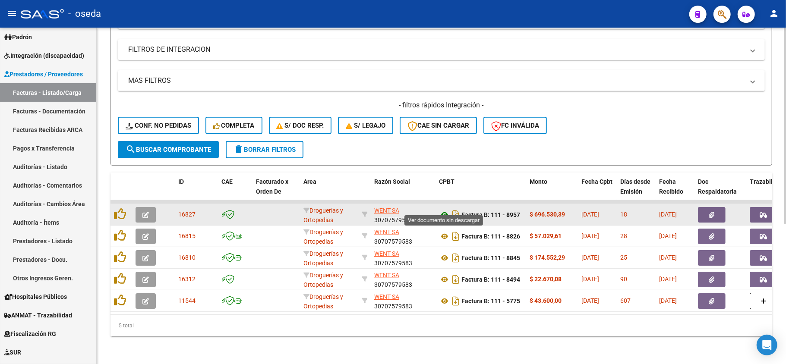
click at [446, 210] on icon at bounding box center [444, 215] width 11 height 10
click at [766, 212] on icon "button" at bounding box center [763, 215] width 7 height 6
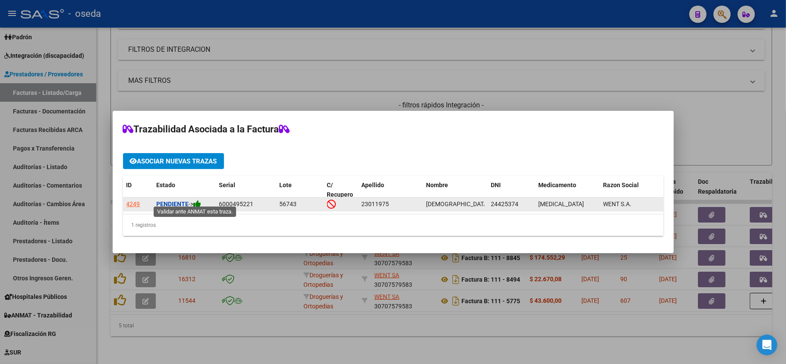
click at [197, 200] on icon at bounding box center [198, 204] width 8 height 8
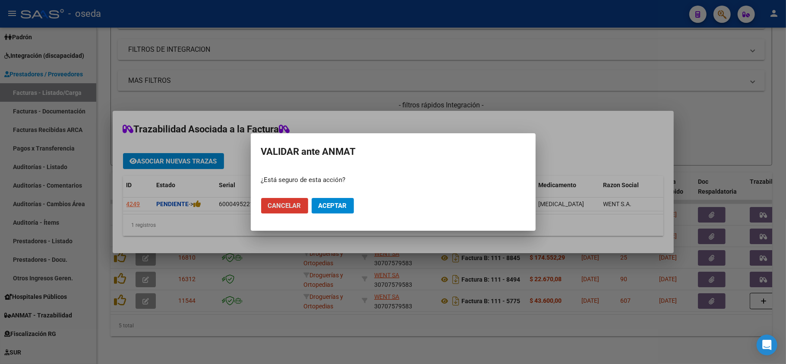
click at [330, 203] on span "Aceptar" at bounding box center [332, 206] width 28 height 8
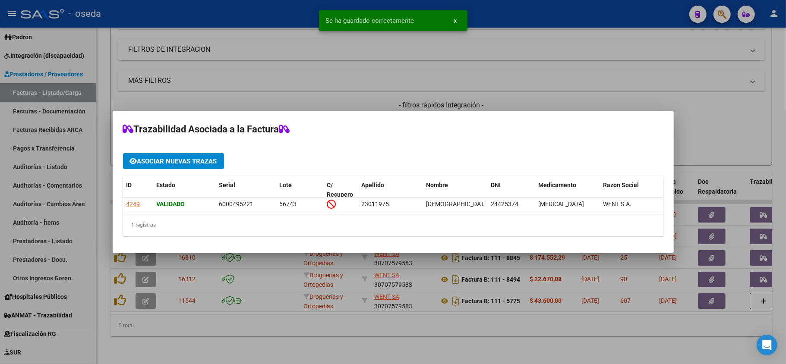
click at [498, 64] on div at bounding box center [393, 182] width 786 height 364
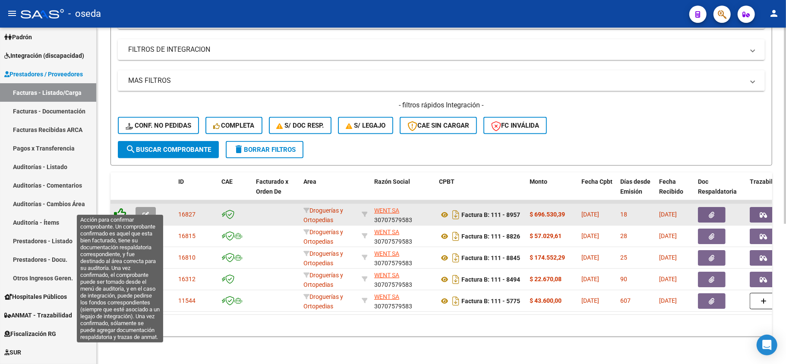
click at [116, 208] on icon at bounding box center [120, 214] width 12 height 12
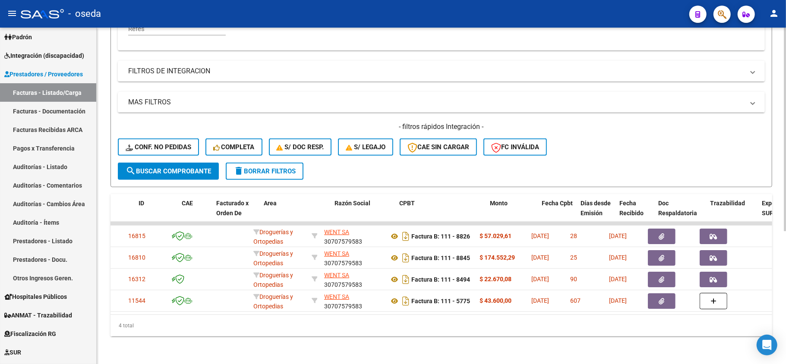
scroll to position [0, 0]
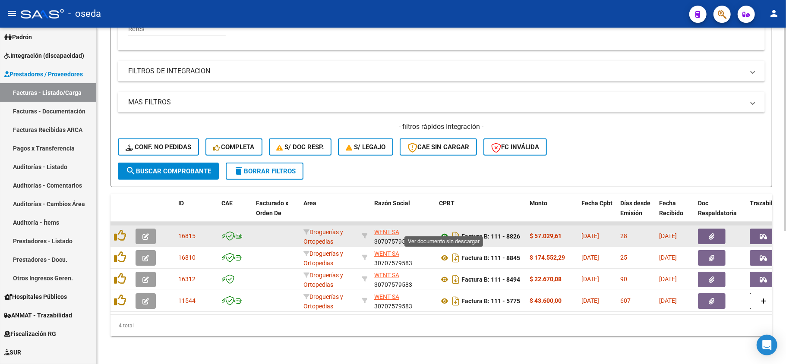
click at [444, 231] on icon at bounding box center [444, 236] width 11 height 10
click at [763, 233] on span "button" at bounding box center [763, 237] width 7 height 8
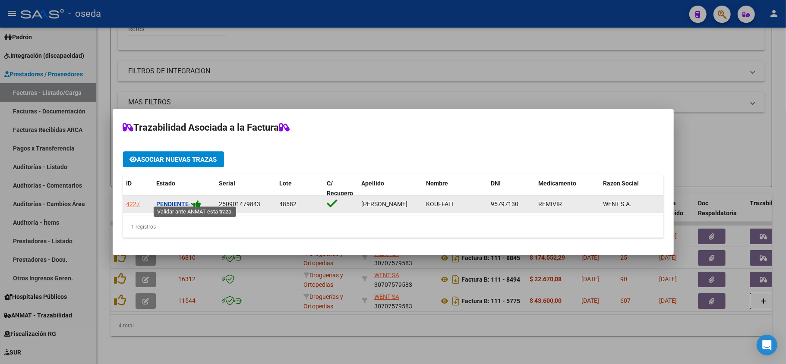
click at [201, 200] on icon at bounding box center [198, 204] width 8 height 8
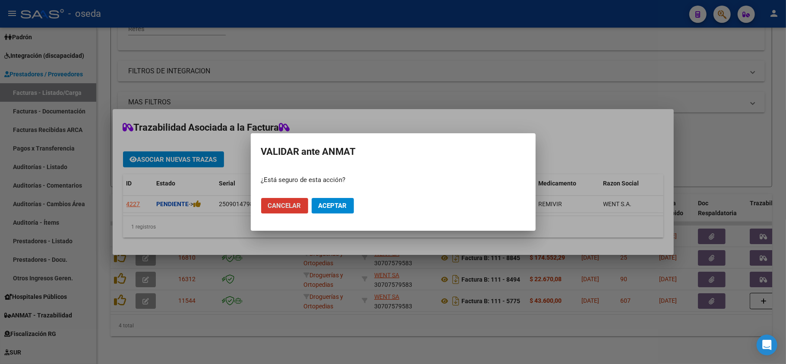
click at [335, 208] on span "Aceptar" at bounding box center [332, 206] width 28 height 8
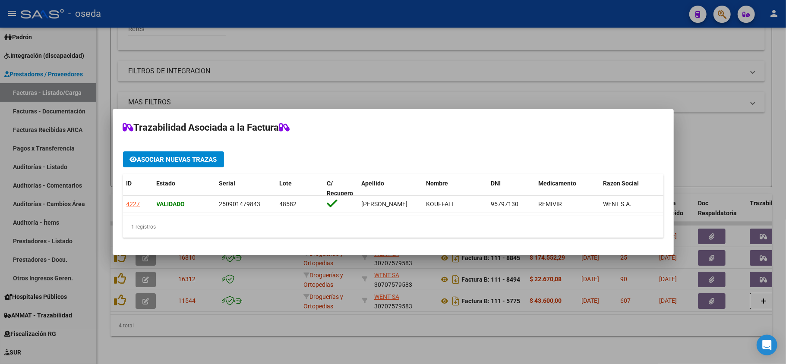
click at [420, 84] on div at bounding box center [393, 182] width 786 height 364
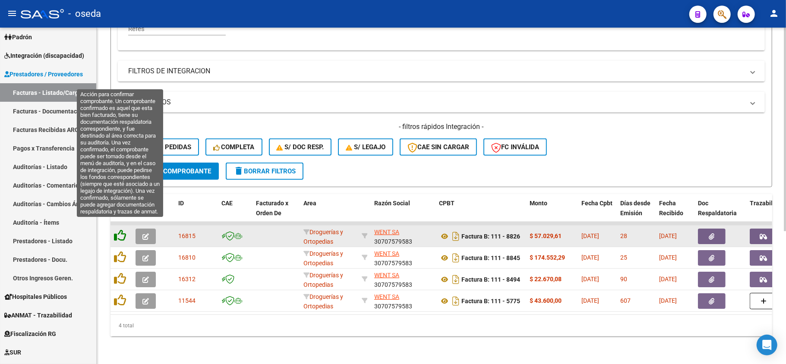
click at [116, 230] on icon at bounding box center [120, 236] width 12 height 12
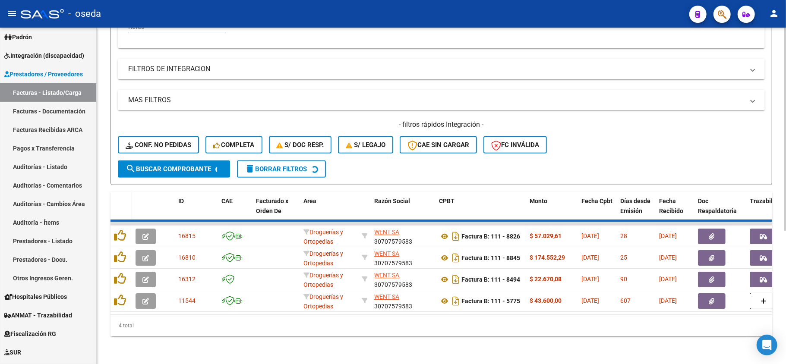
scroll to position [197, 0]
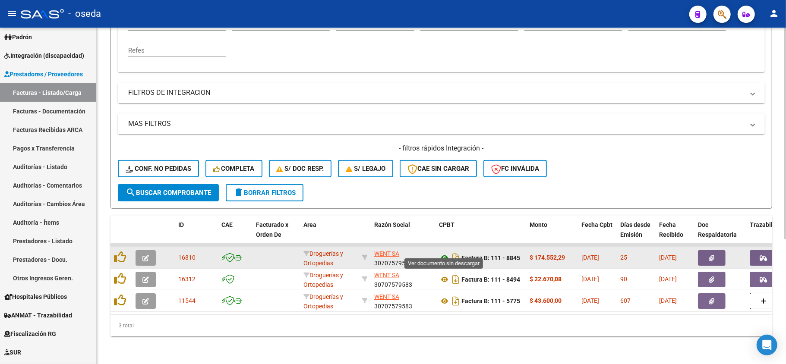
click at [443, 253] on icon at bounding box center [444, 258] width 11 height 10
click at [762, 255] on icon "button" at bounding box center [763, 258] width 7 height 6
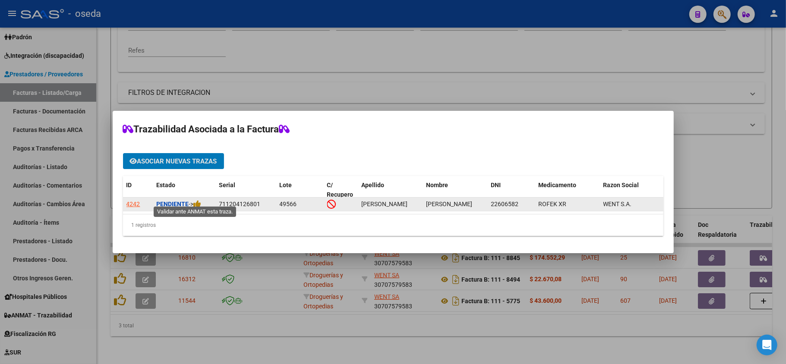
click at [201, 204] on span "->" at bounding box center [195, 204] width 13 height 7
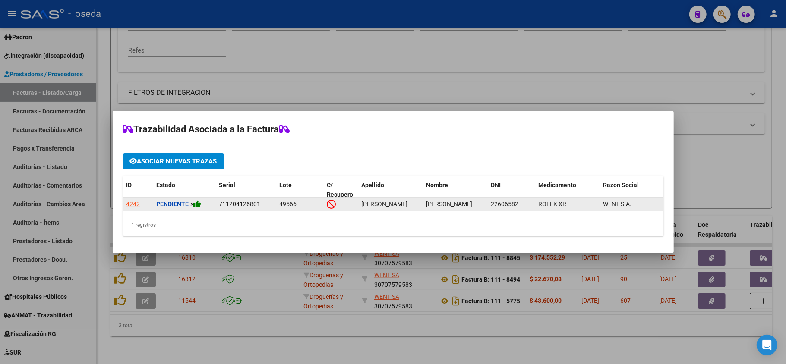
click at [199, 200] on icon at bounding box center [198, 204] width 8 height 8
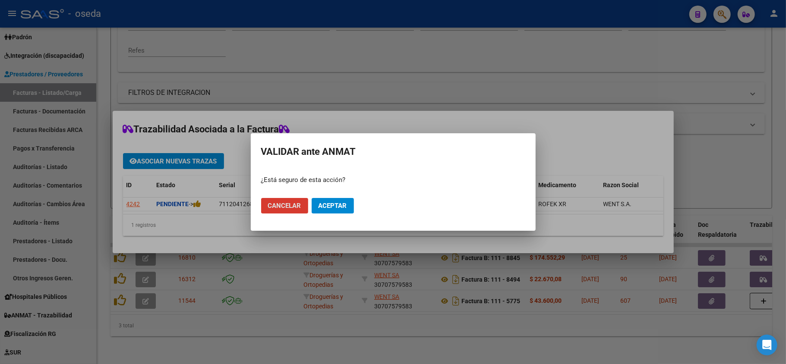
click at [340, 205] on span "Aceptar" at bounding box center [332, 206] width 28 height 8
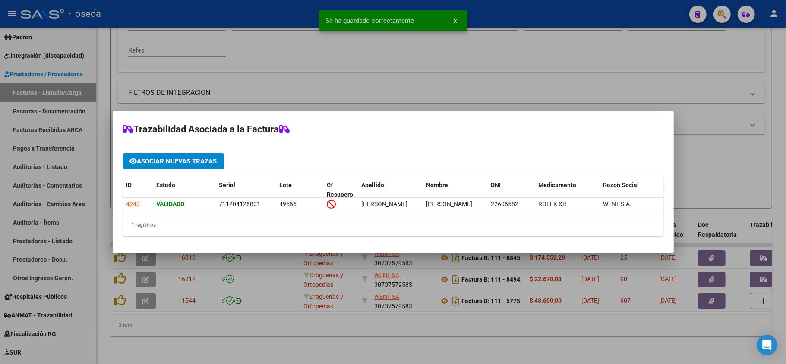
click at [472, 75] on div at bounding box center [393, 182] width 786 height 364
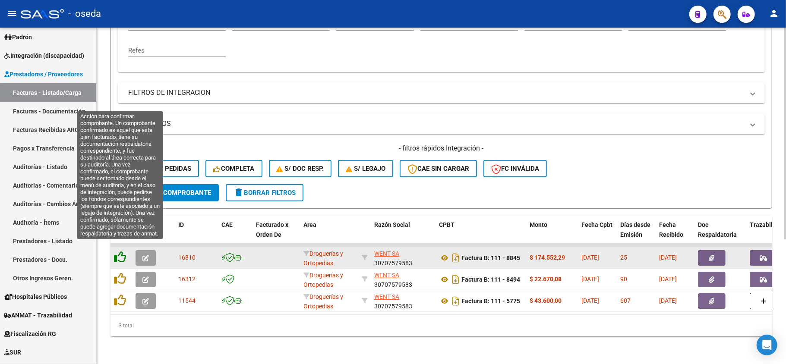
click at [120, 251] on icon at bounding box center [120, 257] width 12 height 12
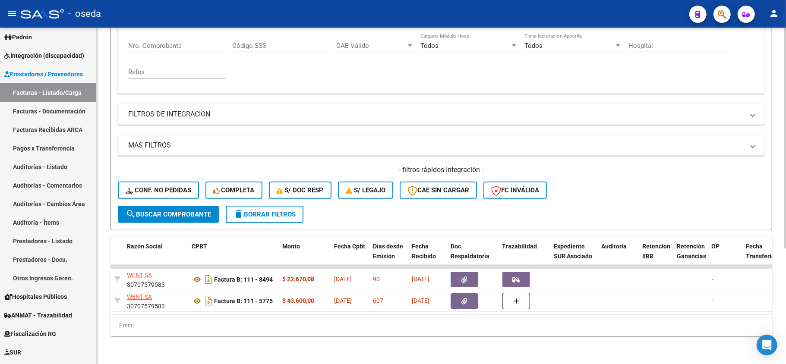
scroll to position [0, 0]
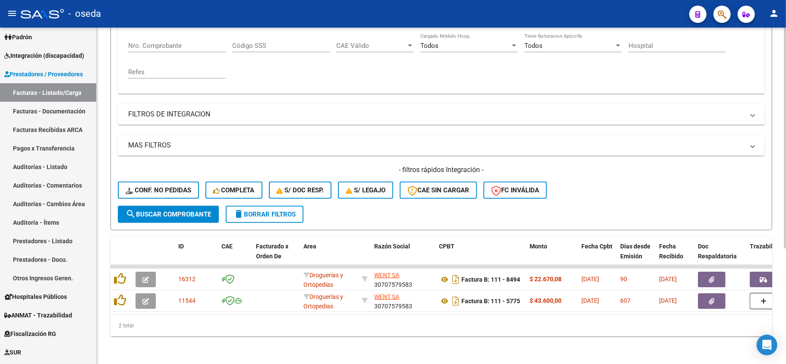
click at [212, 328] on div "2 total" at bounding box center [440, 326] width 661 height 22
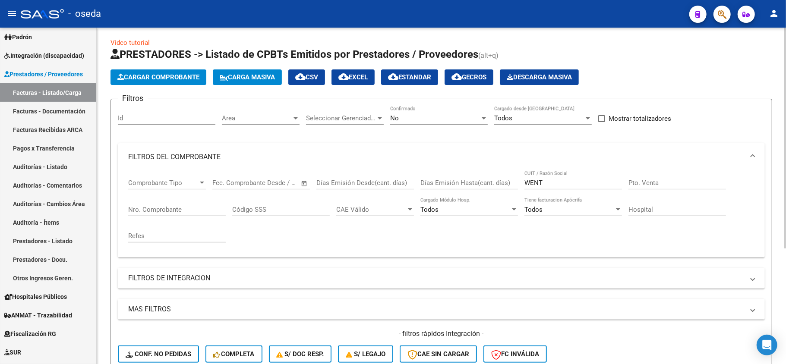
scroll to position [61, 0]
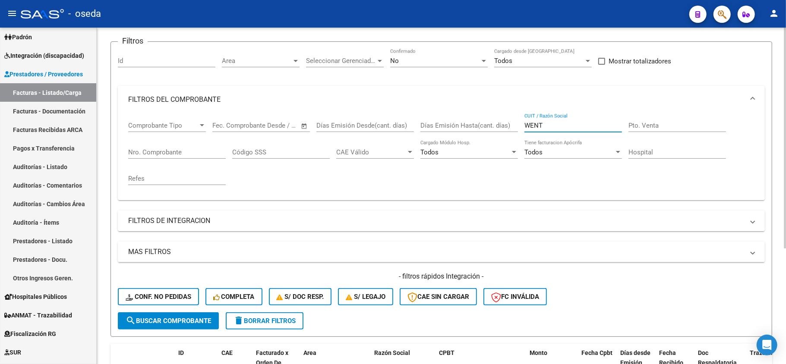
drag, startPoint x: 552, startPoint y: 125, endPoint x: 377, endPoint y: 140, distance: 175.9
click at [378, 140] on div "Comprobante Tipo Comprobante Tipo Fecha inicio – Fecha fin Fec. Comprobante Des…" at bounding box center [441, 153] width 626 height 80
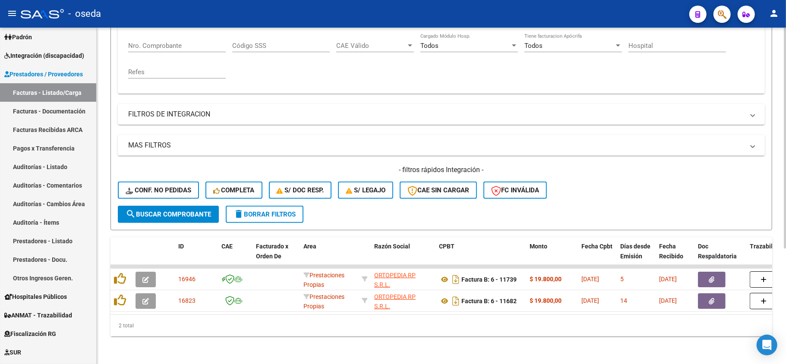
type input "ORTOP"
click at [259, 211] on span "delete Borrar Filtros" at bounding box center [264, 215] width 62 height 8
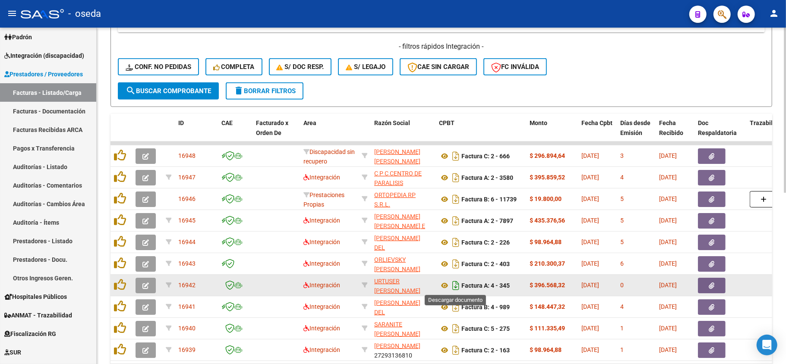
scroll to position [349, 0]
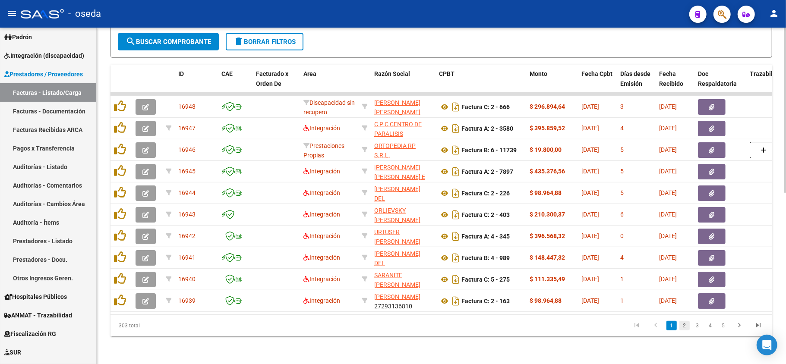
click at [686, 324] on link "2" at bounding box center [684, 325] width 10 height 9
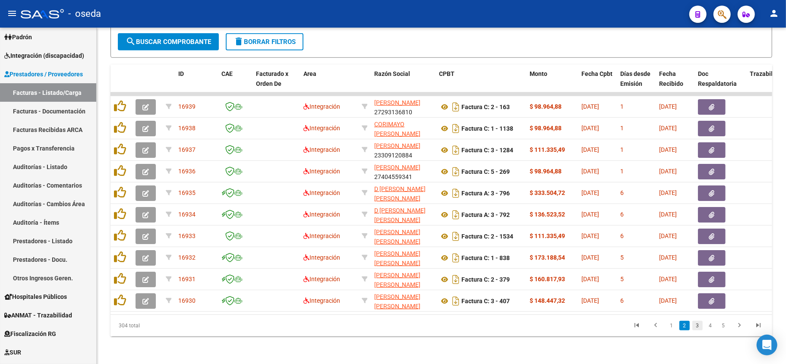
click at [693, 330] on link "3" at bounding box center [697, 325] width 10 height 9
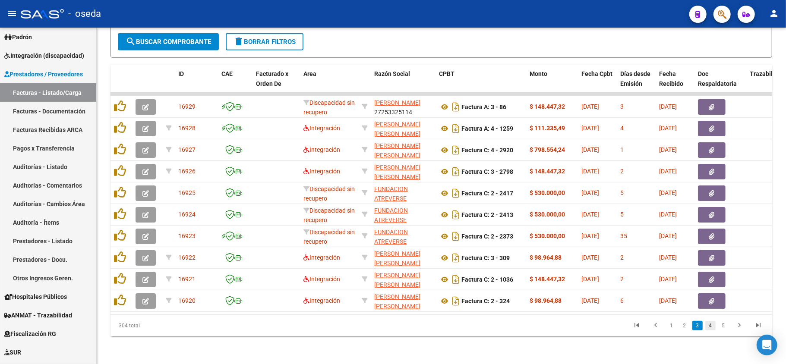
click at [710, 323] on link "4" at bounding box center [710, 325] width 10 height 9
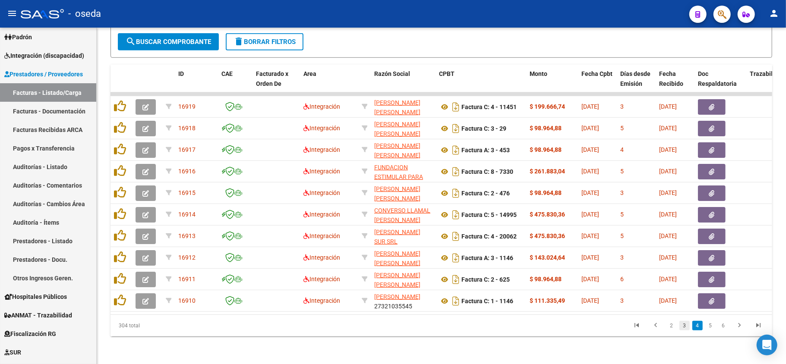
click at [686, 327] on link "3" at bounding box center [684, 325] width 10 height 9
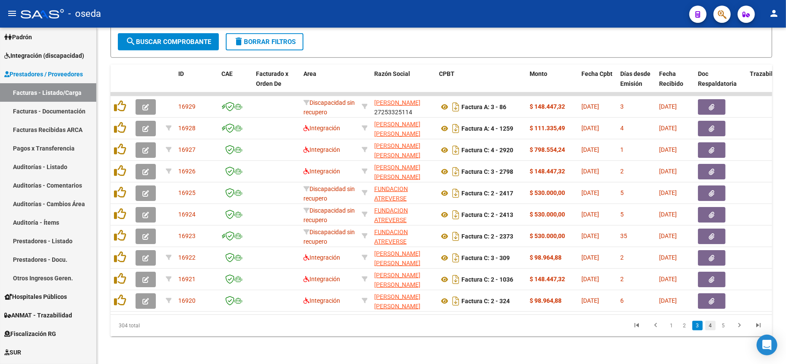
click at [708, 328] on link "4" at bounding box center [710, 325] width 10 height 9
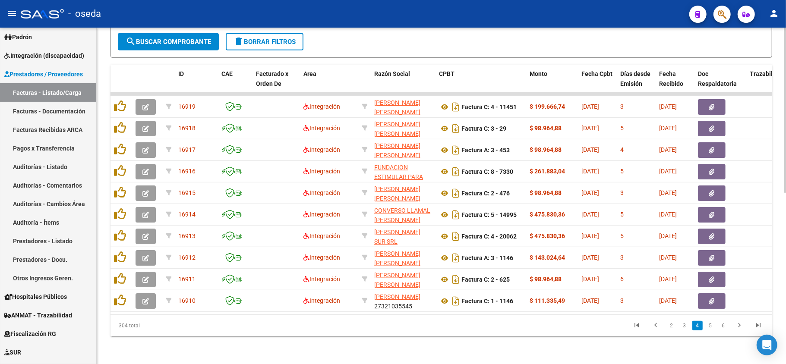
click at [708, 328] on link "5" at bounding box center [710, 325] width 10 height 9
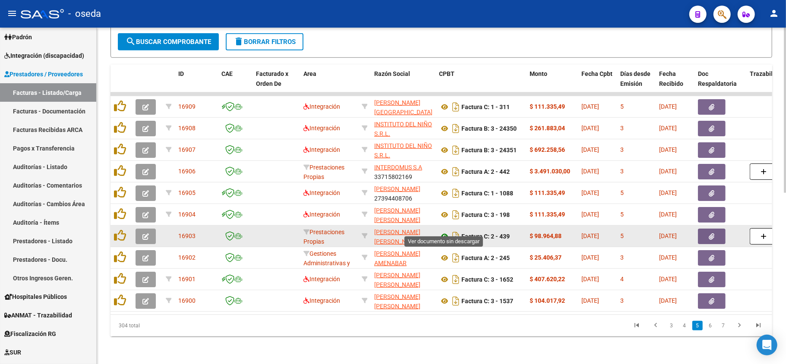
click at [443, 231] on icon at bounding box center [444, 236] width 11 height 10
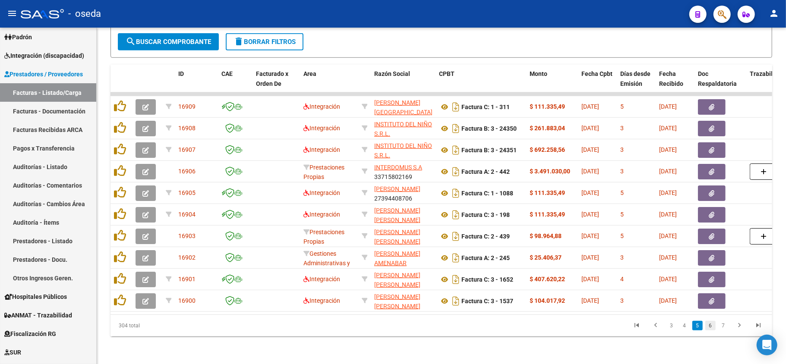
click at [711, 326] on link "6" at bounding box center [710, 325] width 10 height 9
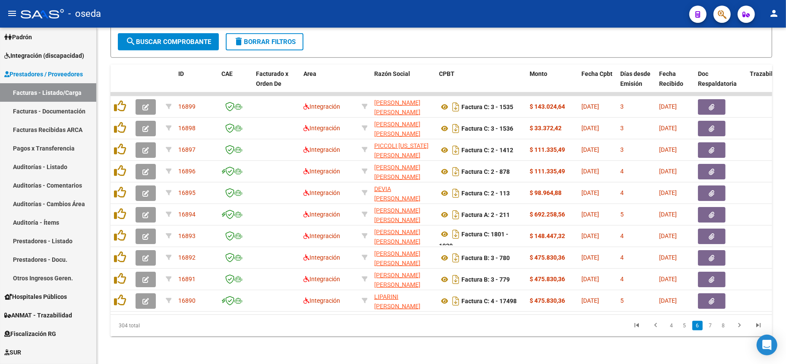
click at [711, 326] on link "7" at bounding box center [710, 325] width 10 height 9
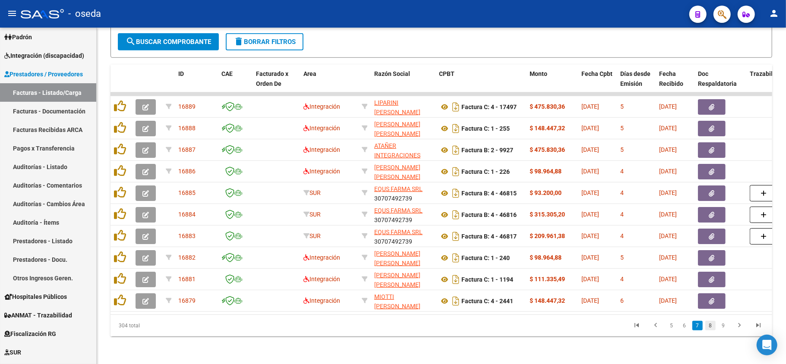
click at [710, 325] on link "8" at bounding box center [710, 325] width 10 height 9
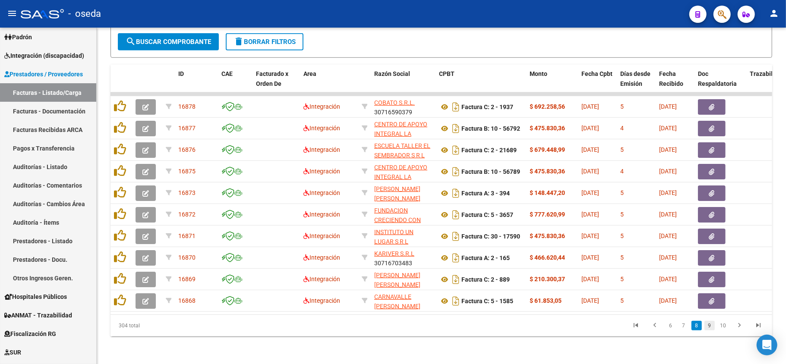
click at [713, 323] on link "9" at bounding box center [709, 325] width 10 height 9
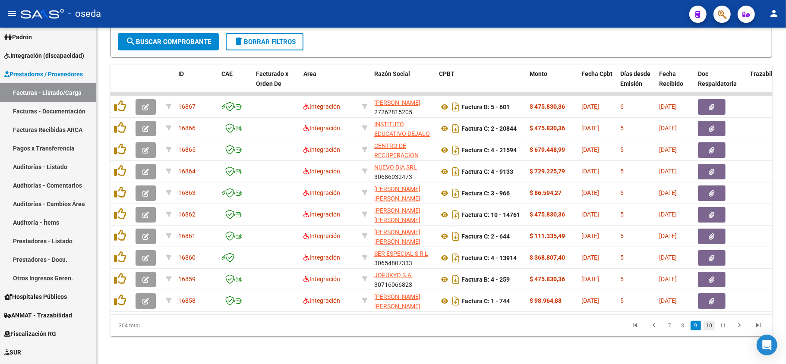
click at [708, 326] on link "10" at bounding box center [708, 325] width 11 height 9
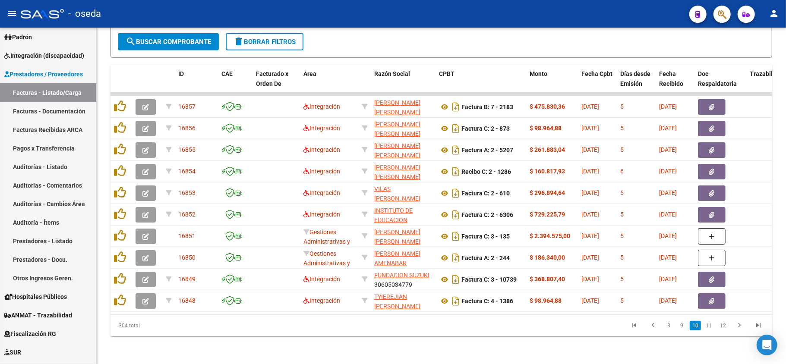
click at [708, 326] on link "11" at bounding box center [708, 325] width 11 height 9
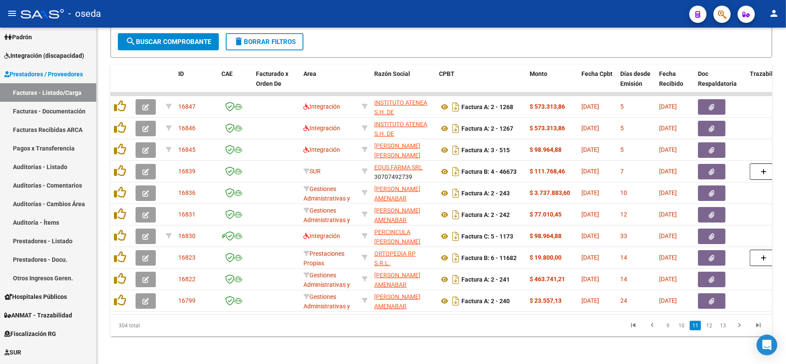
click at [708, 326] on link "12" at bounding box center [708, 325] width 11 height 9
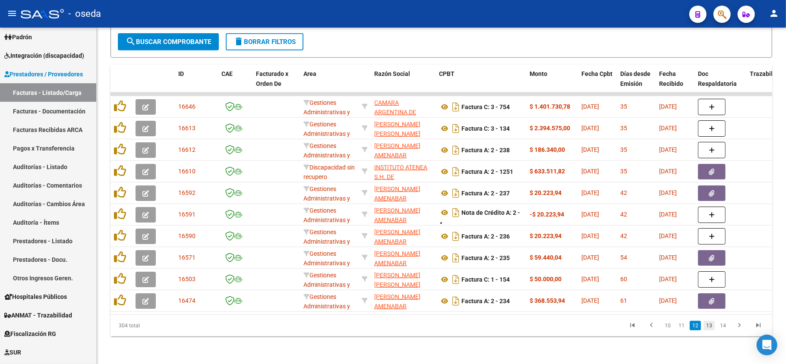
click at [708, 328] on link "13" at bounding box center [708, 325] width 11 height 9
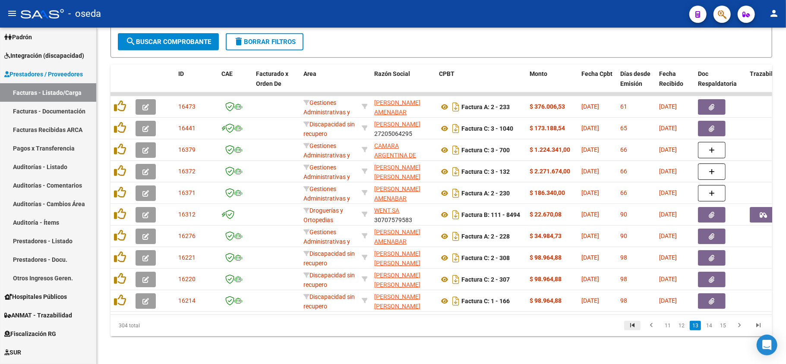
click at [633, 322] on icon "go to first page" at bounding box center [632, 326] width 11 height 10
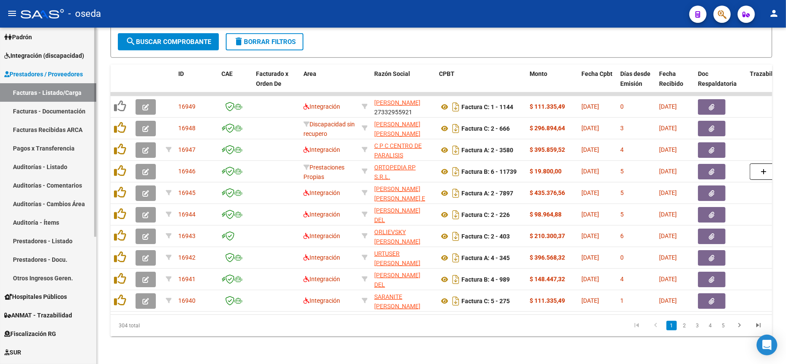
click at [18, 298] on span "Hospitales Públicos" at bounding box center [35, 296] width 63 height 9
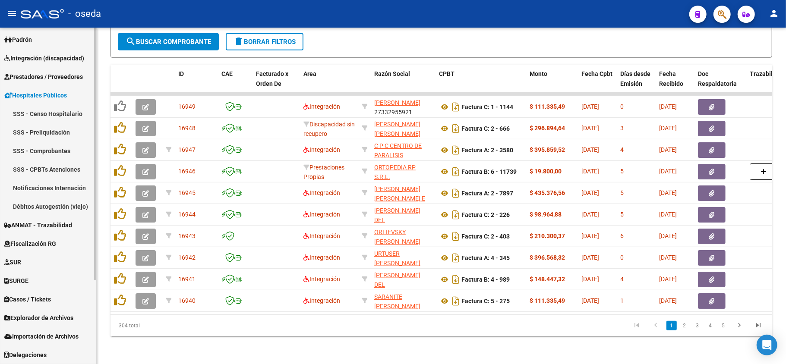
scroll to position [112, 0]
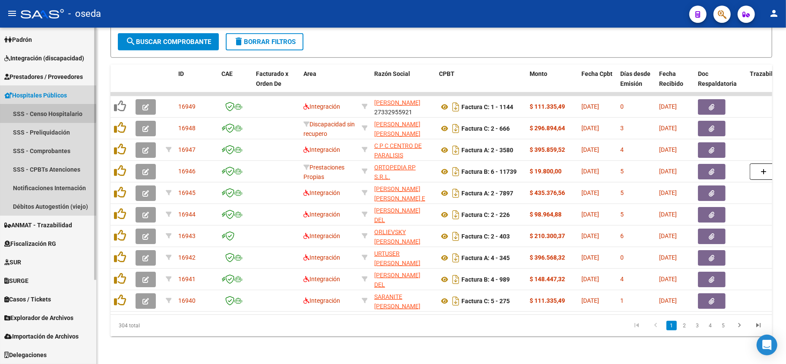
click at [35, 109] on link "SSS - Censo Hospitalario" at bounding box center [48, 113] width 96 height 19
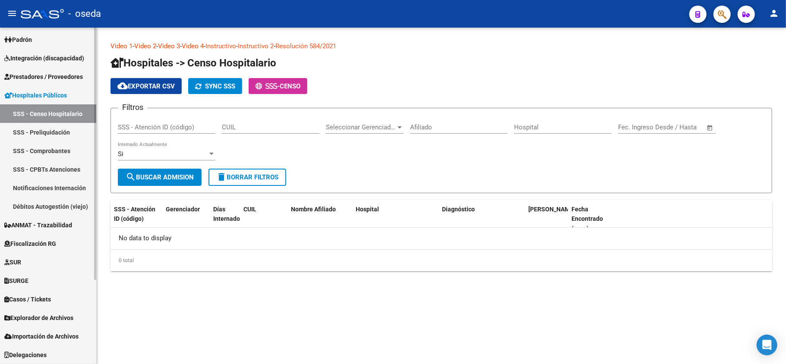
click at [38, 122] on link "SSS - Censo Hospitalario" at bounding box center [48, 113] width 96 height 19
click at [38, 129] on link "SSS - Preliquidación" at bounding box center [48, 132] width 96 height 19
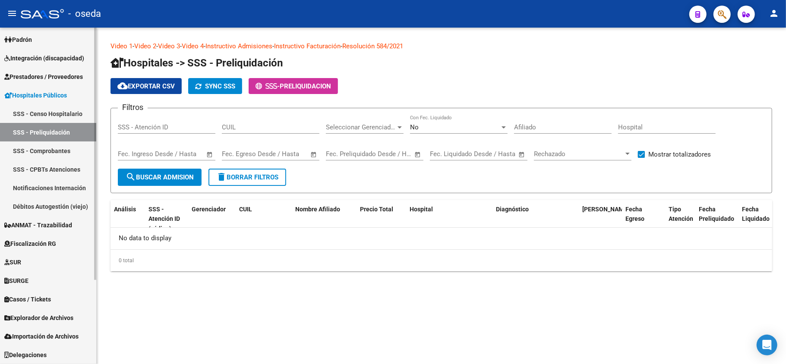
click at [38, 153] on link "SSS - Comprobantes" at bounding box center [48, 151] width 96 height 19
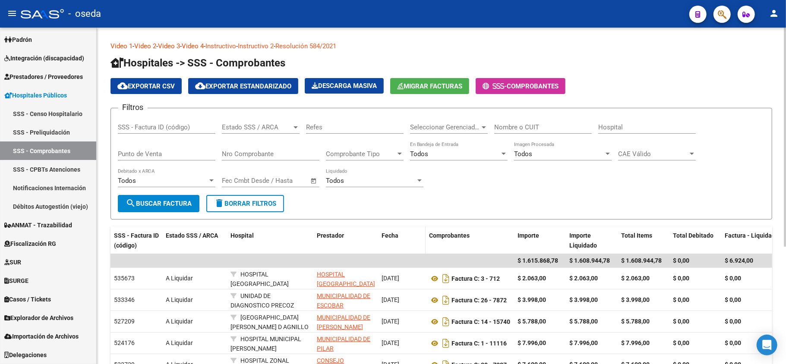
click at [392, 234] on span "Fecha" at bounding box center [389, 235] width 17 height 7
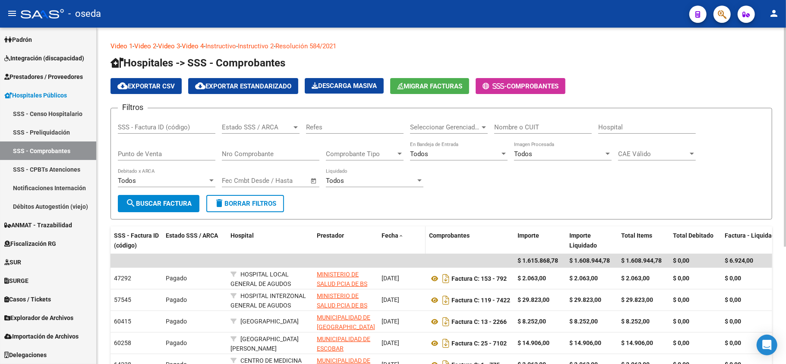
click at [388, 235] on span "Fecha" at bounding box center [389, 235] width 17 height 7
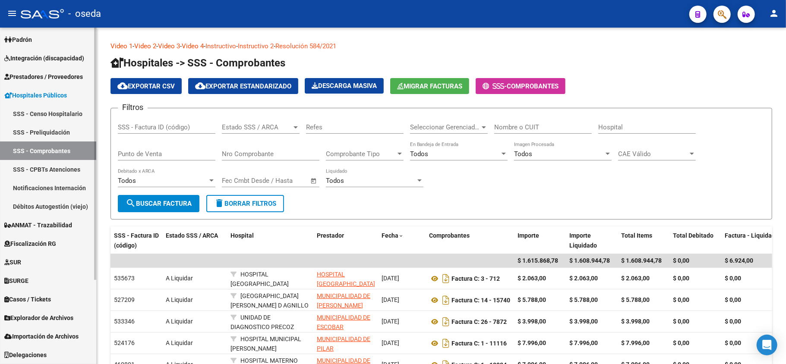
click at [69, 170] on link "SSS - CPBTs Atenciones" at bounding box center [48, 169] width 96 height 19
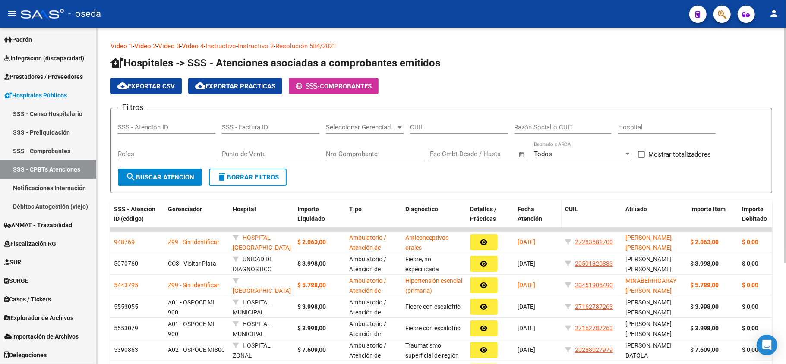
click at [535, 211] on div "Fecha Atención" at bounding box center [537, 215] width 41 height 20
click at [526, 211] on span "Fecha Atención" at bounding box center [529, 214] width 25 height 17
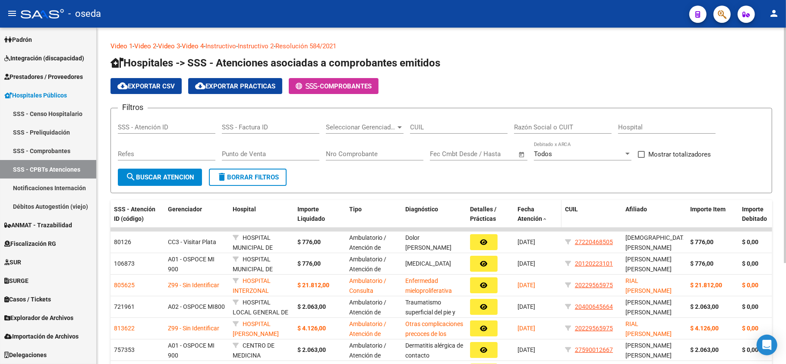
click at [526, 211] on span "Fecha Atención" at bounding box center [529, 214] width 25 height 17
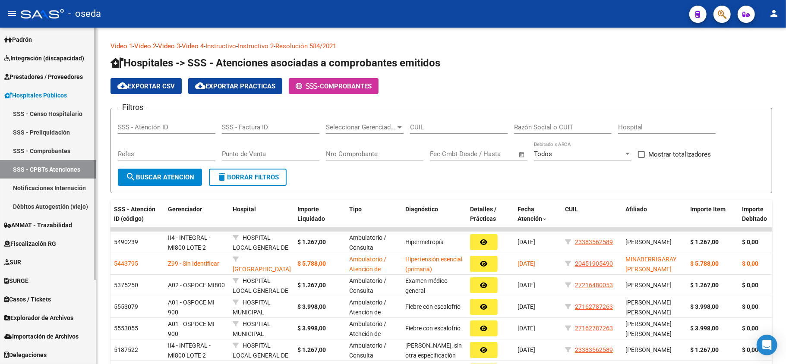
click at [35, 192] on link "Notificaciones Internación" at bounding box center [48, 188] width 96 height 19
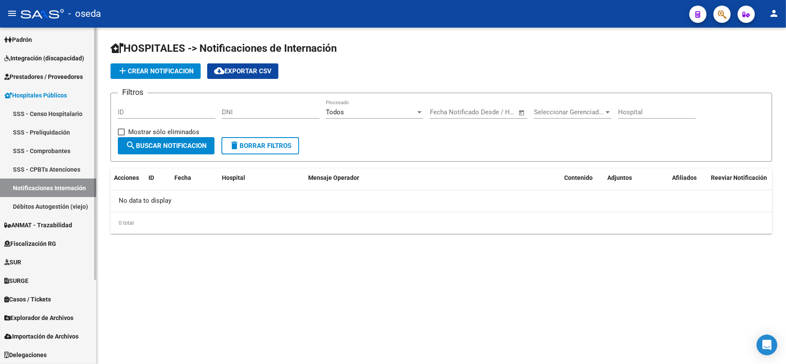
click at [40, 204] on link "Débitos Autogestión (viejo)" at bounding box center [48, 206] width 96 height 19
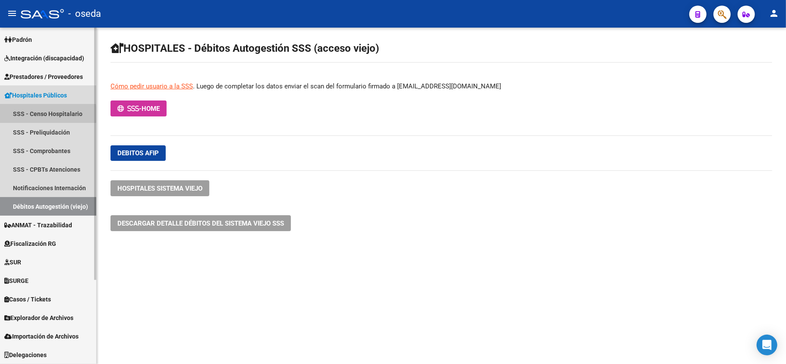
click at [38, 116] on link "SSS - Censo Hospitalario" at bounding box center [48, 113] width 96 height 19
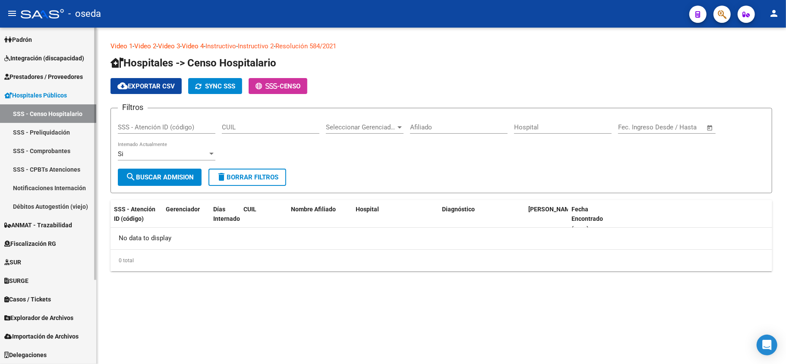
click at [34, 97] on span "Hospitales Públicos" at bounding box center [35, 95] width 63 height 9
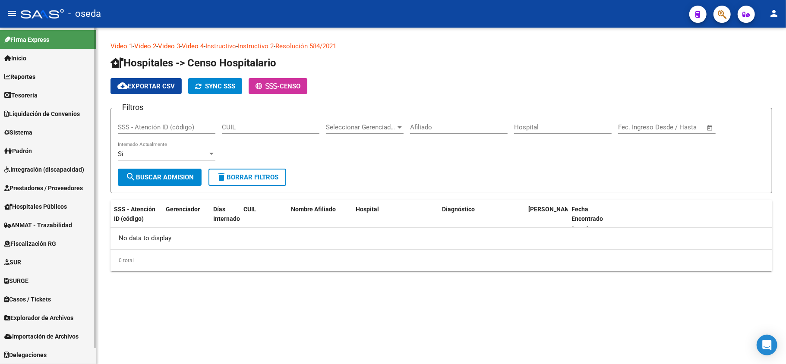
scroll to position [1, 0]
click at [26, 168] on span "Integración (discapacidad)" at bounding box center [44, 169] width 80 height 9
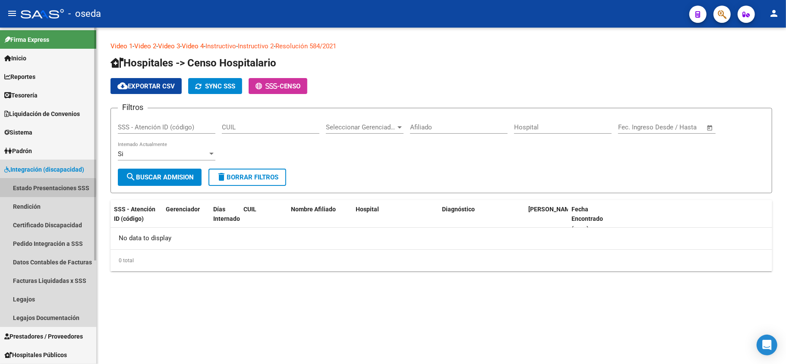
click at [37, 187] on link "Estado Presentaciones SSS" at bounding box center [48, 188] width 96 height 19
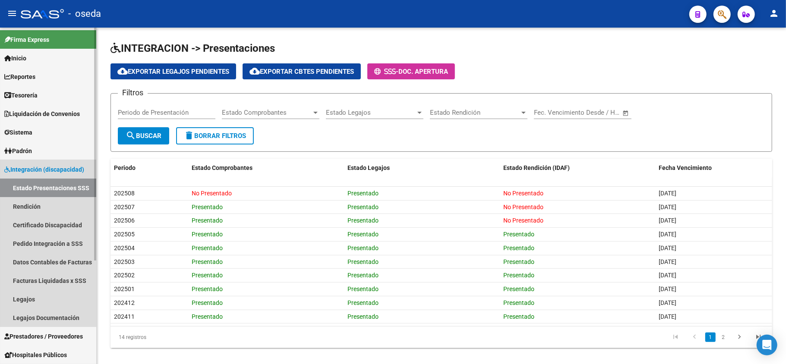
click at [35, 172] on span "Integración (discapacidad)" at bounding box center [44, 169] width 80 height 9
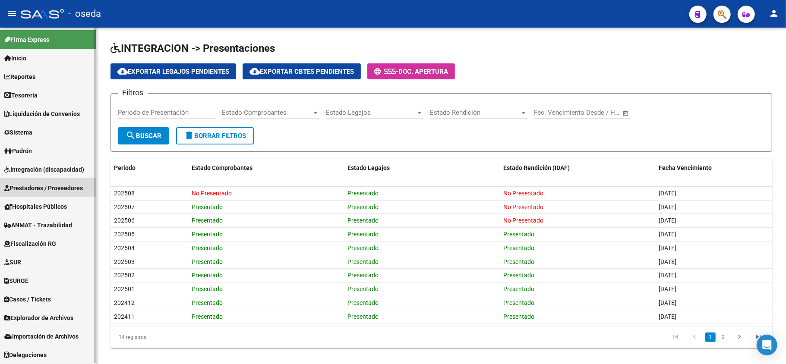
click at [27, 183] on span "Prestadores / Proveedores" at bounding box center [43, 187] width 79 height 9
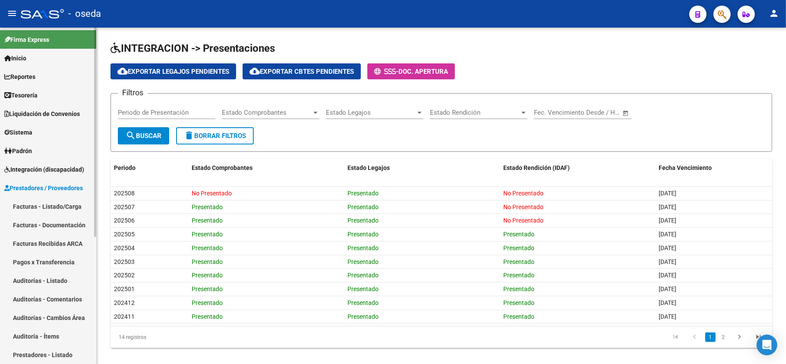
click at [28, 241] on link "Facturas Recibidas ARCA" at bounding box center [48, 243] width 96 height 19
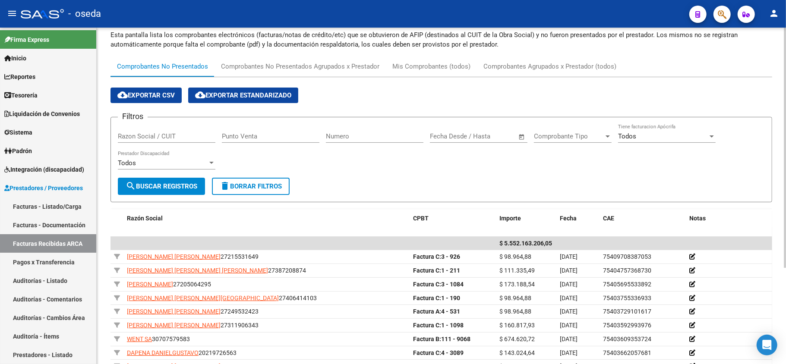
scroll to position [115, 0]
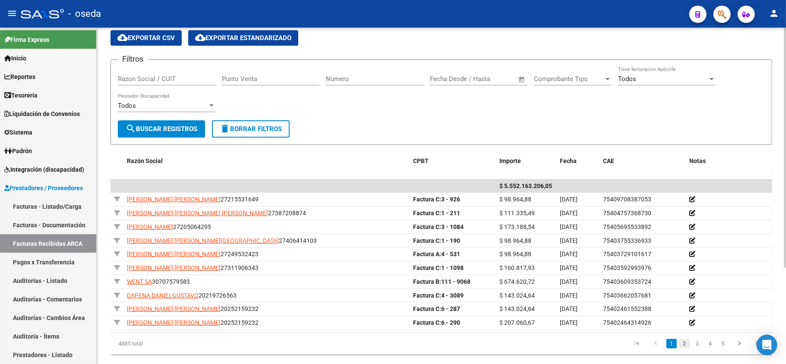
click at [683, 346] on link "2" at bounding box center [684, 343] width 10 height 9
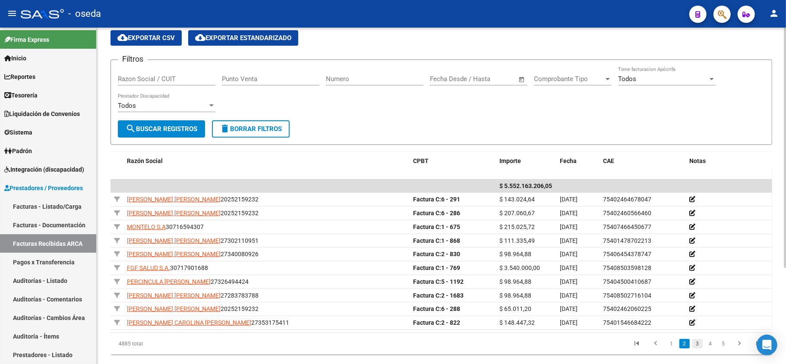
click at [699, 347] on link "3" at bounding box center [697, 343] width 10 height 9
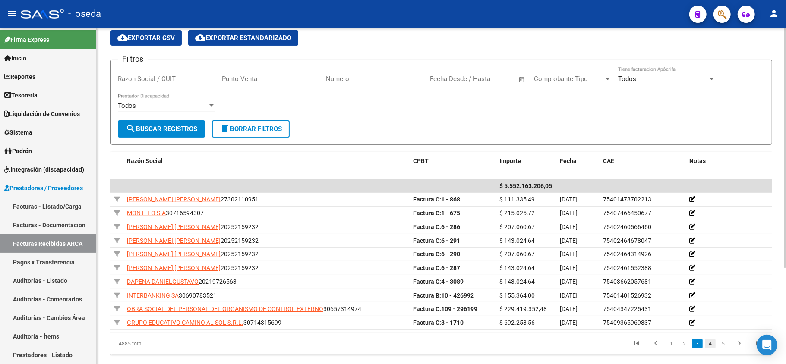
click at [708, 349] on link "4" at bounding box center [710, 343] width 10 height 9
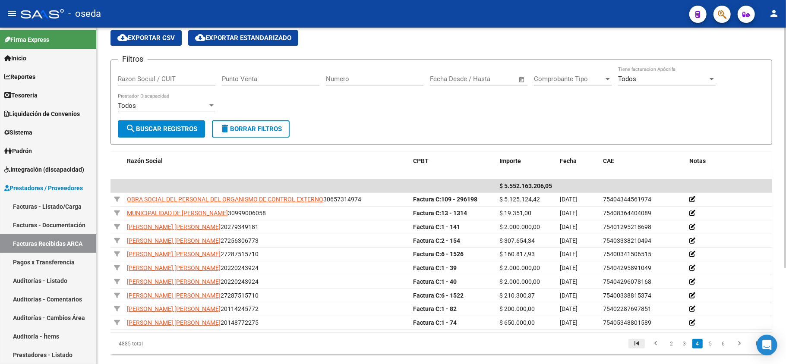
click at [638, 345] on icon "go to first page" at bounding box center [636, 345] width 11 height 10
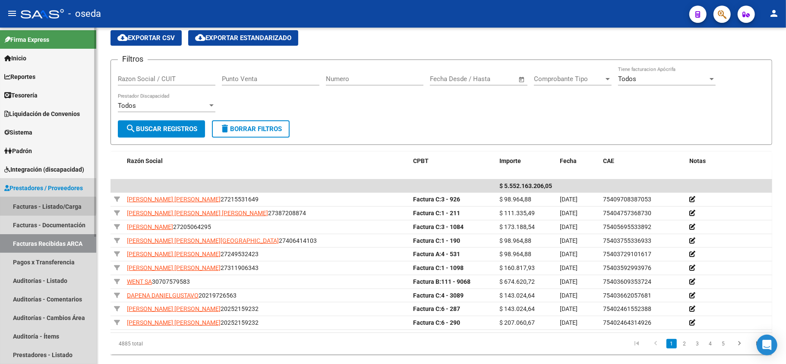
click at [26, 205] on link "Facturas - Listado/Carga" at bounding box center [48, 206] width 96 height 19
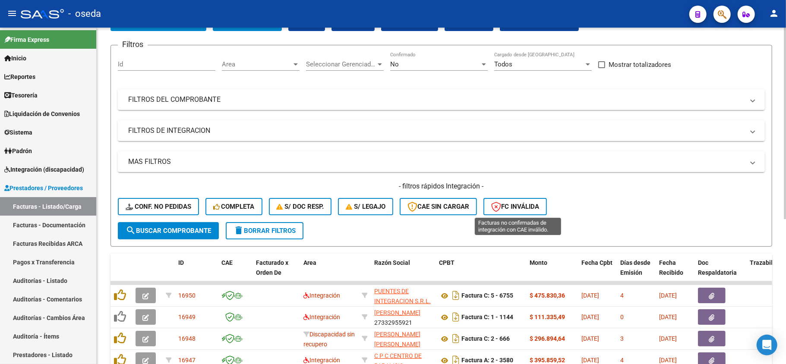
scroll to position [115, 0]
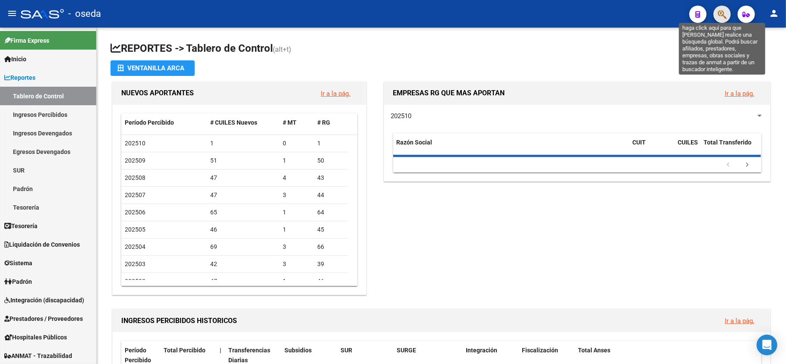
click at [720, 16] on icon "button" at bounding box center [722, 14] width 9 height 10
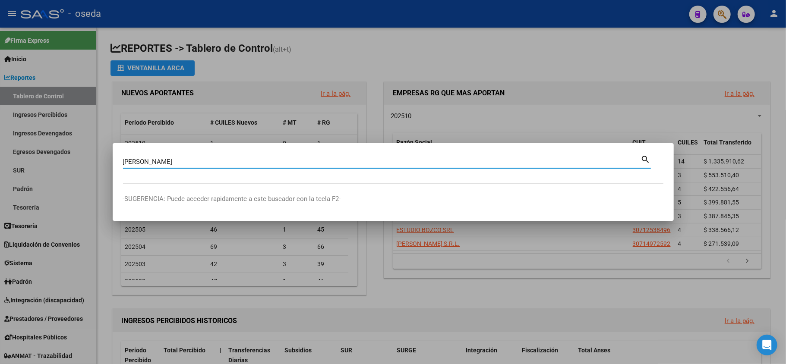
type input "[PERSON_NAME]"
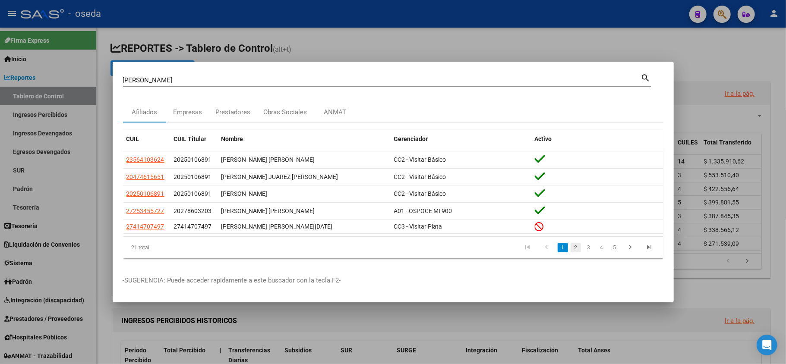
click at [574, 251] on link "2" at bounding box center [575, 247] width 10 height 9
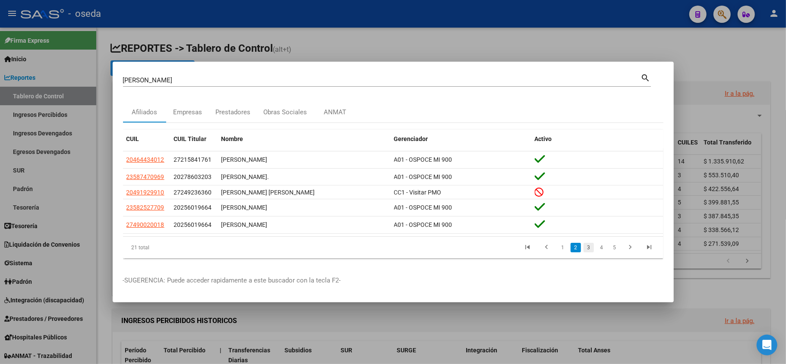
click at [586, 251] on link "3" at bounding box center [588, 247] width 10 height 9
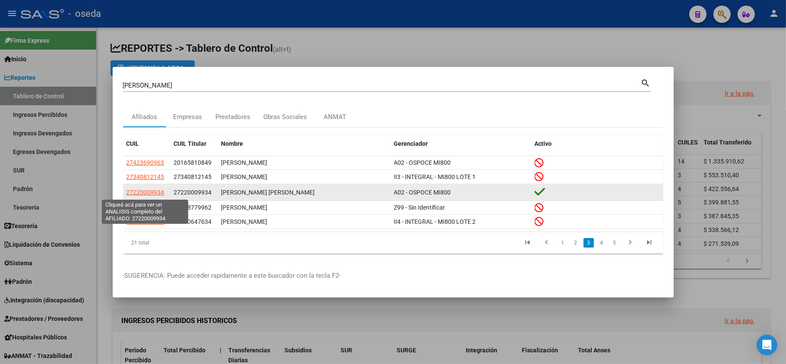
click at [154, 191] on span "27220009934" at bounding box center [145, 192] width 38 height 7
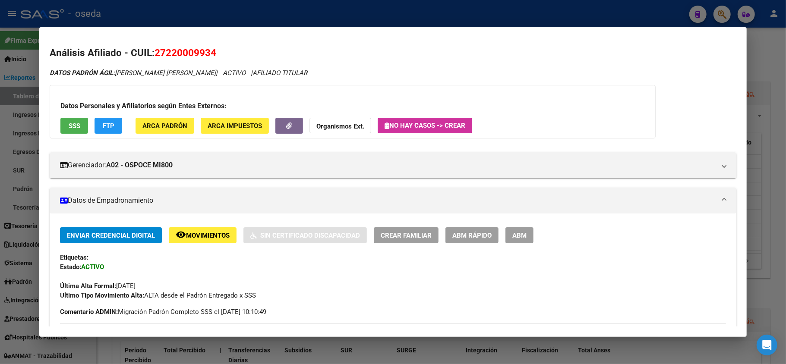
click at [70, 130] on button "SSS" at bounding box center [74, 126] width 28 height 16
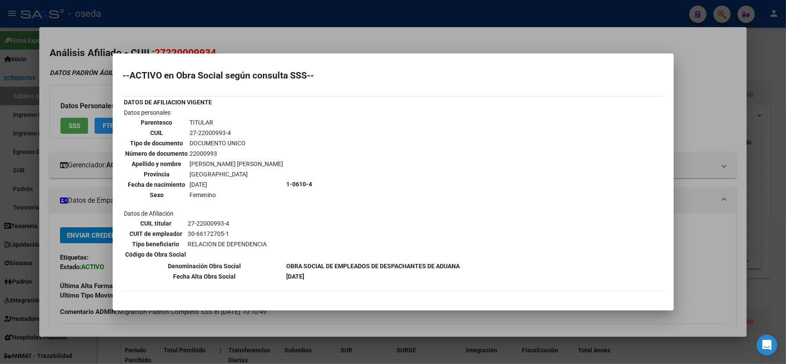
scroll to position [115, 0]
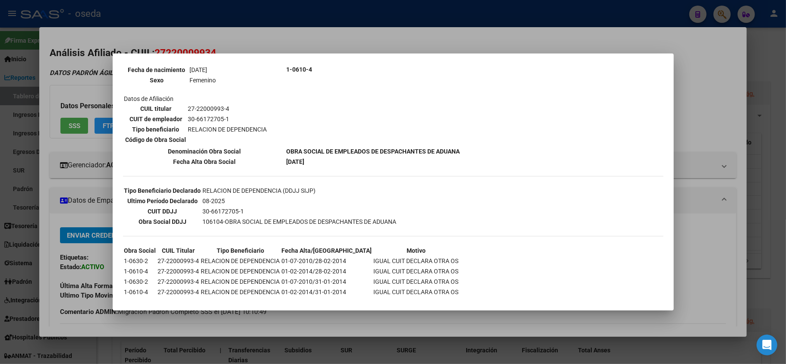
drag, startPoint x: 33, startPoint y: 213, endPoint x: 40, endPoint y: 213, distance: 6.9
click at [36, 213] on div at bounding box center [393, 182] width 786 height 364
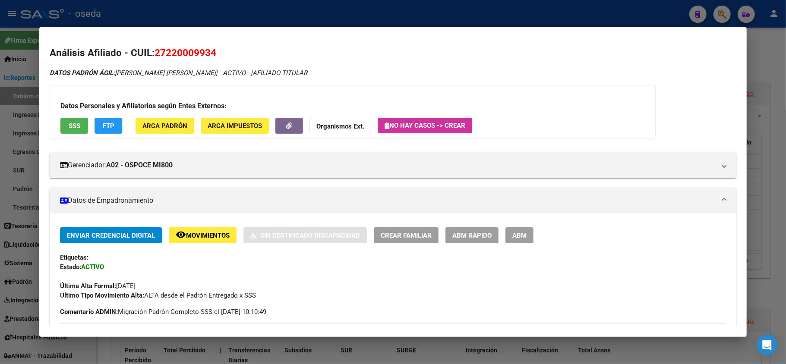
scroll to position [173, 0]
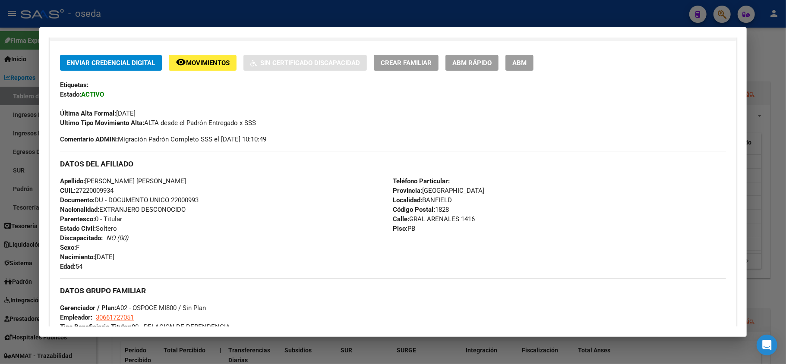
click at [0, 202] on div at bounding box center [393, 182] width 786 height 364
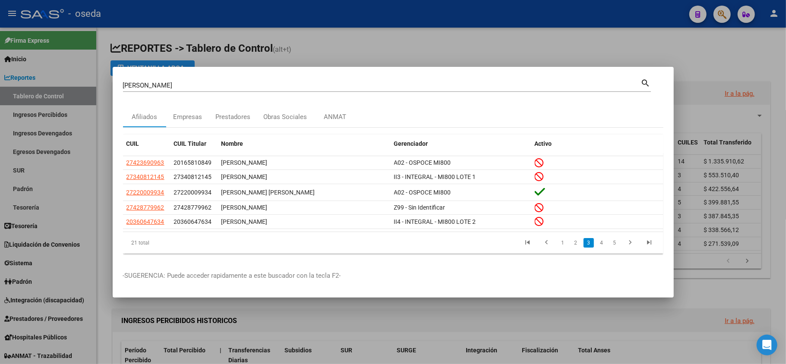
click at [0, 201] on div at bounding box center [393, 182] width 786 height 364
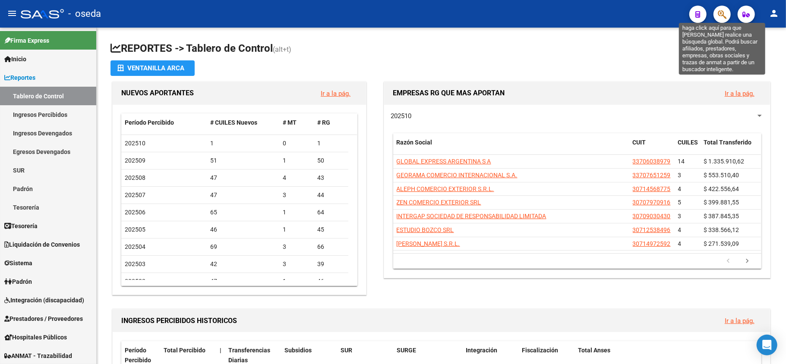
click at [725, 18] on icon "button" at bounding box center [722, 14] width 9 height 10
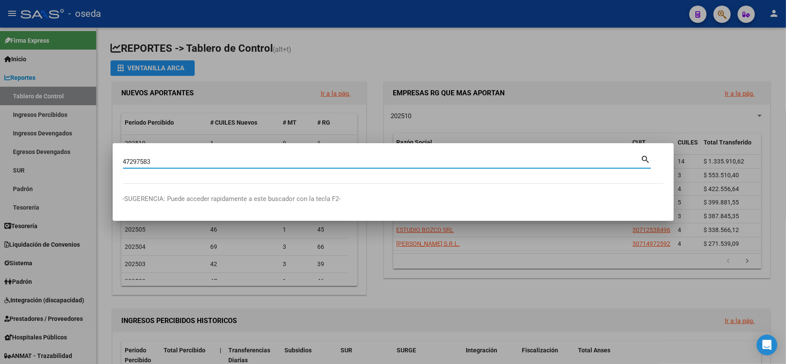
type input "47297583"
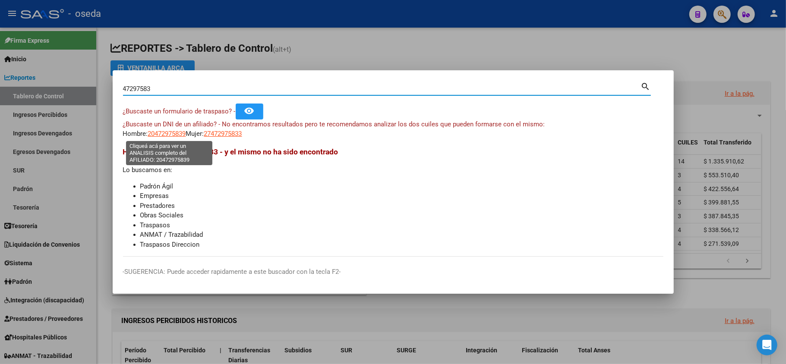
click at [179, 135] on span "20472975839" at bounding box center [167, 134] width 38 height 8
type textarea "20472975839"
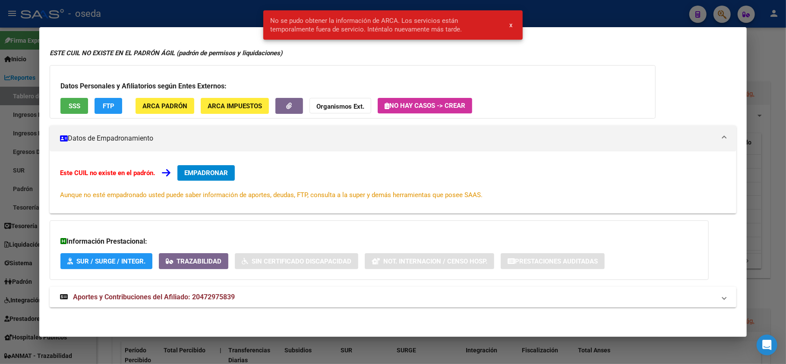
scroll to position [0, 0]
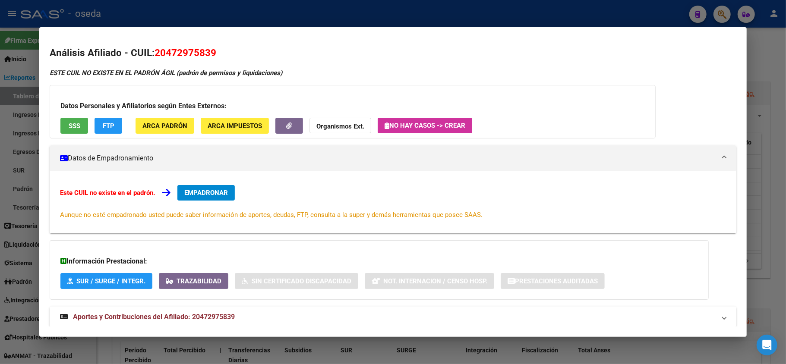
click at [69, 122] on span "SSS" at bounding box center [75, 126] width 12 height 8
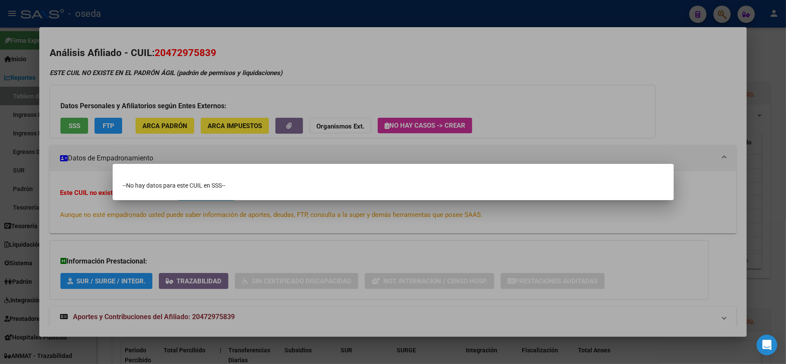
click at [56, 222] on div at bounding box center [393, 182] width 786 height 364
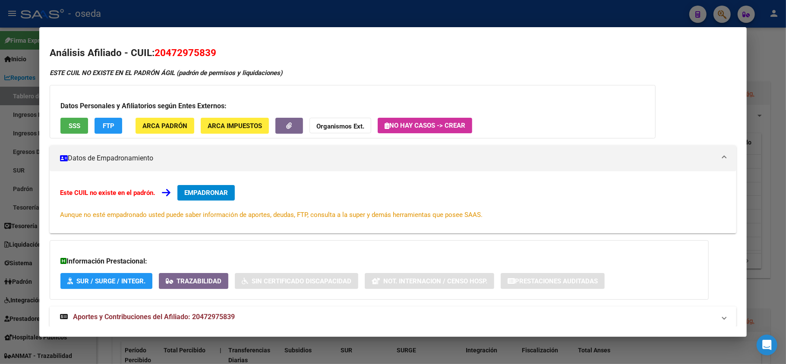
click at [186, 48] on span "20472975839" at bounding box center [185, 52] width 62 height 11
copy span "20472975839"
click at [0, 142] on div at bounding box center [393, 182] width 786 height 364
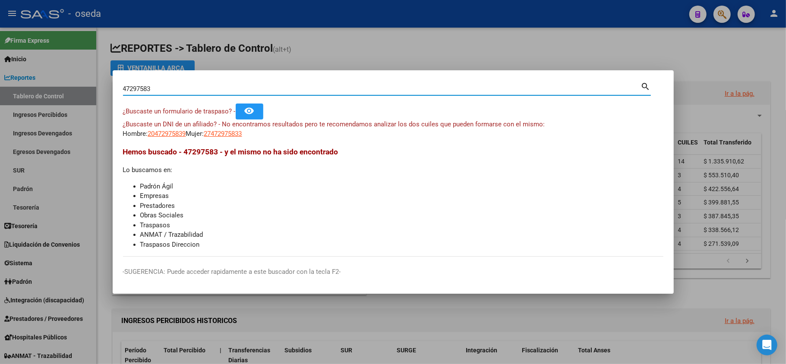
click at [152, 86] on input "47297583" at bounding box center [382, 89] width 518 height 8
paste input "20472975839"
type input "20472975839"
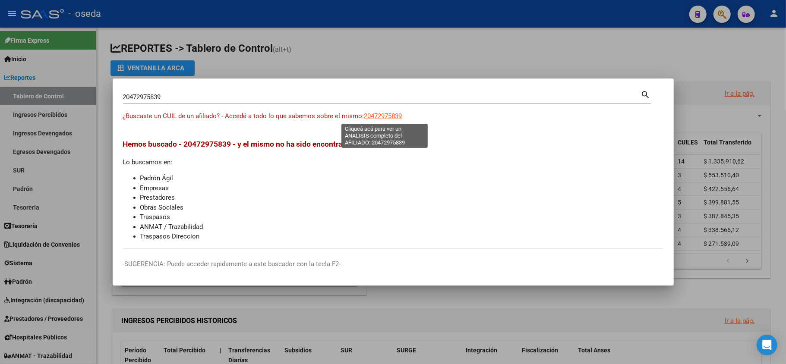
click at [380, 115] on span "20472975839" at bounding box center [383, 116] width 38 height 8
